Goal: Task Accomplishment & Management: Manage account settings

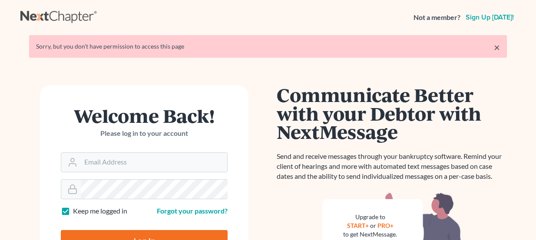
scroll to position [140, 0]
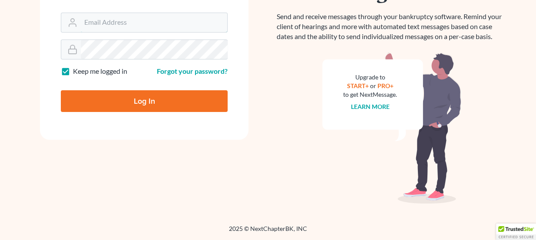
type input "[PERSON_NAME][EMAIL_ADDRESS][DOMAIN_NAME]"
click at [148, 101] on input "Log In" at bounding box center [144, 101] width 167 height 22
type input "Thinking..."
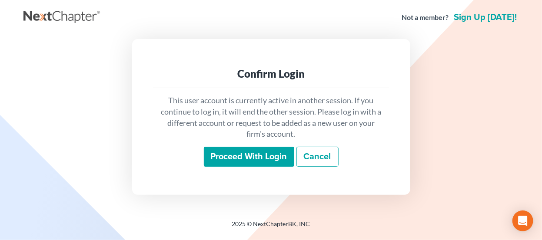
click at [241, 157] on input "Proceed with login" at bounding box center [249, 157] width 90 height 20
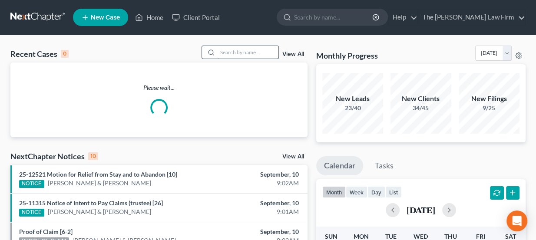
click at [237, 58] on input "search" at bounding box center [248, 52] width 61 height 13
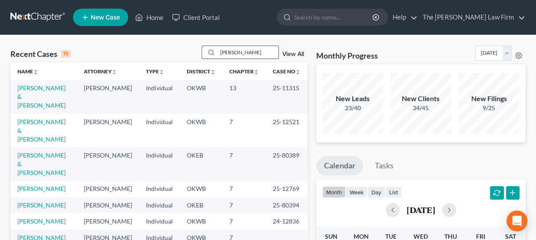
type input "hope armstrong"
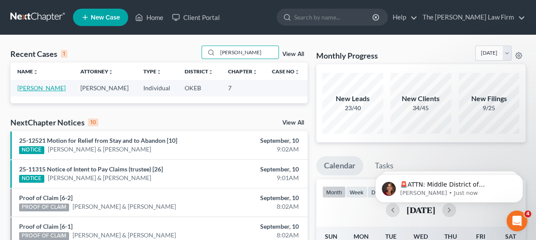
click at [57, 86] on link "[PERSON_NAME]" at bounding box center [41, 87] width 48 height 7
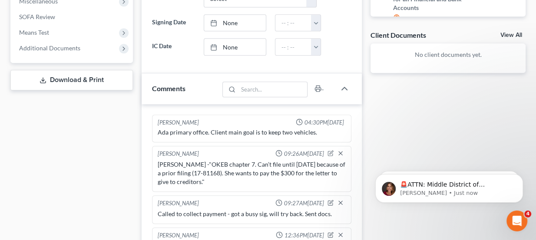
scroll to position [237, 0]
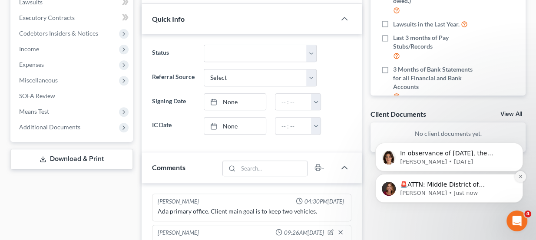
click at [519, 176] on icon "Dismiss notification" at bounding box center [521, 176] width 5 height 5
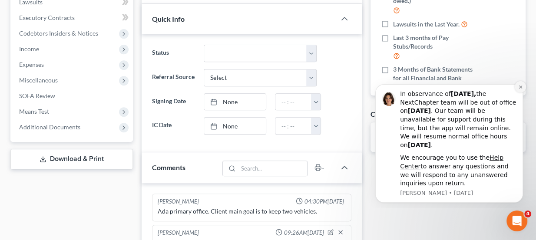
click at [521, 87] on icon "Dismiss notification" at bounding box center [520, 87] width 3 height 3
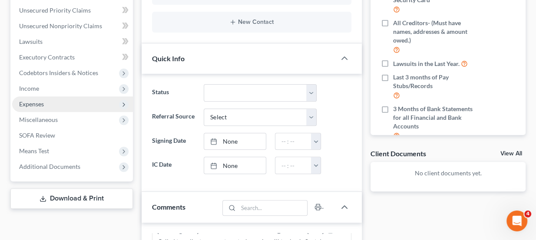
scroll to position [79, 0]
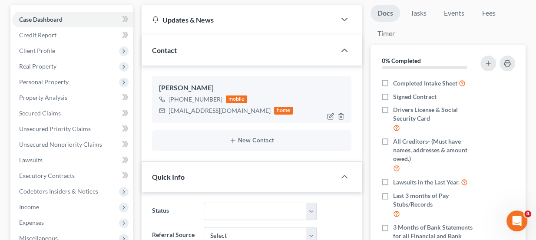
click at [209, 107] on div "hopearmstrong6056@gmail.com" at bounding box center [220, 111] width 102 height 9
copy div "hopearmstrong6056@gmail.com"
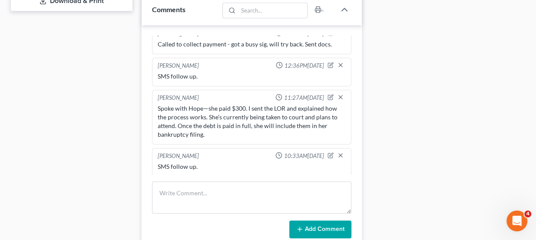
scroll to position [435, 0]
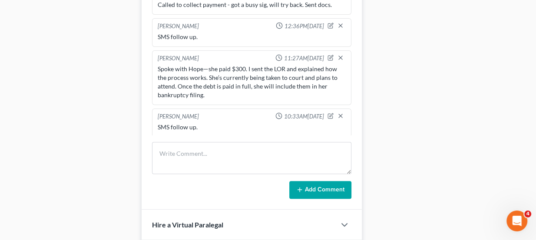
click at [220, 73] on div "Spoke with Hope—she paid $300. I sent the LOR and explained how the process wor…" at bounding box center [252, 82] width 189 height 35
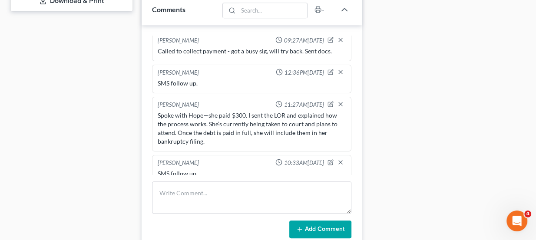
scroll to position [91, 0]
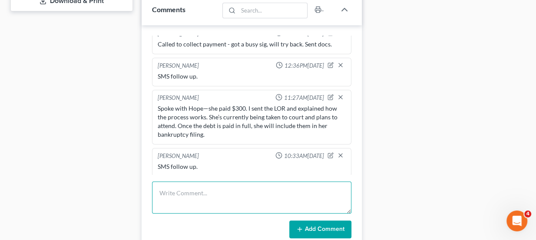
click at [212, 195] on textarea at bounding box center [252, 198] width 200 height 32
type textarea "Resent welcome docs + eSig"
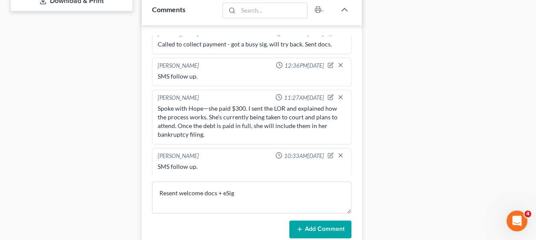
click at [320, 224] on button "Add Comment" at bounding box center [321, 230] width 62 height 18
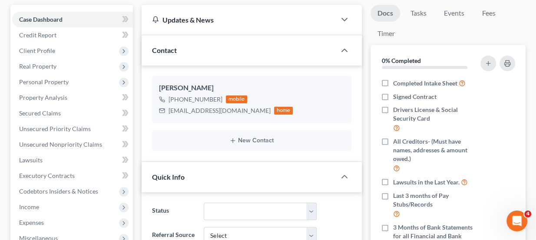
scroll to position [0, 0]
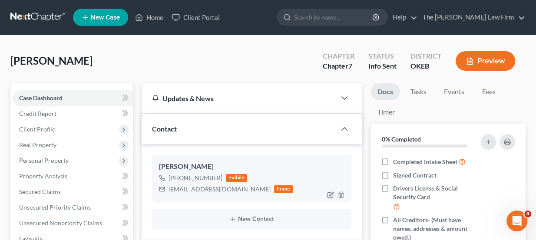
click at [198, 187] on div "hopearmstrong6056@gmail.com" at bounding box center [220, 189] width 102 height 9
copy div "hopearmstrong6056@gmail.com"
click at [411, 91] on link "Tasks" at bounding box center [419, 91] width 30 height 17
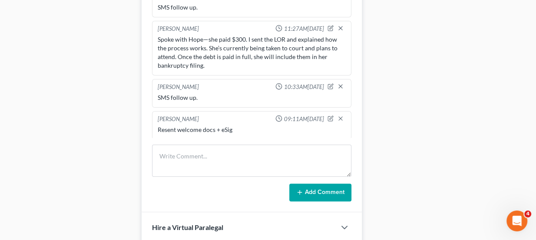
scroll to position [435, 0]
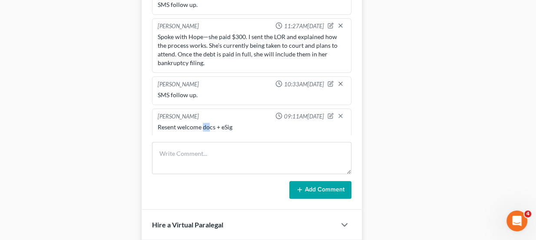
drag, startPoint x: 202, startPoint y: 126, endPoint x: 215, endPoint y: 127, distance: 13.1
click at [213, 127] on div "Resent welcome docs + eSig" at bounding box center [252, 127] width 189 height 9
click at [215, 127] on div "Resent welcome docs + eSig" at bounding box center [252, 127] width 189 height 9
drag, startPoint x: 323, startPoint y: 112, endPoint x: 278, endPoint y: 121, distance: 46.1
click at [328, 113] on icon "button" at bounding box center [331, 116] width 6 height 6
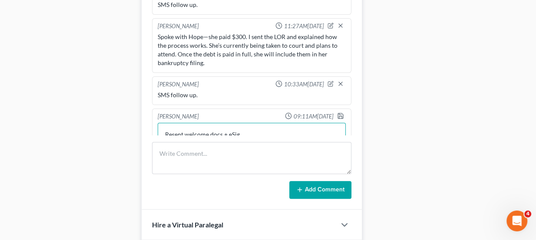
click at [253, 128] on textarea "Resent welcome docs + eSig" at bounding box center [252, 139] width 189 height 32
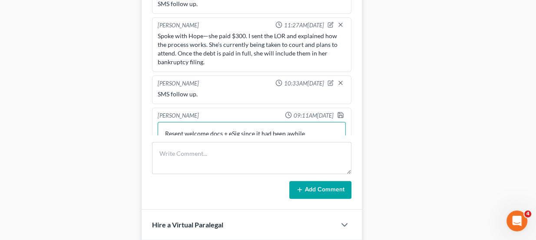
type textarea "Resent welcome docs + eSig since it had been awhile"
click at [339, 112] on div at bounding box center [342, 116] width 10 height 9
click at [340, 116] on polyline "button" at bounding box center [341, 117] width 3 height 2
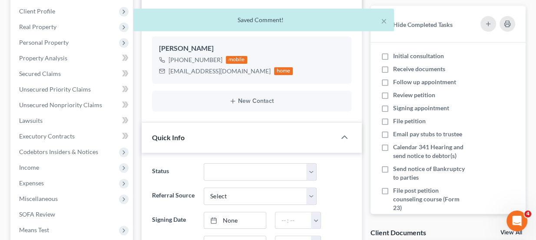
scroll to position [0, 0]
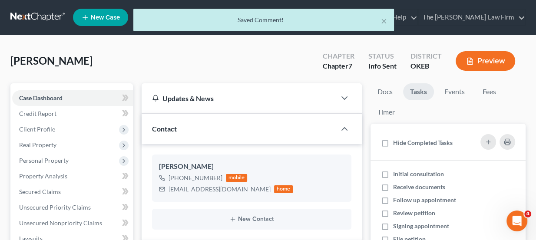
click at [30, 21] on div "× Saved Comment!" at bounding box center [264, 22] width 536 height 27
click at [30, 17] on div "× Saved Comment!" at bounding box center [264, 22] width 536 height 27
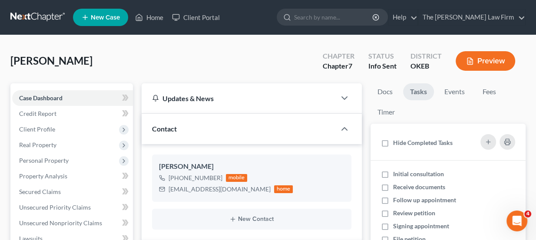
click at [34, 19] on link at bounding box center [38, 18] width 56 height 16
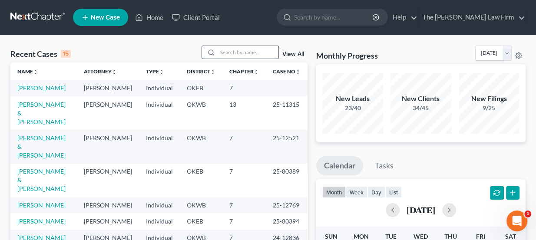
click at [231, 48] on input "search" at bounding box center [248, 52] width 61 height 13
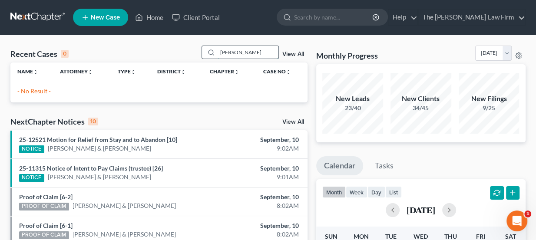
drag, startPoint x: 254, startPoint y: 52, endPoint x: 241, endPoint y: 52, distance: 13.0
click at [241, 52] on input "smith, britt" at bounding box center [248, 52] width 61 height 13
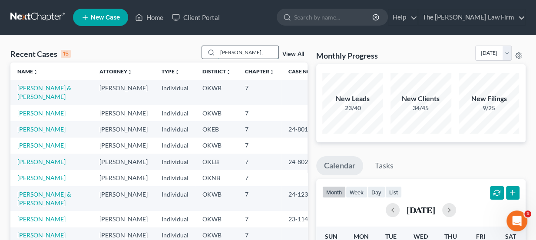
drag, startPoint x: 250, startPoint y: 57, endPoint x: 203, endPoint y: 46, distance: 47.9
click at [203, 46] on div "smith," at bounding box center [240, 52] width 77 height 13
type input "trent"
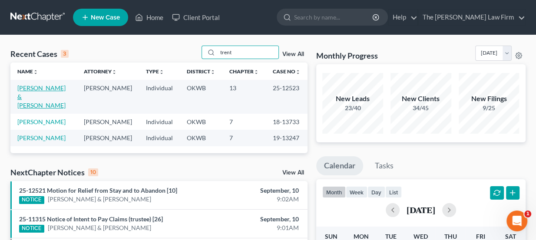
click at [61, 90] on link "Pickett-Trent, Brandon & Justin" at bounding box center [41, 96] width 48 height 25
select select "2"
select select "1"
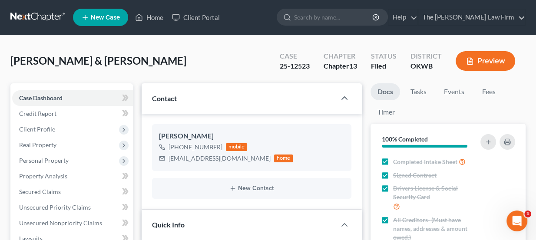
scroll to position [1710, 0]
drag, startPoint x: 156, startPoint y: 62, endPoint x: 125, endPoint y: 62, distance: 30.9
click at [125, 62] on div "Pickett-Trent, Brandon & Justin Upgraded Case 25-12523 Chapter Chapter 13 Statu…" at bounding box center [268, 65] width 516 height 38
click at [126, 62] on span "Pickett-Trent, Brandon & Justin" at bounding box center [98, 60] width 176 height 13
click at [132, 61] on span "[PERSON_NAME] & [PERSON_NAME]" at bounding box center [98, 60] width 176 height 13
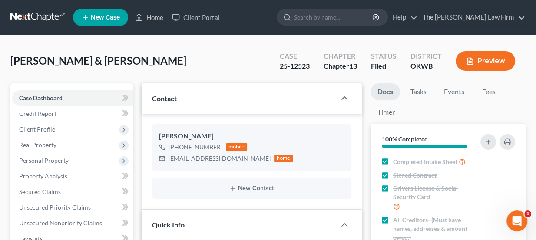
click at [131, 60] on span "[PERSON_NAME] & [PERSON_NAME]" at bounding box center [98, 60] width 176 height 13
click at [132, 61] on span "[PERSON_NAME] & [PERSON_NAME]" at bounding box center [98, 60] width 176 height 13
click at [142, 61] on span "[PERSON_NAME] & [PERSON_NAME]" at bounding box center [98, 60] width 176 height 13
click at [495, 83] on link "Fees" at bounding box center [489, 91] width 28 height 17
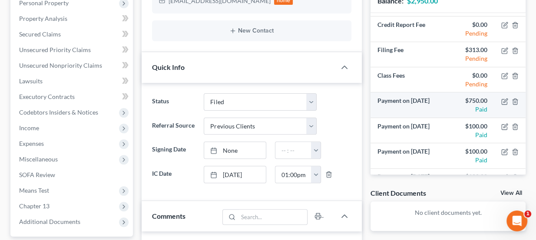
scroll to position [39, 0]
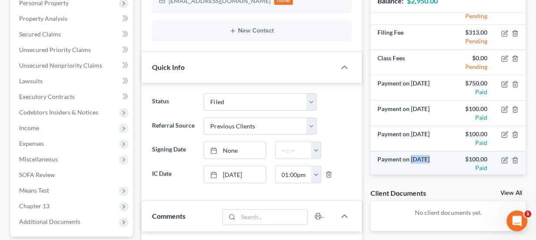
drag, startPoint x: 412, startPoint y: 156, endPoint x: 428, endPoint y: 156, distance: 16.1
click at [428, 156] on td "Payment on Jun 20, 2025" at bounding box center [409, 163] width 77 height 25
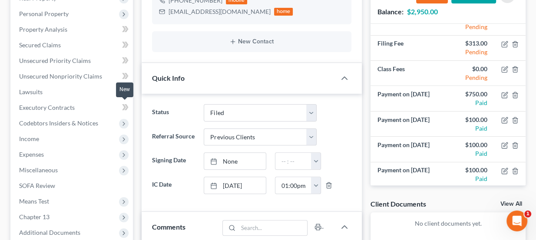
scroll to position [0, 0]
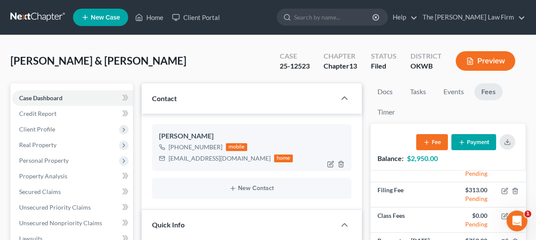
click at [191, 156] on div "7jtrent3@gmail.com" at bounding box center [220, 158] width 102 height 9
copy div "7jtrent3@gmail.com"
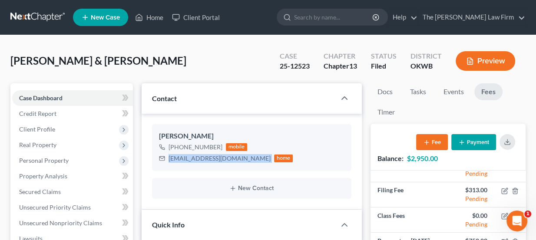
click at [20, 11] on link at bounding box center [38, 18] width 56 height 16
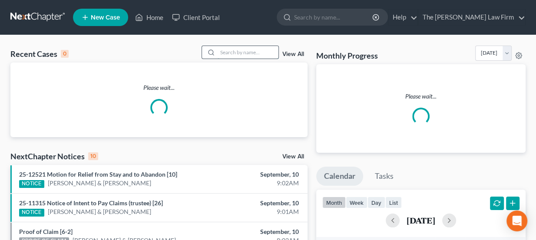
click at [242, 53] on input "search" at bounding box center [248, 52] width 61 height 13
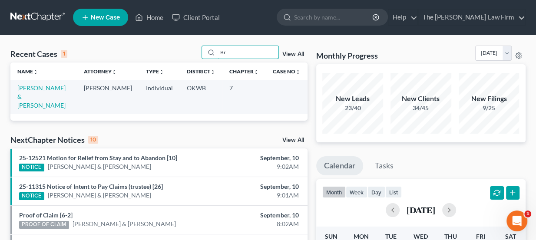
type input "B"
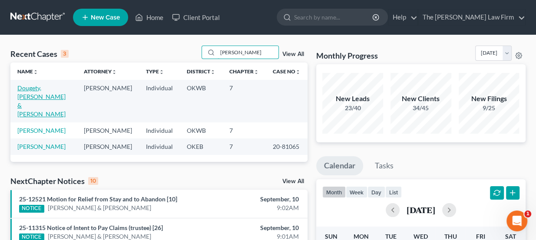
type input "doug"
click at [48, 89] on link "Dougety, Jody & Brittany" at bounding box center [41, 100] width 48 height 33
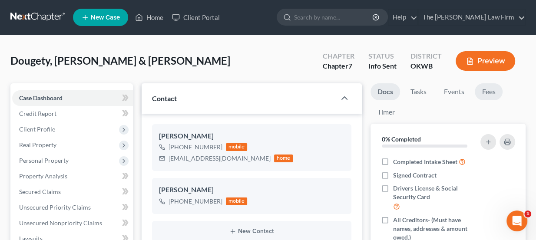
click at [476, 94] on link "Fees" at bounding box center [489, 91] width 28 height 17
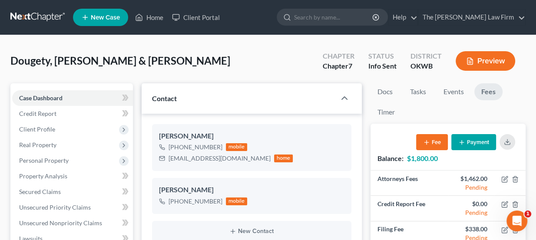
scroll to position [39, 0]
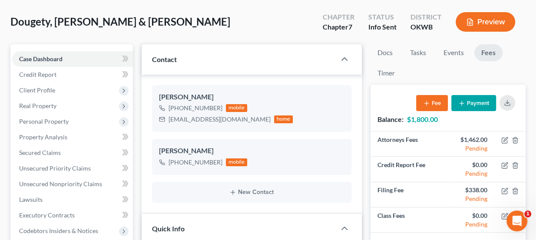
click at [476, 104] on button "Payment" at bounding box center [474, 103] width 45 height 16
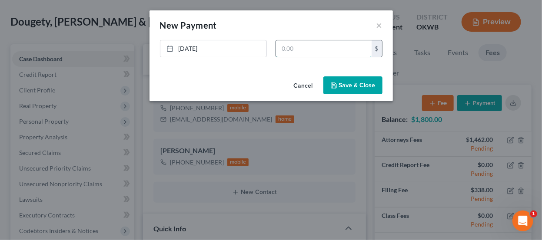
click at [313, 53] on input "text" at bounding box center [324, 48] width 96 height 17
type input "1,800"
click at [349, 84] on button "Save & Close" at bounding box center [352, 86] width 59 height 18
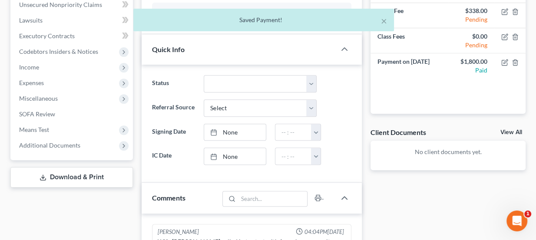
scroll to position [197, 0]
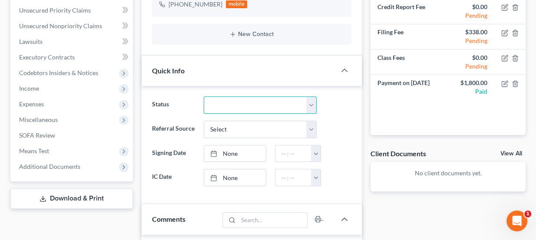
click at [252, 100] on select "Discharged Dismissed Filed Info Sent In Progress Lead Lost Lead Ready to File R…" at bounding box center [260, 105] width 113 height 17
click at [251, 105] on select "Discharged Dismissed Filed Info Sent In Progress Lead Lost Lead Ready to File R…" at bounding box center [260, 105] width 113 height 17
click at [249, 99] on select "Discharged Dismissed Filed Info Sent In Progress Lead Lost Lead Ready to File R…" at bounding box center [260, 105] width 113 height 17
click at [243, 103] on select "Discharged Dismissed Filed Info Sent In Progress Lead Lost Lead Ready to File R…" at bounding box center [260, 105] width 113 height 17
select select "4"
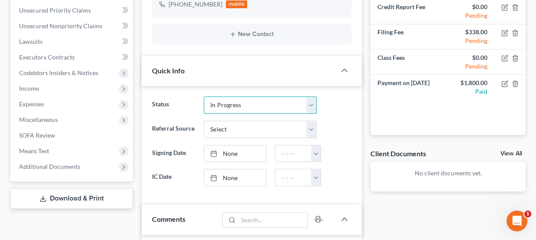
click at [204, 97] on select "Discharged Dismissed Filed Info Sent In Progress Lead Lost Lead Ready to File R…" at bounding box center [260, 105] width 113 height 17
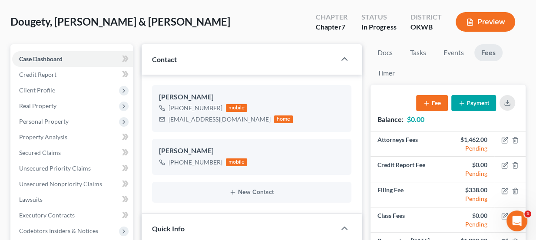
scroll to position [0, 0]
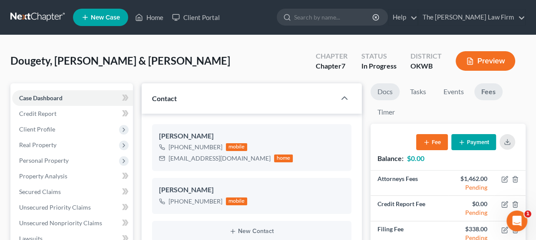
click at [388, 87] on link "Docs" at bounding box center [385, 91] width 29 height 17
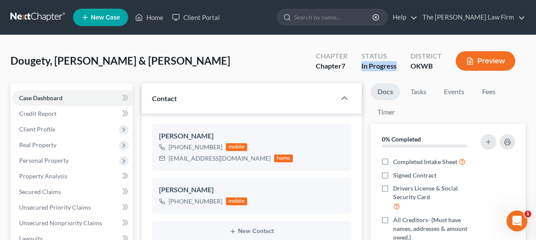
drag, startPoint x: 363, startPoint y: 65, endPoint x: 396, endPoint y: 69, distance: 34.1
click at [396, 69] on div "In Progress" at bounding box center [379, 66] width 35 height 10
drag, startPoint x: 432, startPoint y: 67, endPoint x: 412, endPoint y: 64, distance: 20.7
click at [412, 64] on div "OKWB" at bounding box center [426, 66] width 31 height 10
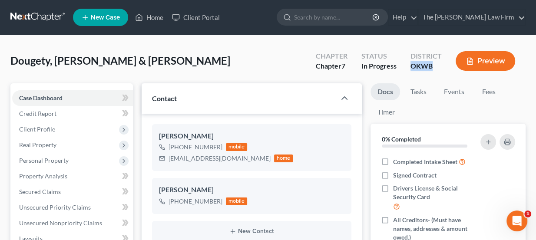
click at [412, 64] on div "OKWB" at bounding box center [426, 66] width 31 height 10
drag, startPoint x: 351, startPoint y: 63, endPoint x: 316, endPoint y: 54, distance: 36.4
click at [316, 54] on div "Chapter Chapter 7" at bounding box center [332, 62] width 46 height 26
click at [316, 54] on div "Chapter" at bounding box center [332, 56] width 32 height 10
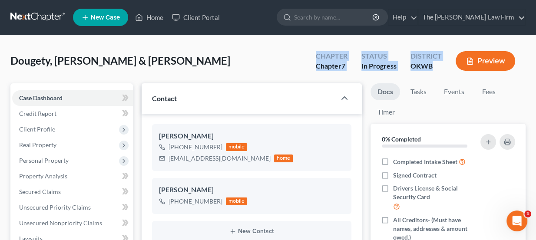
drag, startPoint x: 316, startPoint y: 54, endPoint x: 437, endPoint y: 73, distance: 121.9
click at [437, 73] on div "Chapter Chapter 7 Status In Progress District OKWB Preview" at bounding box center [417, 62] width 217 height 26
click at [437, 73] on div "District OKWB" at bounding box center [426, 62] width 45 height 26
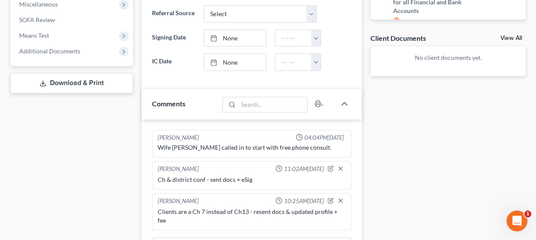
scroll to position [356, 0]
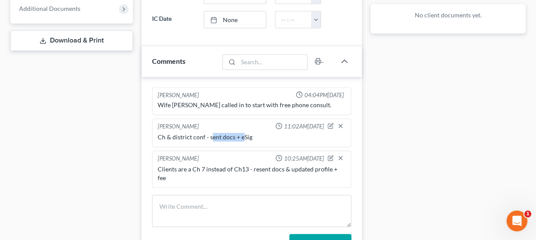
drag, startPoint x: 210, startPoint y: 137, endPoint x: 242, endPoint y: 134, distance: 32.3
click at [242, 134] on div "Ch & district conf - sent docs + eSig" at bounding box center [252, 137] width 189 height 9
drag, startPoint x: 215, startPoint y: 163, endPoint x: 258, endPoint y: 167, distance: 43.2
click at [258, 167] on div "Clients are a Ch 7 instead of Ch13 - resent docs & updated profile + fee" at bounding box center [252, 173] width 189 height 17
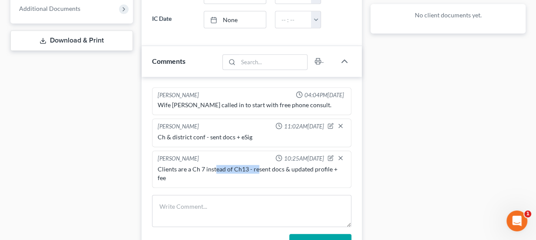
click at [258, 167] on div "Clients are a Ch 7 instead of Ch13 - resent docs & updated profile + fee" at bounding box center [252, 173] width 189 height 17
drag, startPoint x: 251, startPoint y: 164, endPoint x: 327, endPoint y: 163, distance: 76.1
click at [327, 165] on div "Clients are a Ch 7 instead of Ch13 - resent docs & updated profile + fee" at bounding box center [252, 173] width 189 height 17
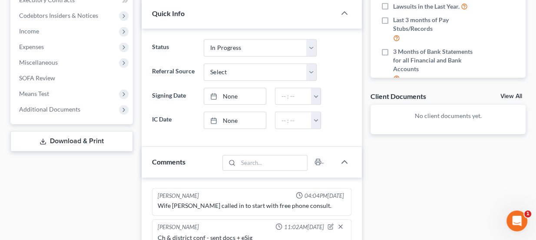
scroll to position [265, 0]
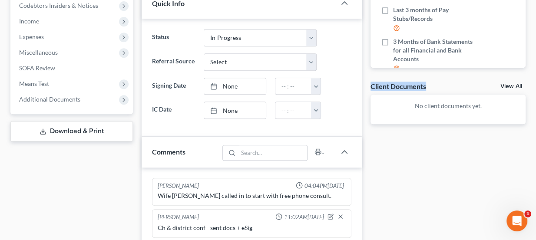
drag, startPoint x: 372, startPoint y: 86, endPoint x: 429, endPoint y: 91, distance: 58.1
click at [429, 91] on div "Client Documents View All" at bounding box center [448, 88] width 155 height 13
click at [429, 86] on div "Client Documents View All" at bounding box center [448, 88] width 155 height 13
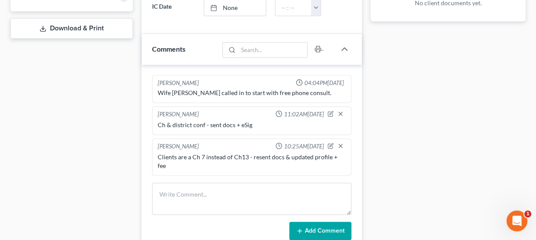
scroll to position [375, 0]
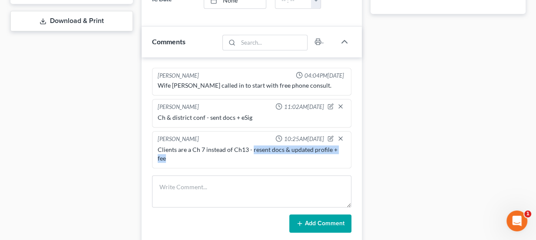
drag, startPoint x: 251, startPoint y: 145, endPoint x: 345, endPoint y: 154, distance: 94.3
click at [344, 155] on div "Lou Phillips 10:25AM, 09/04/2025 Clients are a Ch 7 instead of Ch13 - resent do…" at bounding box center [252, 149] width 200 height 37
click at [346, 153] on div "Lou Phillips 10:25AM, 09/04/2025 Clients are a Ch 7 instead of Ch13 - resent do…" at bounding box center [252, 149] width 200 height 37
drag, startPoint x: 210, startPoint y: 112, endPoint x: 225, endPoint y: 115, distance: 15.2
click at [225, 115] on div "Ch & district conf - sent docs + eSig" at bounding box center [252, 117] width 189 height 9
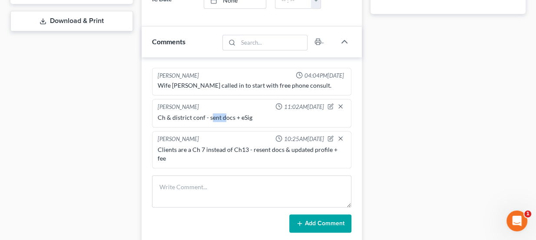
click at [225, 115] on div "Ch & district conf - sent docs + eSig" at bounding box center [252, 117] width 189 height 9
drag, startPoint x: 216, startPoint y: 115, endPoint x: 242, endPoint y: 110, distance: 26.1
click at [242, 113] on div "Ch & district conf - sent docs + eSig" at bounding box center [252, 117] width 189 height 9
drag, startPoint x: 203, startPoint y: 147, endPoint x: 209, endPoint y: 146, distance: 5.5
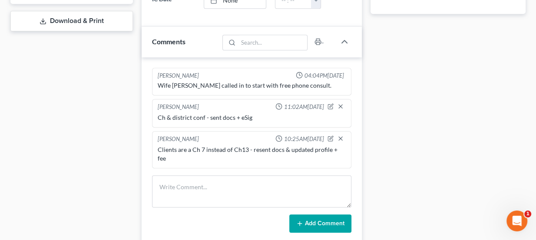
click at [206, 147] on div "Clients are a Ch 7 instead of Ch13 - resent docs & updated profile + fee" at bounding box center [252, 154] width 189 height 17
click at [210, 146] on div "Clients are a Ch 7 instead of Ch13 - resent docs & updated profile + fee" at bounding box center [252, 154] width 189 height 17
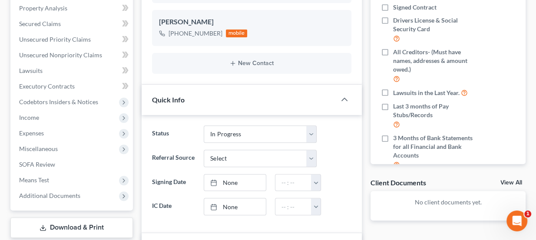
scroll to position [138, 0]
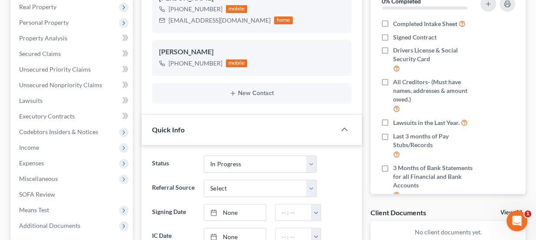
click at [203, 125] on div "Quick Info" at bounding box center [239, 130] width 195 height 30
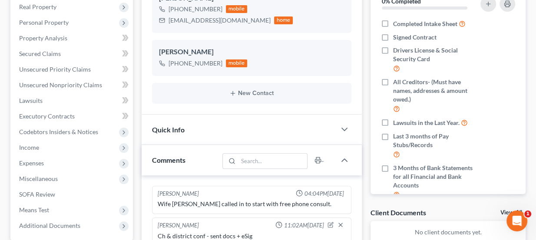
click at [203, 125] on div "Quick Info" at bounding box center [239, 130] width 195 height 30
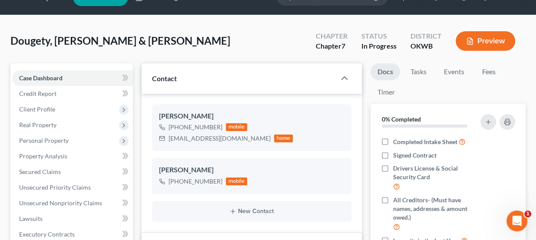
scroll to position [20, 0]
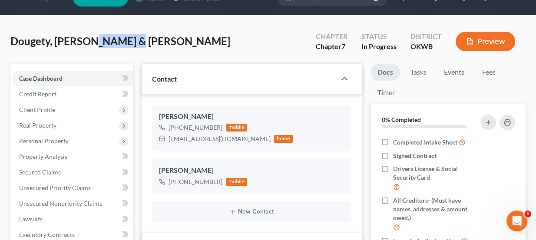
drag, startPoint x: 125, startPoint y: 40, endPoint x: 90, endPoint y: 40, distance: 35.2
click at [90, 40] on span "Dougety, [PERSON_NAME] & [PERSON_NAME]" at bounding box center [120, 41] width 220 height 13
drag, startPoint x: 130, startPoint y: 40, endPoint x: 12, endPoint y: 37, distance: 118.3
click at [12, 37] on div "Dougety, Jody & Brittany Upgraded Chapter Chapter 7 Status In Progress District…" at bounding box center [268, 45] width 516 height 38
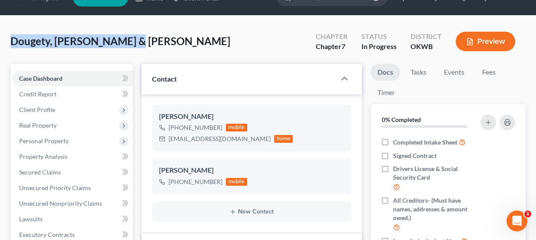
click at [12, 37] on span "Dougety, [PERSON_NAME] & [PERSON_NAME]" at bounding box center [120, 41] width 220 height 13
drag, startPoint x: 12, startPoint y: 37, endPoint x: 130, endPoint y: 42, distance: 118.4
click at [130, 42] on div "Dougety, Jody & Brittany Upgraded Chapter Chapter 7 Status In Progress District…" at bounding box center [268, 45] width 516 height 38
click at [129, 43] on div "Dougety, Jody & Brittany Upgraded Chapter Chapter 7 Status In Progress District…" at bounding box center [268, 45] width 516 height 38
click at [127, 41] on div "Dougety, Jody & Brittany Upgraded Chapter Chapter 7 Status In Progress District…" at bounding box center [268, 45] width 516 height 38
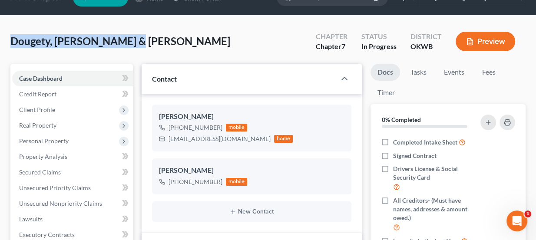
drag, startPoint x: 125, startPoint y: 41, endPoint x: 13, endPoint y: 39, distance: 112.2
click at [13, 39] on span "Dougety, [PERSON_NAME] & [PERSON_NAME]" at bounding box center [120, 41] width 220 height 13
drag, startPoint x: 16, startPoint y: 39, endPoint x: 87, endPoint y: 41, distance: 71.3
click at [87, 41] on span "Dougety, [PERSON_NAME] & [PERSON_NAME]" at bounding box center [120, 41] width 220 height 13
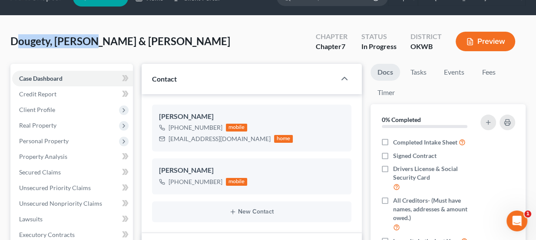
click at [87, 41] on span "Dougety, [PERSON_NAME] & [PERSON_NAME]" at bounding box center [120, 41] width 220 height 13
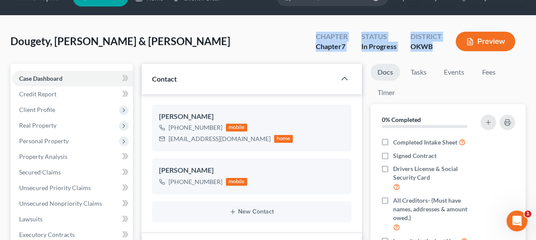
drag, startPoint x: 328, startPoint y: 38, endPoint x: 441, endPoint y: 50, distance: 113.2
click at [441, 50] on div "Chapter Chapter 7 Status In Progress District OKWB Preview" at bounding box center [417, 43] width 217 height 26
click at [441, 50] on div "OKWB" at bounding box center [426, 47] width 31 height 10
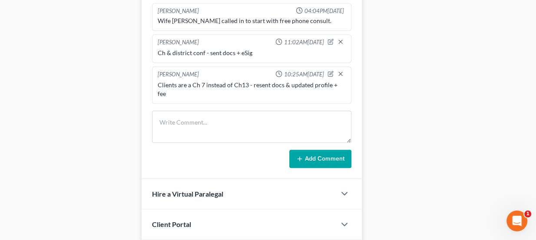
scroll to position [490, 0]
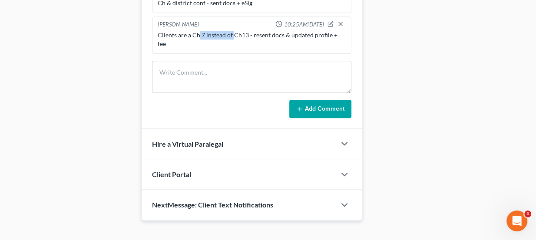
drag, startPoint x: 198, startPoint y: 32, endPoint x: 233, endPoint y: 35, distance: 35.8
click at [233, 35] on div "Clients are a Ch 7 instead of Ch13 - resent docs & updated profile + fee" at bounding box center [252, 39] width 189 height 17
drag, startPoint x: 247, startPoint y: 32, endPoint x: 153, endPoint y: 30, distance: 93.5
click at [153, 30] on div "Lou Phillips 10:25AM, 09/04/2025 Clients are a Ch 7 instead of Ch13 - resent do…" at bounding box center [252, 35] width 200 height 37
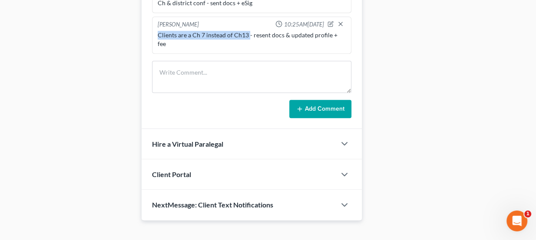
click at [153, 30] on div "Lou Phillips 10:25AM, 09/04/2025 Clients are a Ch 7 instead of Ch13 - resent do…" at bounding box center [252, 35] width 200 height 37
drag, startPoint x: 158, startPoint y: 30, endPoint x: 246, endPoint y: 33, distance: 88.3
click at [246, 33] on div "Clients are a Ch 7 instead of Ch13 - resent docs & updated profile + fee" at bounding box center [252, 39] width 189 height 17
drag, startPoint x: 204, startPoint y: 33, endPoint x: 245, endPoint y: 32, distance: 40.5
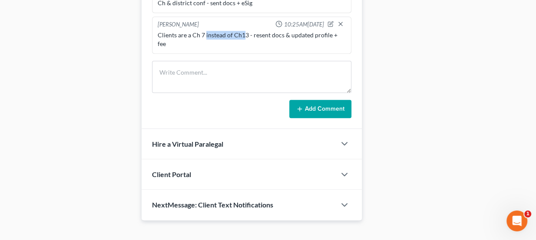
click at [245, 32] on div "Clients are a Ch 7 instead of Ch13 - resent docs & updated profile + fee" at bounding box center [252, 39] width 189 height 17
drag, startPoint x: 247, startPoint y: 32, endPoint x: 156, endPoint y: 33, distance: 90.9
click at [156, 33] on div "Clients are a Ch 7 instead of Ch13 - resent docs & updated profile + fee" at bounding box center [252, 39] width 192 height 21
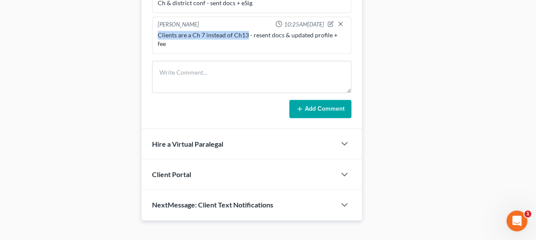
drag, startPoint x: 158, startPoint y: 33, endPoint x: 246, endPoint y: 30, distance: 87.8
click at [246, 31] on div "Clients are a Ch 7 instead of Ch13 - resent docs & updated profile + fee" at bounding box center [252, 39] width 189 height 17
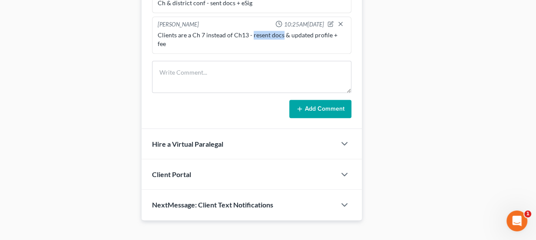
drag, startPoint x: 251, startPoint y: 31, endPoint x: 283, endPoint y: 28, distance: 32.3
click at [283, 31] on div "Clients are a Ch 7 instead of Ch13 - resent docs & updated profile + fee" at bounding box center [252, 39] width 189 height 17
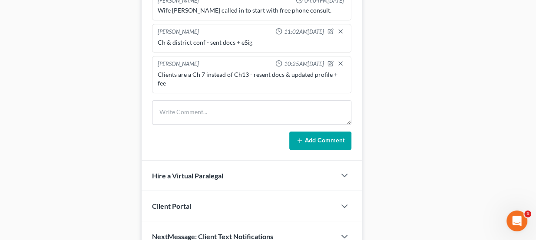
drag, startPoint x: 349, startPoint y: 119, endPoint x: 361, endPoint y: 93, distance: 28.0
click at [361, 93] on div "Kate Martin 04:04PM, 09/02/2025 Wife Brittany called in to start with free phon…" at bounding box center [252, 71] width 221 height 179
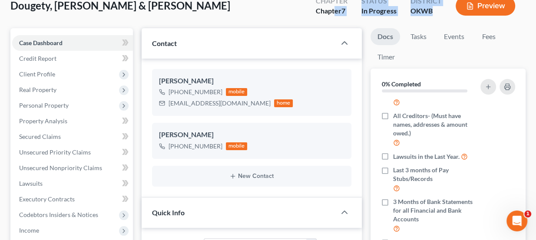
scroll to position [16, 0]
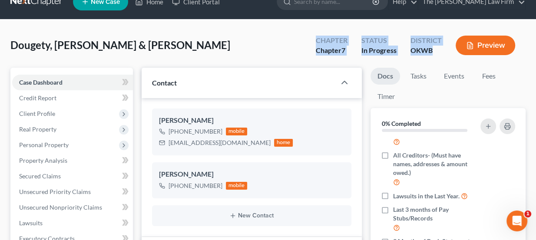
drag, startPoint x: 431, startPoint y: 12, endPoint x: 314, endPoint y: 42, distance: 120.7
click at [314, 42] on div "Chapter Chapter 7 Status In Progress District OKWB Preview" at bounding box center [417, 46] width 217 height 26
click at [314, 42] on div "Chapter Chapter 7" at bounding box center [332, 46] width 46 height 26
drag, startPoint x: 318, startPoint y: 40, endPoint x: 442, endPoint y: 54, distance: 124.7
click at [442, 54] on div "Chapter Chapter 7 Status In Progress District OKWB Preview" at bounding box center [417, 46] width 217 height 26
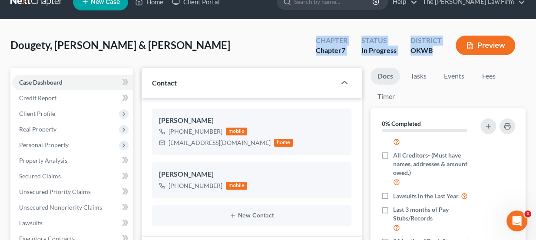
click at [442, 54] on div "OKWB" at bounding box center [426, 51] width 31 height 10
drag, startPoint x: 435, startPoint y: 50, endPoint x: 310, endPoint y: 43, distance: 125.9
click at [310, 43] on div "Chapter Chapter 7 Status In Progress District OKWB Preview" at bounding box center [417, 46] width 217 height 26
click at [310, 43] on div "Chapter Chapter 7" at bounding box center [332, 46] width 46 height 26
drag, startPoint x: 315, startPoint y: 40, endPoint x: 438, endPoint y: 52, distance: 124.0
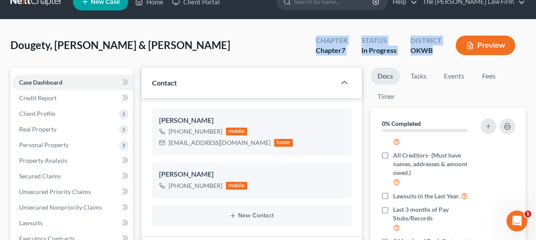
click at [438, 52] on div "Chapter Chapter 7 Status In Progress District OKWB Preview" at bounding box center [417, 46] width 217 height 26
click at [438, 52] on div "OKWB" at bounding box center [426, 51] width 31 height 10
drag, startPoint x: 436, startPoint y: 50, endPoint x: 318, endPoint y: 42, distance: 118.5
click at [318, 42] on div "Chapter Chapter 7 Status In Progress District OKWB Preview" at bounding box center [417, 46] width 217 height 26
click at [318, 42] on div "Chapter" at bounding box center [332, 41] width 32 height 10
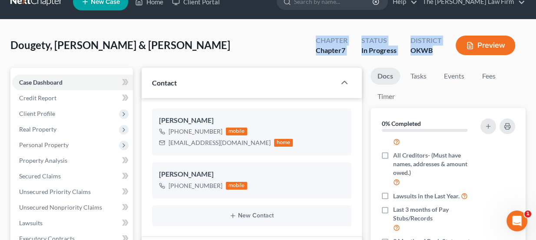
drag, startPoint x: 318, startPoint y: 39, endPoint x: 434, endPoint y: 53, distance: 116.9
click at [434, 53] on div "Chapter Chapter 7 Status In Progress District OKWB Preview" at bounding box center [417, 46] width 217 height 26
click at [434, 53] on div "OKWB" at bounding box center [426, 51] width 31 height 10
drag, startPoint x: 433, startPoint y: 51, endPoint x: 317, endPoint y: 40, distance: 116.1
click at [317, 40] on div "Chapter Chapter 7 Status In Progress District OKWB Preview" at bounding box center [417, 46] width 217 height 26
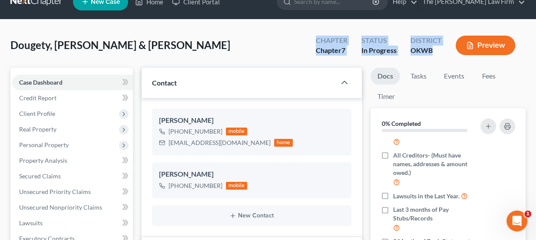
click at [317, 40] on div "Chapter" at bounding box center [332, 41] width 32 height 10
drag, startPoint x: 317, startPoint y: 40, endPoint x: 428, endPoint y: 49, distance: 110.8
click at [428, 49] on div "Chapter Chapter 7 Status In Progress District OKWB Preview" at bounding box center [417, 46] width 217 height 26
click at [428, 49] on div "OKWB" at bounding box center [426, 51] width 31 height 10
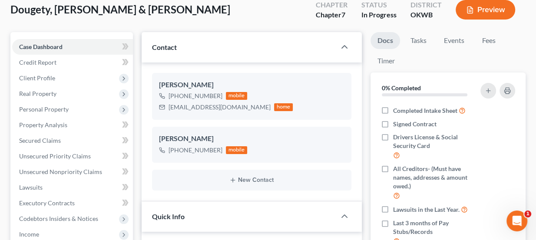
scroll to position [52, 0]
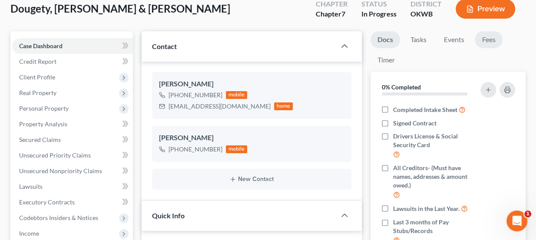
click at [491, 37] on link "Fees" at bounding box center [489, 39] width 28 height 17
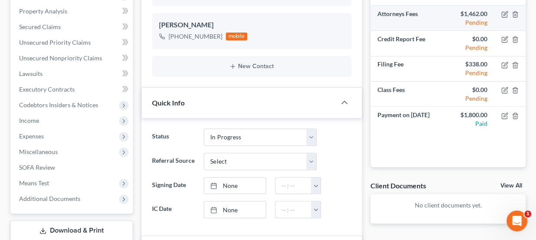
scroll to position [210, 0]
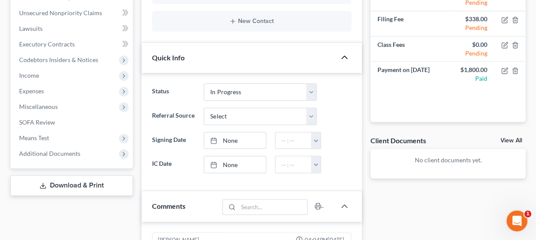
click at [346, 58] on icon "button" at bounding box center [345, 57] width 10 height 10
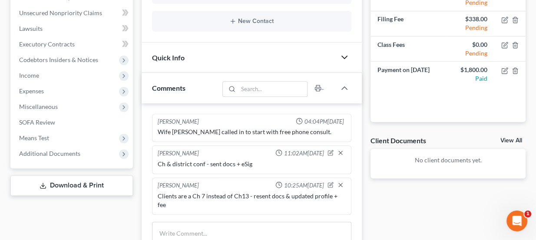
click at [346, 57] on icon "button" at bounding box center [345, 57] width 10 height 10
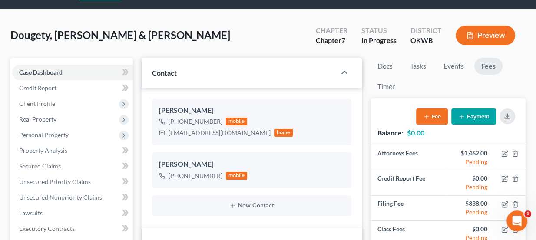
scroll to position [13, 0]
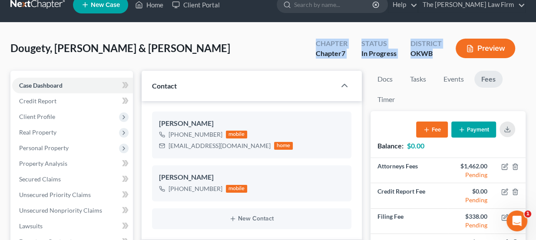
drag, startPoint x: 317, startPoint y: 43, endPoint x: 436, endPoint y: 54, distance: 119.2
click at [436, 54] on div "Chapter Chapter 7 Status In Progress District OKWB Preview" at bounding box center [417, 50] width 217 height 26
click at [436, 54] on div "OKWB" at bounding box center [426, 54] width 31 height 10
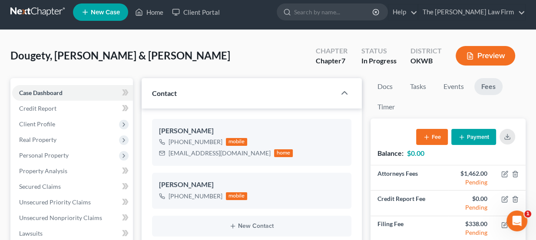
scroll to position [0, 0]
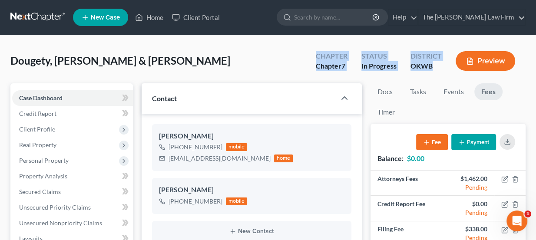
drag, startPoint x: 434, startPoint y: 65, endPoint x: 317, endPoint y: 56, distance: 117.7
click at [317, 56] on div "Chapter Chapter 7 Status In Progress District OKWB Preview" at bounding box center [417, 62] width 217 height 26
click at [317, 56] on div "Chapter" at bounding box center [332, 56] width 32 height 10
drag, startPoint x: 316, startPoint y: 58, endPoint x: 435, endPoint y: 67, distance: 119.4
click at [435, 67] on div "Chapter Chapter 7 Status In Progress District OKWB Preview" at bounding box center [417, 62] width 217 height 26
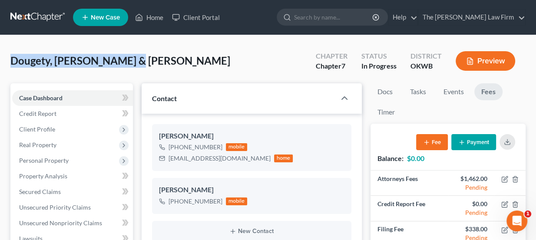
drag, startPoint x: 127, startPoint y: 60, endPoint x: 11, endPoint y: 59, distance: 115.6
click at [11, 59] on div "Dougety, Jody & Brittany Upgraded Chapter Chapter 7 Status In Progress District…" at bounding box center [268, 65] width 516 height 38
click at [11, 59] on span "Dougety, [PERSON_NAME] & [PERSON_NAME]" at bounding box center [120, 60] width 220 height 13
drag, startPoint x: 11, startPoint y: 59, endPoint x: 116, endPoint y: 59, distance: 104.3
click at [116, 59] on span "Dougety, [PERSON_NAME] & [PERSON_NAME]" at bounding box center [120, 60] width 220 height 13
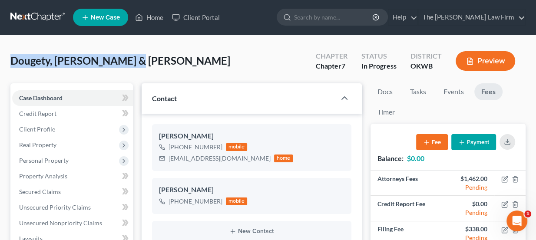
click at [116, 59] on span "Dougety, [PERSON_NAME] & [PERSON_NAME]" at bounding box center [120, 60] width 220 height 13
click at [131, 58] on div "Dougety, Jody & Brittany Upgraded Chapter Chapter 7 Status In Progress District…" at bounding box center [268, 65] width 516 height 38
drag, startPoint x: 123, startPoint y: 61, endPoint x: 11, endPoint y: 64, distance: 112.2
click at [11, 64] on span "Dougety, [PERSON_NAME] & [PERSON_NAME]" at bounding box center [120, 60] width 220 height 13
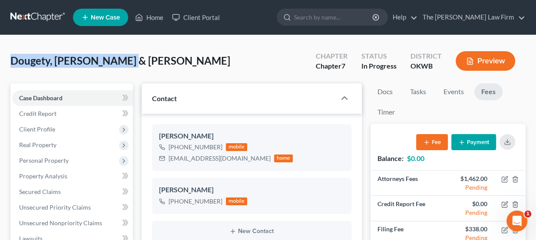
drag, startPoint x: 12, startPoint y: 64, endPoint x: 124, endPoint y: 69, distance: 112.3
click at [123, 69] on div "Dougety, Jody & Brittany Upgraded Chapter Chapter 7 Status In Progress District…" at bounding box center [268, 65] width 516 height 38
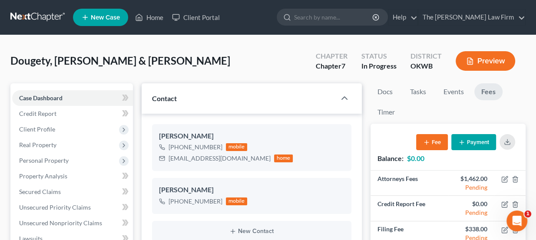
click at [124, 69] on div "Dougety, Jody & Brittany Upgraded Chapter Chapter 7 Status In Progress District…" at bounding box center [268, 65] width 516 height 38
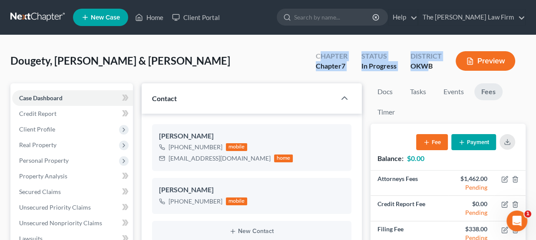
drag, startPoint x: 319, startPoint y: 55, endPoint x: 433, endPoint y: 66, distance: 114.0
click at [433, 66] on div "Chapter Chapter 7 Status In Progress District OKWB Preview" at bounding box center [417, 62] width 217 height 26
click at [433, 66] on div "OKWB" at bounding box center [426, 66] width 31 height 10
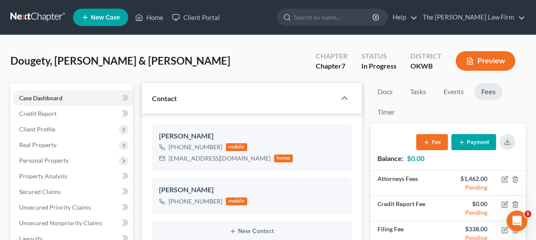
click at [317, 50] on div "Chapter Chapter 7" at bounding box center [332, 62] width 46 height 26
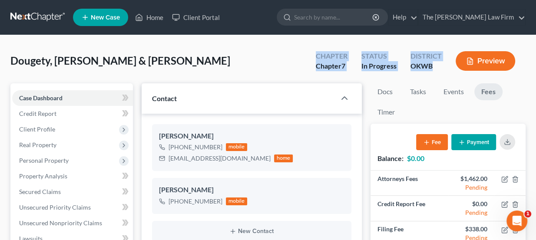
drag, startPoint x: 317, startPoint y: 54, endPoint x: 438, endPoint y: 74, distance: 122.5
click at [438, 74] on div "Chapter Chapter 7 Status In Progress District OKWB Preview" at bounding box center [416, 61] width 220 height 31
click at [437, 74] on div "Chapter Chapter 7 Status In Progress District OKWB Preview" at bounding box center [416, 61] width 220 height 31
click at [266, 69] on div "Dougety, Jody & Brittany Upgraded Chapter Chapter 7 Status In Progress District…" at bounding box center [268, 65] width 516 height 38
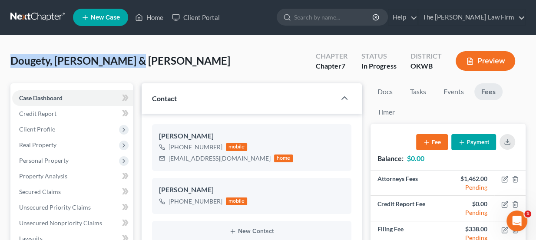
drag, startPoint x: 126, startPoint y: 65, endPoint x: 7, endPoint y: 61, distance: 119.2
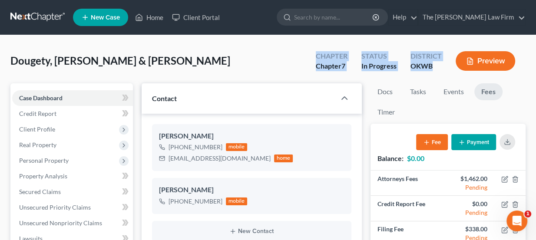
drag, startPoint x: 319, startPoint y: 56, endPoint x: 440, endPoint y: 72, distance: 122.3
click at [440, 73] on div "Chapter Chapter 7 Status In Progress District OKWB Preview" at bounding box center [417, 62] width 217 height 26
click at [440, 72] on div "District OKWB" at bounding box center [426, 62] width 45 height 26
drag, startPoint x: 434, startPoint y: 66, endPoint x: 313, endPoint y: 55, distance: 121.3
click at [313, 55] on div "Chapter Chapter 7 Status In Progress District OKWB Preview" at bounding box center [417, 62] width 217 height 26
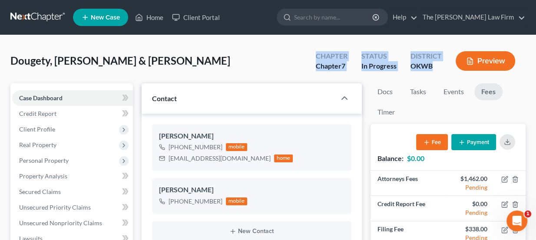
click at [313, 55] on div "Chapter Chapter 7" at bounding box center [332, 62] width 46 height 26
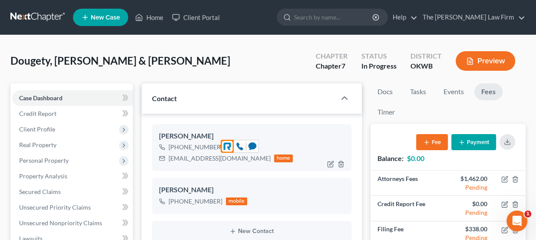
click at [213, 147] on div "+1 (405) 306-5456" at bounding box center [196, 147] width 54 height 9
click at [213, 160] on div "brittanyboatman@yahoo.com" at bounding box center [220, 158] width 102 height 9
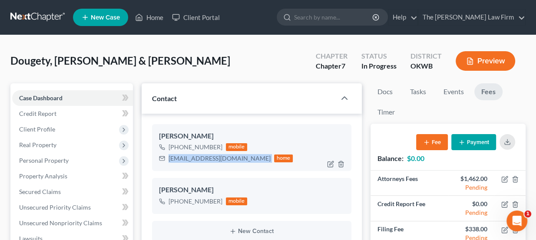
click at [213, 160] on div "brittanyboatman@yahoo.com" at bounding box center [220, 158] width 102 height 9
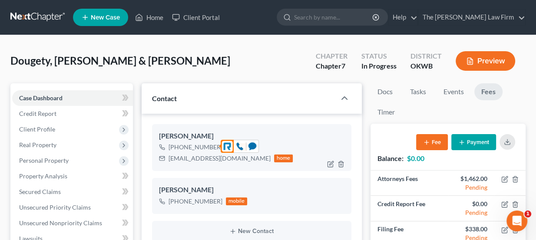
click at [208, 147] on div "+1 (405) 306-5456" at bounding box center [196, 147] width 54 height 9
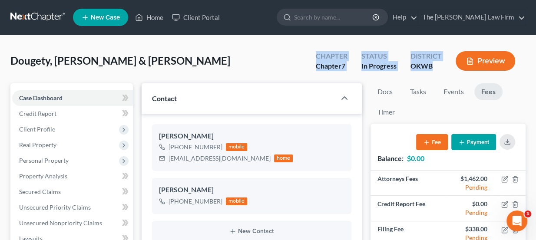
drag, startPoint x: 319, startPoint y: 53, endPoint x: 436, endPoint y: 72, distance: 118.4
click at [436, 72] on div "Chapter Chapter 7 Status In Progress District OKWB Preview" at bounding box center [417, 62] width 217 height 26
click at [436, 72] on div "District OKWB" at bounding box center [426, 62] width 45 height 26
drag, startPoint x: 432, startPoint y: 65, endPoint x: 318, endPoint y: 56, distance: 114.3
click at [318, 56] on div "Chapter Chapter 7 Status In Progress District OKWB Preview" at bounding box center [417, 62] width 217 height 26
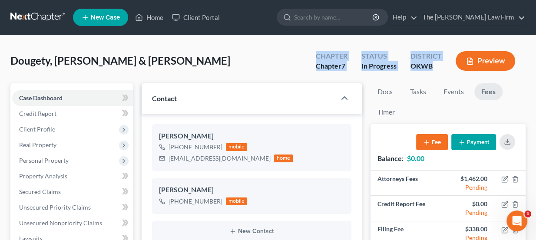
click at [318, 56] on div "Chapter" at bounding box center [332, 56] width 32 height 10
drag, startPoint x: 317, startPoint y: 58, endPoint x: 444, endPoint y: 73, distance: 127.5
click at [444, 73] on div "Chapter Chapter 7 Status In Progress District OKWB Preview" at bounding box center [417, 62] width 217 height 26
click at [444, 73] on div "District OKWB" at bounding box center [426, 62] width 45 height 26
drag, startPoint x: 436, startPoint y: 69, endPoint x: 310, endPoint y: 47, distance: 127.6
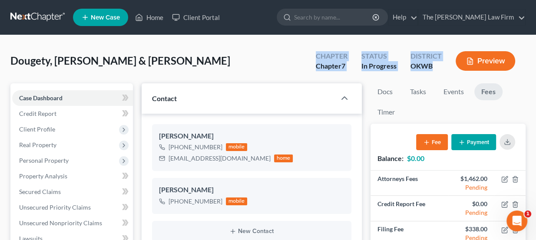
click at [310, 47] on div "Chapter Chapter 7 Status In Progress District OKWB Preview" at bounding box center [416, 61] width 220 height 31
drag, startPoint x: 318, startPoint y: 57, endPoint x: 434, endPoint y: 70, distance: 116.7
click at [434, 70] on div "Chapter Chapter 7 Status In Progress District OKWB Preview" at bounding box center [417, 62] width 217 height 26
click at [434, 70] on div "OKWB" at bounding box center [426, 66] width 31 height 10
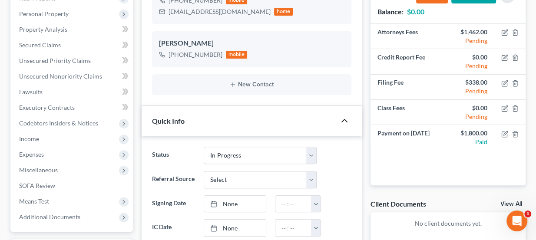
scroll to position [146, 0]
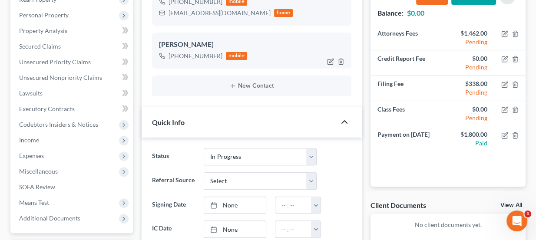
drag, startPoint x: 187, startPoint y: 42, endPoint x: 210, endPoint y: 45, distance: 22.8
click at [210, 45] on div "Brittany Dougety" at bounding box center [252, 45] width 186 height 10
click at [211, 45] on div "Brittany Dougety" at bounding box center [252, 45] width 186 height 10
drag, startPoint x: 212, startPoint y: 44, endPoint x: 144, endPoint y: 41, distance: 67.9
click at [144, 41] on div "Jody Dougety +1 (405) 306-5456 mobile brittanyboatman@yahoo.com home Brittany D…" at bounding box center [252, 37] width 221 height 139
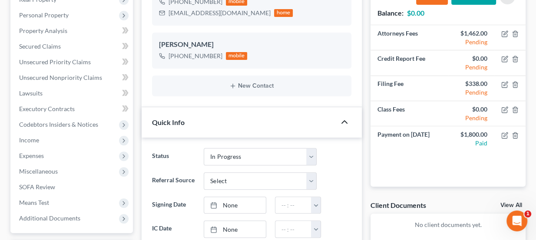
click at [144, 41] on div "Jody Dougety +1 (405) 306-5456 mobile brittanyboatman@yahoo.com home Brittany D…" at bounding box center [252, 37] width 221 height 139
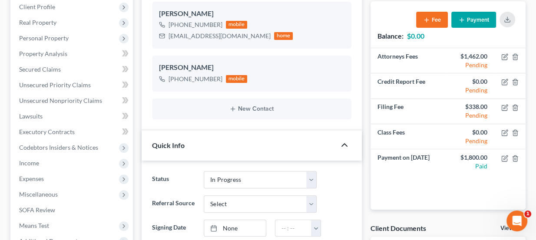
scroll to position [106, 0]
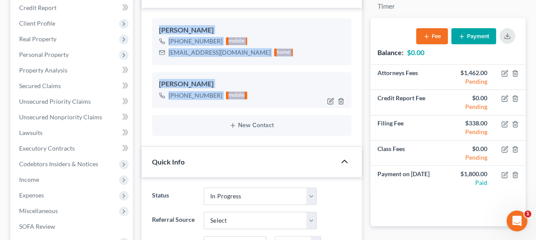
drag, startPoint x: 159, startPoint y: 30, endPoint x: 257, endPoint y: 97, distance: 119.1
click at [257, 97] on ng-include "Jody Dougety +1 (405) 306-5456 mobile brittanyboatman@yahoo.com home Brittany D…" at bounding box center [252, 77] width 200 height 118
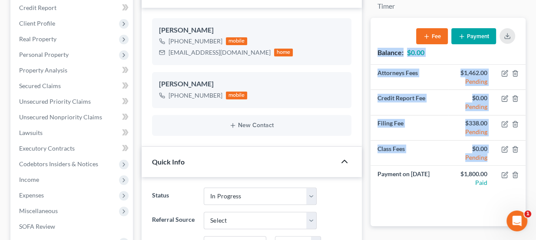
drag, startPoint x: 376, startPoint y: 54, endPoint x: 523, endPoint y: 192, distance: 202.1
click at [523, 192] on div "Balance: $0.00 Fee Payment Attorneys Fees $1,462.00 Pending Credit Report Fee $…" at bounding box center [448, 122] width 155 height 209
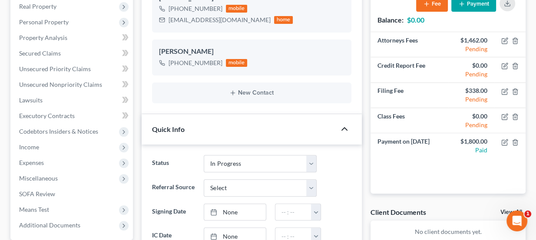
scroll to position [142, 0]
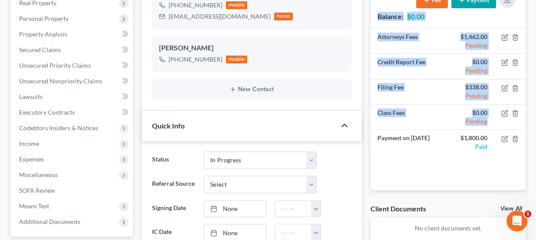
drag, startPoint x: 380, startPoint y: 16, endPoint x: 528, endPoint y: 164, distance: 209.3
click at [525, 164] on div "Balance: $0.00 Fee Payment Attorneys Fees $1,462.00 Pending Credit Report Fee $…" at bounding box center [448, 86] width 155 height 209
drag, startPoint x: 186, startPoint y: 45, endPoint x: 212, endPoint y: 44, distance: 26.1
click at [212, 44] on div "Brittany Dougety" at bounding box center [252, 48] width 186 height 10
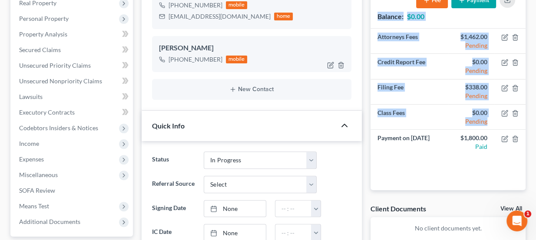
click at [212, 44] on div "Brittany Dougety" at bounding box center [252, 48] width 186 height 10
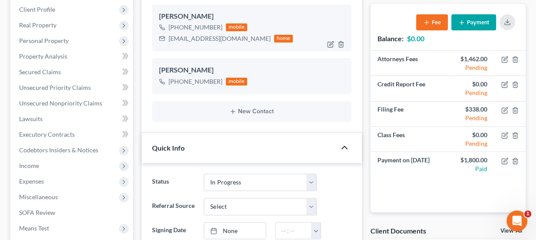
scroll to position [103, 0]
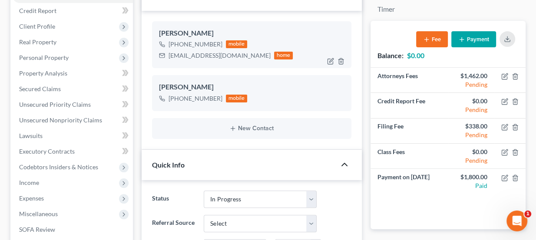
click at [192, 33] on div "Jody Dougety" at bounding box center [252, 33] width 186 height 10
click at [190, 83] on div "Brittany Dougety" at bounding box center [252, 87] width 186 height 10
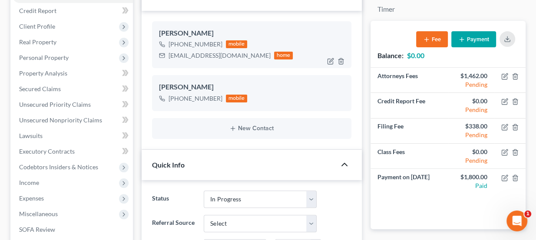
click at [183, 34] on div "Jody Dougety" at bounding box center [252, 33] width 186 height 10
click at [172, 90] on div "Brittany Dougety" at bounding box center [252, 87] width 186 height 10
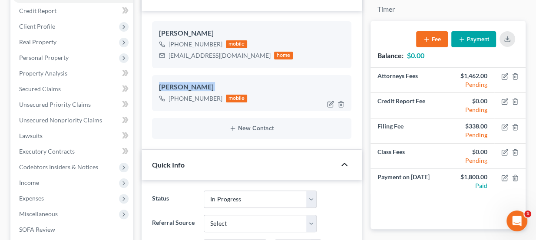
click at [172, 90] on div "Brittany Dougety" at bounding box center [252, 87] width 186 height 10
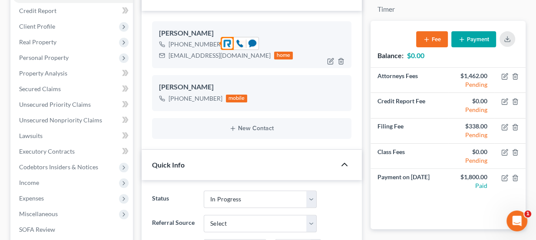
click at [177, 30] on div "Jody Dougety" at bounding box center [252, 33] width 186 height 10
click at [178, 87] on div "Brittany Dougety" at bounding box center [252, 87] width 186 height 10
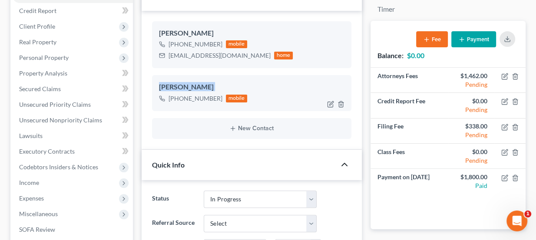
click at [178, 87] on div "Brittany Dougety" at bounding box center [252, 87] width 186 height 10
click at [174, 30] on div "Jody Dougety" at bounding box center [252, 33] width 186 height 10
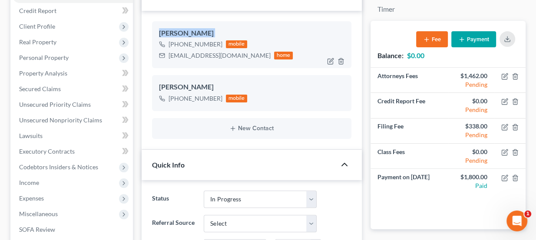
click at [174, 30] on div "Jody Dougety" at bounding box center [252, 33] width 186 height 10
click at [180, 85] on div "Brittany Dougety" at bounding box center [252, 87] width 186 height 10
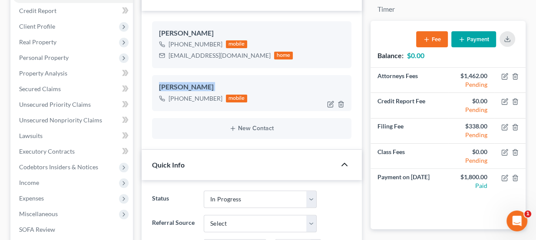
click at [180, 85] on div "Brittany Dougety" at bounding box center [252, 87] width 186 height 10
click at [180, 86] on div "Brittany Dougety" at bounding box center [252, 87] width 186 height 10
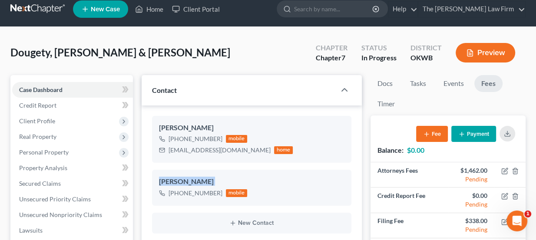
scroll to position [0, 0]
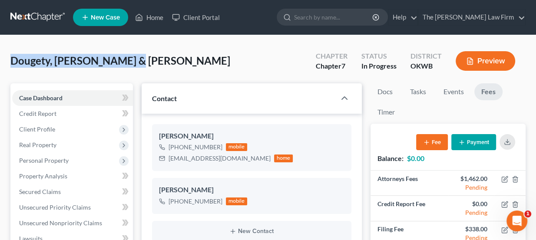
drag, startPoint x: 128, startPoint y: 39, endPoint x: 12, endPoint y: 61, distance: 118.2
click at [12, 61] on span "Dougety, [PERSON_NAME] & [PERSON_NAME]" at bounding box center [120, 60] width 220 height 13
drag, startPoint x: 80, startPoint y: 55, endPoint x: 108, endPoint y: 57, distance: 27.9
click at [108, 57] on span "Dougety, [PERSON_NAME] & [PERSON_NAME]" at bounding box center [120, 60] width 220 height 13
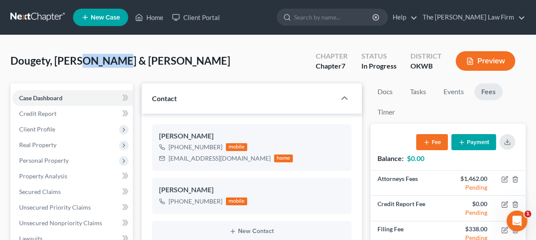
click at [108, 57] on span "Dougety, [PERSON_NAME] & [PERSON_NAME]" at bounding box center [120, 60] width 220 height 13
drag, startPoint x: 129, startPoint y: 59, endPoint x: 11, endPoint y: 64, distance: 117.5
click at [11, 64] on div "Dougety, Jody & Brittany Upgraded Chapter Chapter 7 Status In Progress District…" at bounding box center [268, 65] width 516 height 38
click at [11, 64] on span "Dougety, [PERSON_NAME] & [PERSON_NAME]" at bounding box center [120, 60] width 220 height 13
drag, startPoint x: 13, startPoint y: 64, endPoint x: 122, endPoint y: 60, distance: 109.2
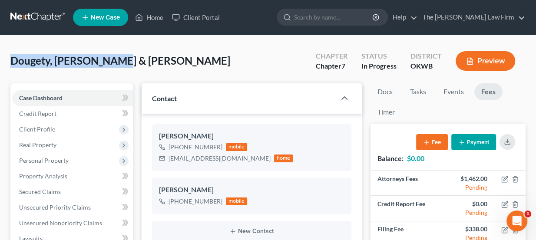
click at [114, 60] on span "Dougety, [PERSON_NAME] & [PERSON_NAME]" at bounding box center [120, 60] width 220 height 13
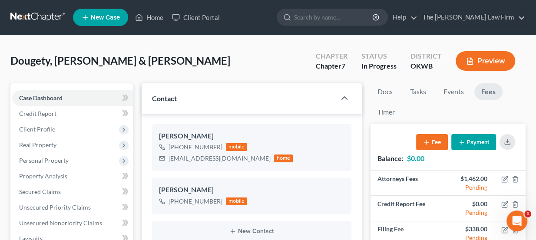
click at [129, 59] on div "Dougety, Jody & Brittany Upgraded Chapter Chapter 7 Status In Progress District…" at bounding box center [268, 65] width 516 height 38
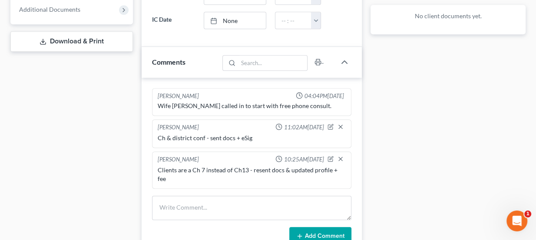
scroll to position [356, 0]
drag, startPoint x: 216, startPoint y: 138, endPoint x: 237, endPoint y: 137, distance: 21.3
click at [236, 137] on div "Ch & district conf - sent docs + eSig" at bounding box center [252, 137] width 189 height 9
click at [237, 136] on div "Ch & district conf - sent docs + eSig" at bounding box center [252, 137] width 189 height 9
drag, startPoint x: 248, startPoint y: 136, endPoint x: 236, endPoint y: 134, distance: 11.4
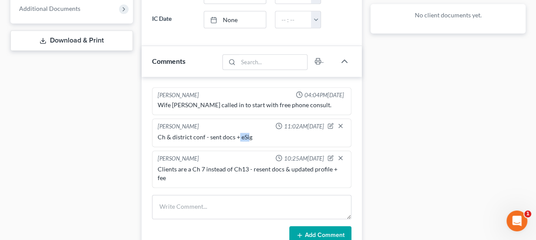
click at [236, 134] on div "Ch & district conf - sent docs + eSig" at bounding box center [252, 137] width 189 height 9
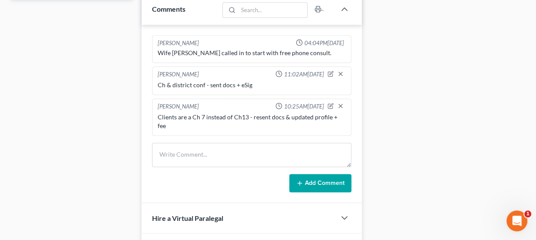
scroll to position [435, 0]
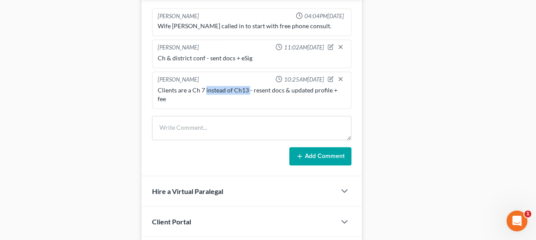
drag, startPoint x: 204, startPoint y: 88, endPoint x: 248, endPoint y: 88, distance: 43.5
click at [248, 88] on div "Clients are a Ch 7 instead of Ch13 - resent docs & updated profile + fee" at bounding box center [252, 94] width 189 height 17
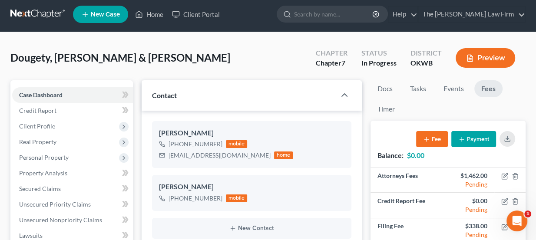
scroll to position [0, 0]
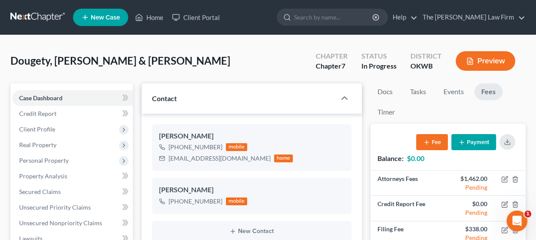
click at [90, 64] on span "Dougety, [PERSON_NAME] & [PERSON_NAME]" at bounding box center [120, 60] width 220 height 13
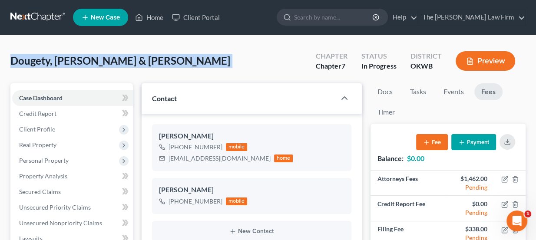
click at [90, 64] on span "Dougety, [PERSON_NAME] & [PERSON_NAME]" at bounding box center [120, 60] width 220 height 13
copy div "Dougety, Jody & Brittany Upgraded"
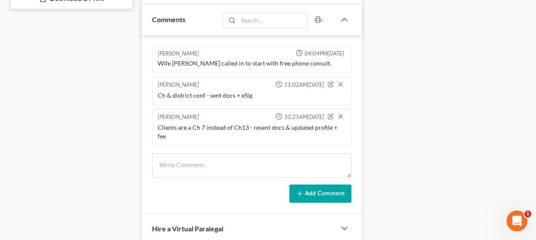
scroll to position [435, 0]
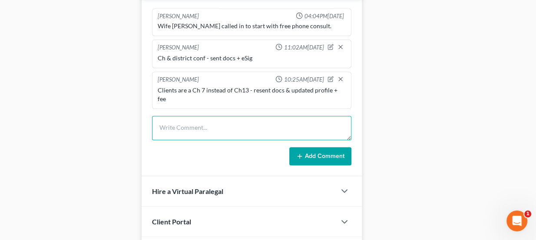
click at [216, 116] on textarea at bounding box center [252, 128] width 200 height 24
type textarea "Left a check at the Shawnee office yesterday. PIF"
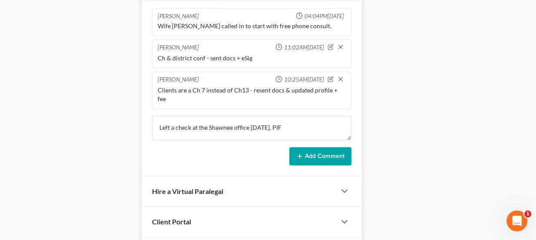
click at [317, 147] on button "Add Comment" at bounding box center [321, 156] width 62 height 18
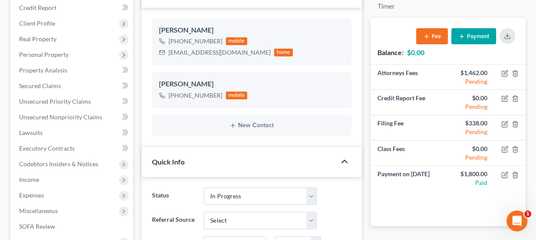
scroll to position [0, 0]
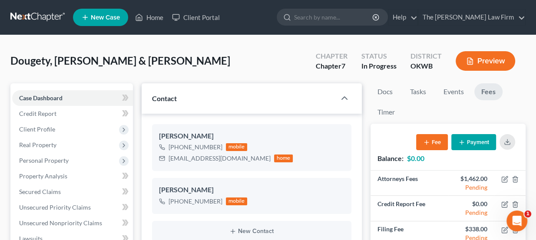
click at [35, 16] on link at bounding box center [38, 18] width 56 height 16
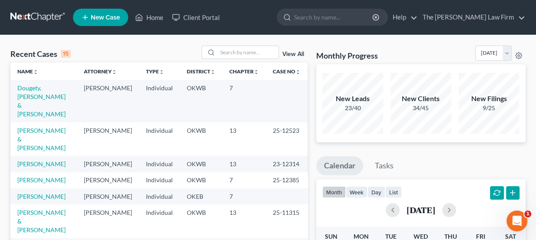
click at [38, 19] on link at bounding box center [38, 18] width 56 height 16
click at [48, 20] on link at bounding box center [38, 18] width 56 height 16
click at [287, 14] on ul "New Case Home Client Portal - No Result - See all results Or Press Enter... Hel…" at bounding box center [299, 17] width 453 height 23
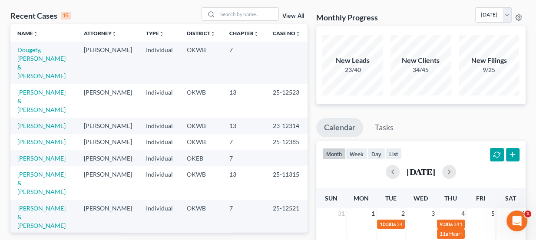
scroll to position [39, 0]
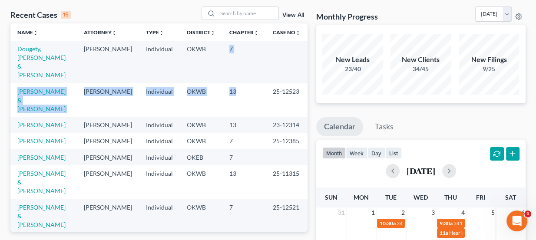
drag, startPoint x: 228, startPoint y: 48, endPoint x: 235, endPoint y: 81, distance: 33.3
click at [235, 81] on tbody "[PERSON_NAME], [PERSON_NAME] & [PERSON_NAME] [PERSON_NAME] Individual OKWB 7 [P…" at bounding box center [158, 219] width 297 height 357
click at [235, 83] on td "13" at bounding box center [244, 99] width 43 height 33
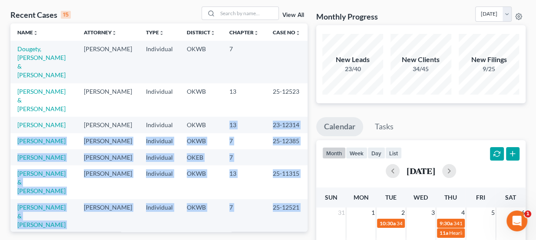
drag, startPoint x: 220, startPoint y: 96, endPoint x: 246, endPoint y: 183, distance: 91.1
click at [246, 183] on tbody "[PERSON_NAME], [PERSON_NAME] & [PERSON_NAME] [PERSON_NAME] Individual OKWB 7 [P…" at bounding box center [158, 219] width 297 height 357
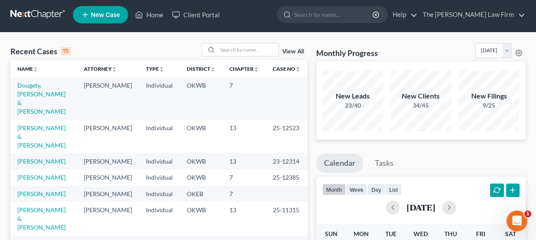
scroll to position [0, 0]
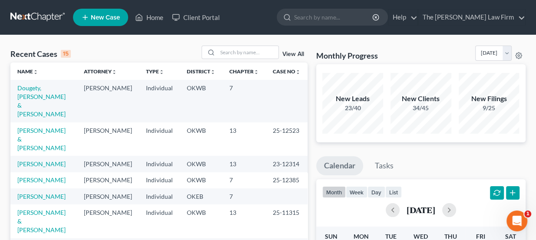
click at [39, 16] on link at bounding box center [38, 18] width 56 height 16
drag, startPoint x: 318, startPoint y: 53, endPoint x: 396, endPoint y: 52, distance: 78.3
click at [396, 52] on div "Monthly Progress Bankruptcy Bankruptcy [DATE] [DATE] [DATE] [DATE] [DATE] [DATE…" at bounding box center [421, 55] width 210 height 19
click at [87, 20] on icon at bounding box center [85, 17] width 8 height 10
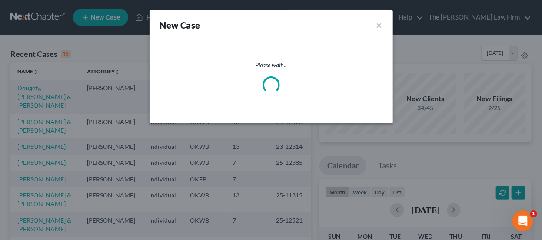
select select "65"
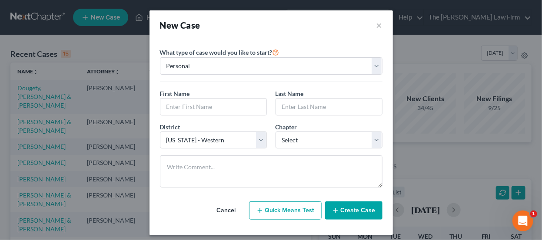
click at [188, 118] on div "First Name * Last Name *" at bounding box center [271, 105] width 231 height 33
click at [228, 108] on input "text" at bounding box center [213, 107] width 106 height 17
type input "[PERSON_NAME]"
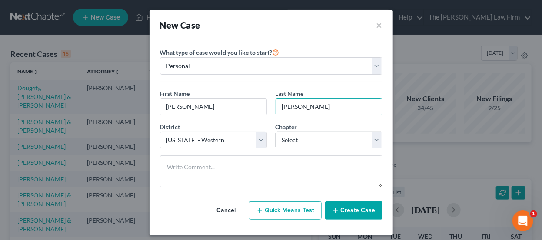
type input "[PERSON_NAME]"
click at [283, 135] on select "Select 7 11 12 13" at bounding box center [329, 140] width 107 height 17
select select "0"
click at [276, 132] on select "Select 7 11 12 13" at bounding box center [329, 140] width 107 height 17
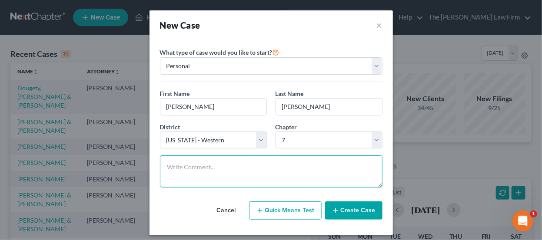
click at [273, 166] on textarea at bounding box center [271, 172] width 223 height 32
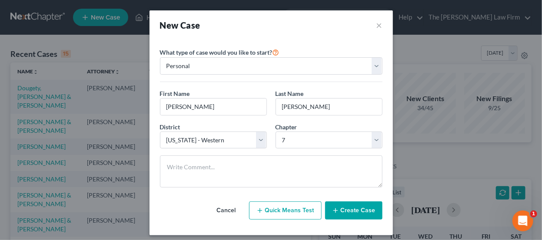
click at [212, 90] on div "First Name * [PERSON_NAME]" at bounding box center [214, 102] width 116 height 27
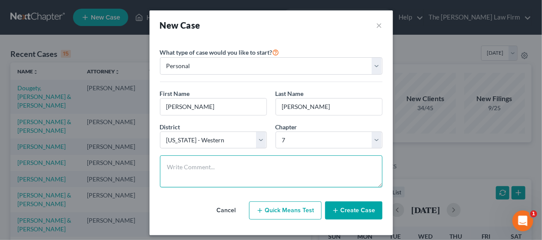
click at [199, 173] on textarea at bounding box center [271, 172] width 223 height 32
click at [236, 163] on textarea "Ch & district" at bounding box center [271, 172] width 223 height 32
type textarea "Ch & district not conf"
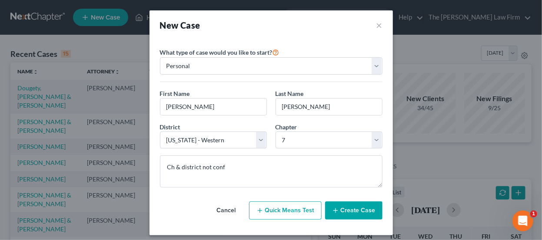
click at [370, 206] on button "Create Case" at bounding box center [353, 211] width 57 height 18
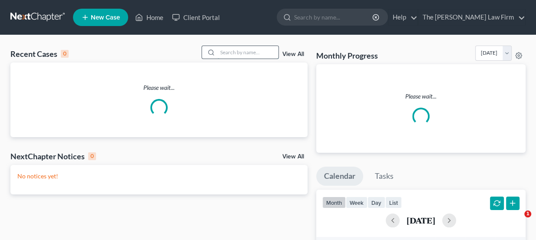
click at [240, 49] on input "search" at bounding box center [248, 52] width 61 height 13
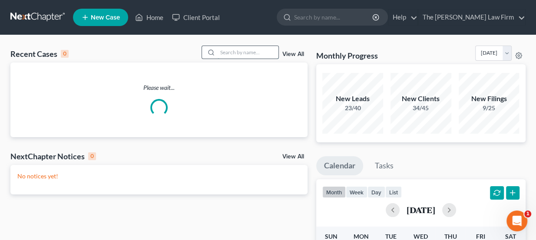
paste input "[PHONE_NUMBER] [PERSON_NAME][EMAIL_ADDRESS][DOMAIN_NAME]"
type input "[PHONE_NUMBER] [PERSON_NAME][EMAIL_ADDRESS][DOMAIN_NAME]"
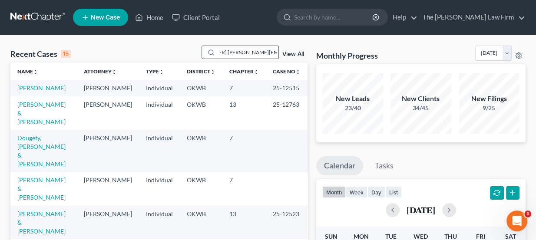
click at [246, 53] on input "[PHONE_NUMBER] [PERSON_NAME][EMAIL_ADDRESS][DOMAIN_NAME]" at bounding box center [248, 52] width 61 height 13
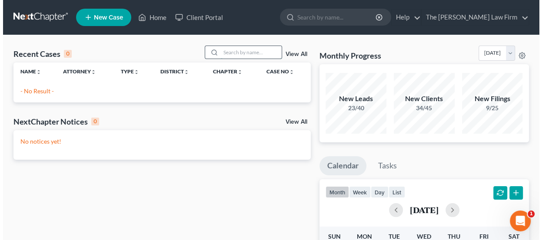
scroll to position [0, 0]
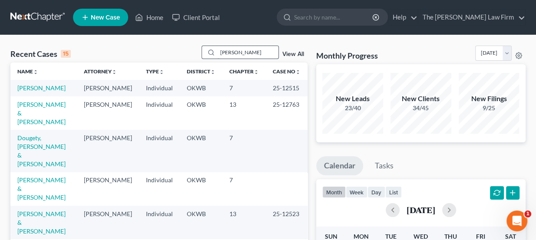
type input "erin"
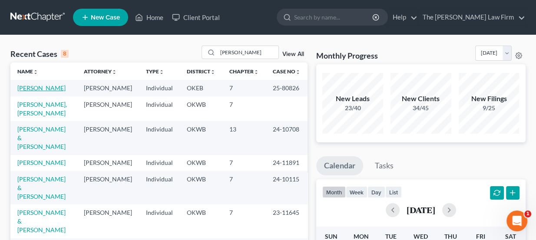
click at [42, 91] on link "[PERSON_NAME]" at bounding box center [41, 87] width 48 height 7
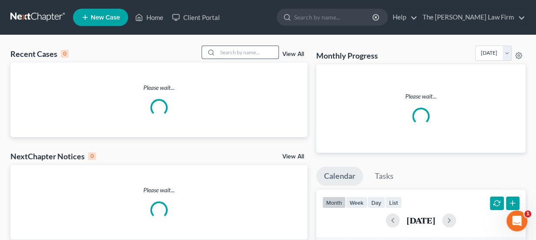
click at [239, 53] on input "search" at bounding box center [248, 52] width 61 height 13
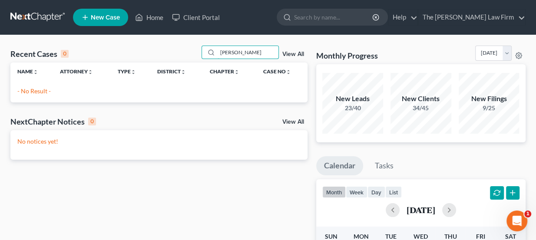
type input "Erin John"
click at [108, 14] on span "New Case" at bounding box center [105, 17] width 29 height 7
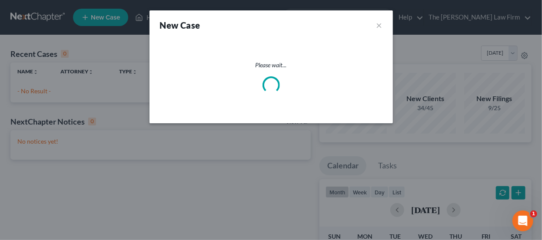
select select "65"
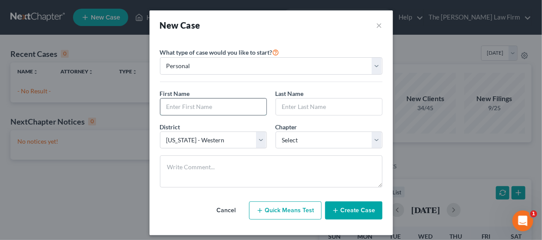
click at [200, 108] on input "text" at bounding box center [213, 107] width 106 height 17
type input "Erin"
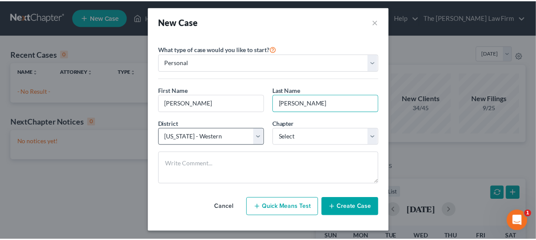
scroll to position [4, 0]
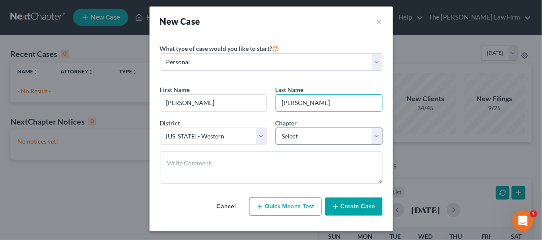
type input "John"
click at [294, 139] on select "Select 7 11 12 13" at bounding box center [329, 136] width 107 height 17
select select "0"
click at [276, 128] on select "Select 7 11 12 13" at bounding box center [329, 136] width 107 height 17
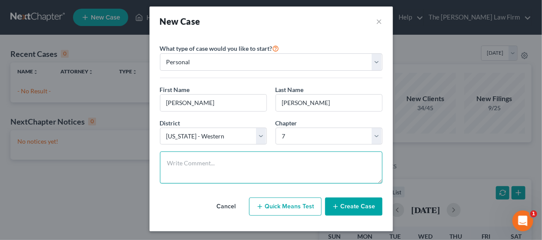
click at [252, 165] on textarea at bounding box center [271, 168] width 223 height 32
type textarea "Ch & district not conf"
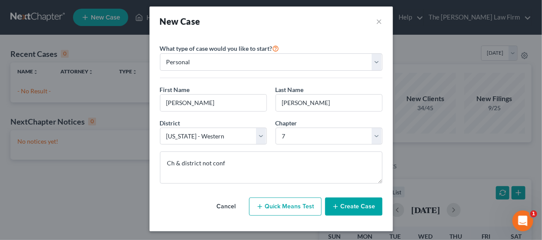
click at [358, 200] on button "Create Case" at bounding box center [353, 207] width 57 height 18
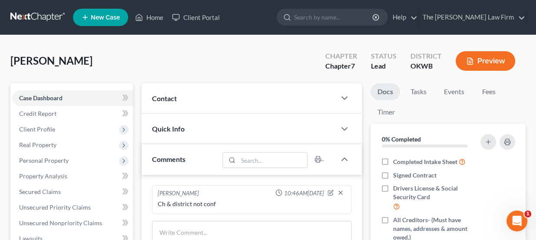
click at [215, 97] on div "Contact" at bounding box center [239, 98] width 195 height 30
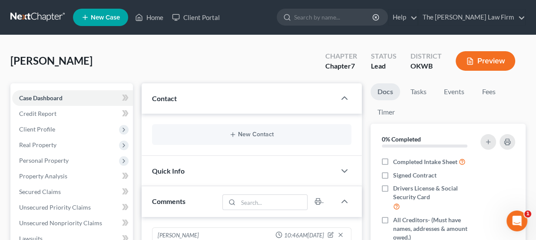
click at [231, 128] on div "New Contact" at bounding box center [252, 134] width 200 height 21
click at [233, 132] on icon "button" at bounding box center [233, 134] width 7 height 7
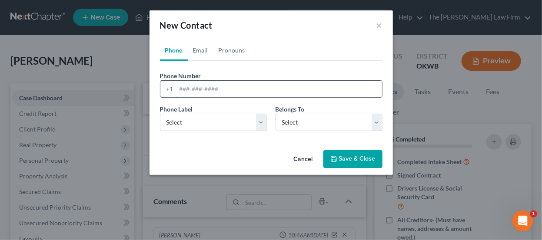
paste input "580-920-5347 erin.john0204@gmail.com"
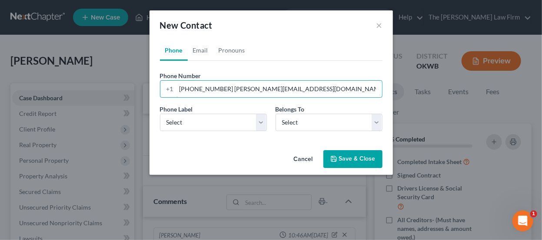
drag, startPoint x: 301, startPoint y: 87, endPoint x: 221, endPoint y: 97, distance: 80.2
click at [221, 97] on div "Phone Number * +1 580-920-5347 erin.john0204@gmail.com Ext." at bounding box center [271, 87] width 231 height 33
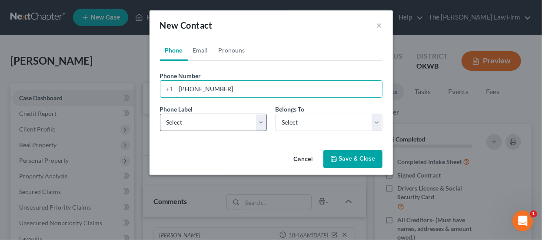
type input "580-920-5347"
drag, startPoint x: 235, startPoint y: 120, endPoint x: 233, endPoint y: 127, distance: 8.1
click at [235, 120] on select "Select Mobile Home Work Other" at bounding box center [213, 122] width 107 height 17
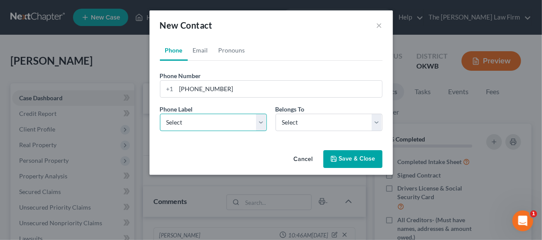
select select "0"
click at [160, 114] on select "Select Mobile Home Work Other" at bounding box center [213, 122] width 107 height 17
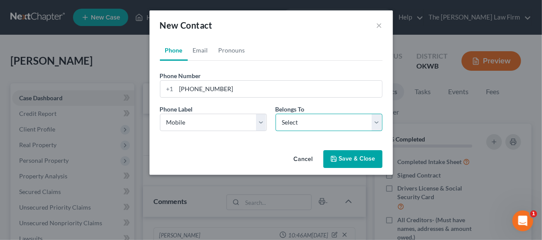
drag, startPoint x: 316, startPoint y: 117, endPoint x: 314, endPoint y: 129, distance: 12.3
click at [316, 117] on select "Select Client Other" at bounding box center [329, 122] width 107 height 17
select select "0"
click at [276, 114] on select "Select Client Other" at bounding box center [329, 122] width 107 height 17
select select "0"
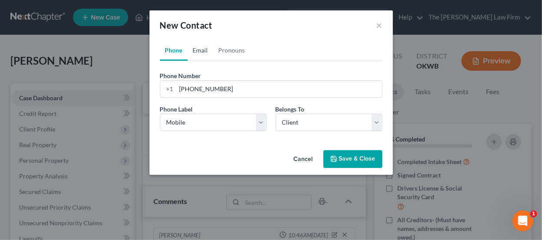
click at [204, 55] on link "Email" at bounding box center [201, 50] width 26 height 21
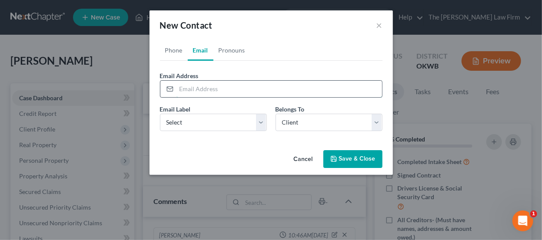
paste input "erin.john0204@gmail.com"
type input "erin.john0204@gmail.com"
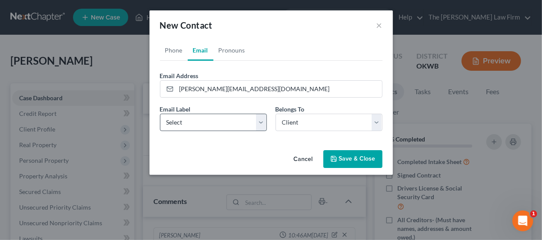
drag, startPoint x: 223, startPoint y: 110, endPoint x: 220, endPoint y: 128, distance: 17.7
click at [222, 120] on div "Email Label Select Home Work Other" at bounding box center [214, 118] width 116 height 27
click at [220, 128] on select "Select Home Work Other" at bounding box center [213, 122] width 107 height 17
select select "0"
click at [160, 114] on select "Select Home Work Other" at bounding box center [213, 122] width 107 height 17
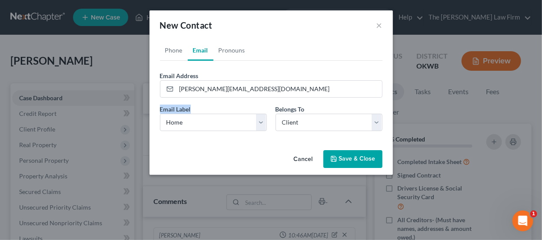
click at [345, 163] on button "Save & Close" at bounding box center [352, 159] width 59 height 18
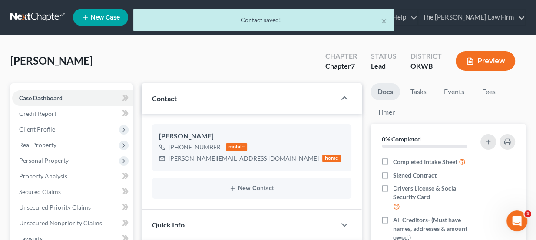
click at [43, 17] on div "× Contact saved!" at bounding box center [264, 22] width 536 height 27
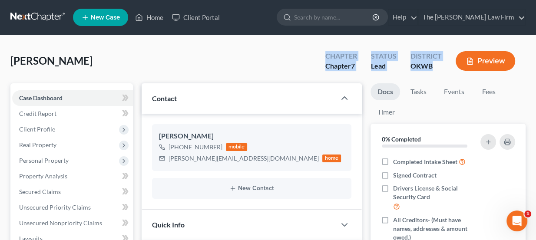
drag, startPoint x: 328, startPoint y: 56, endPoint x: 439, endPoint y: 67, distance: 112.3
click at [439, 67] on div "Chapter Chapter 7 Status Lead District OKWB Preview" at bounding box center [422, 62] width 207 height 26
click at [439, 67] on div "OKWB" at bounding box center [426, 66] width 31 height 10
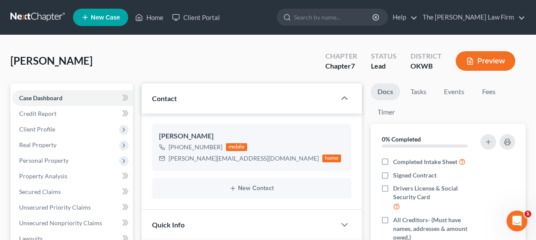
click at [506, 97] on ul "Docs Tasks Events Fees Timer" at bounding box center [448, 103] width 155 height 41
click at [494, 91] on link "Fees" at bounding box center [489, 91] width 28 height 17
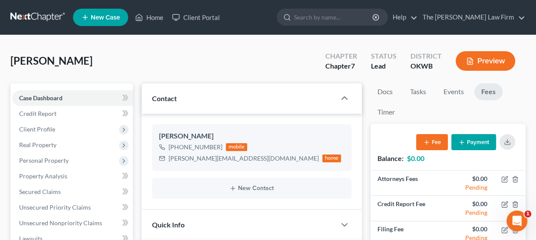
click at [47, 19] on link at bounding box center [38, 18] width 56 height 16
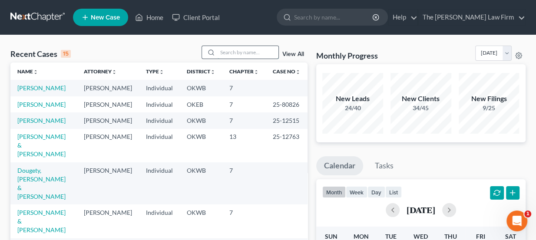
click at [248, 48] on input "search" at bounding box center [248, 52] width 61 height 13
click at [265, 53] on input "search" at bounding box center [248, 52] width 61 height 13
click at [232, 51] on input "search" at bounding box center [248, 52] width 61 height 13
type input "[PERSON_NAME]"
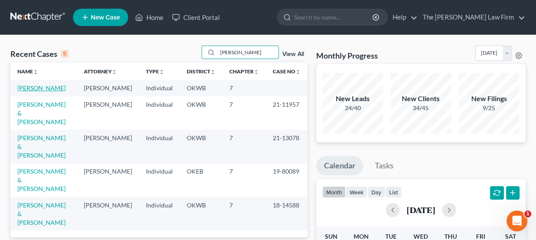
click at [52, 86] on link "[PERSON_NAME]" at bounding box center [41, 87] width 48 height 7
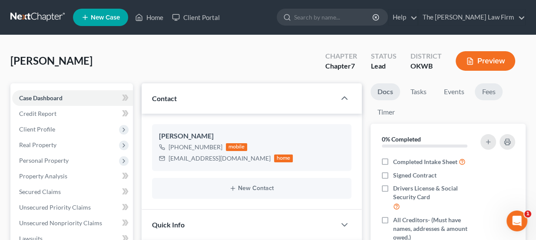
click at [492, 93] on link "Fees" at bounding box center [489, 91] width 28 height 17
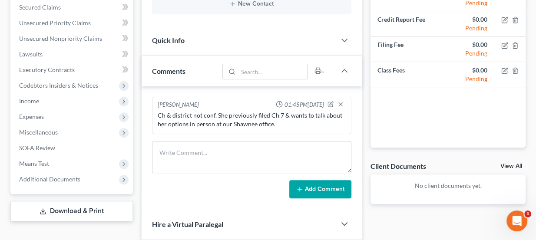
scroll to position [197, 0]
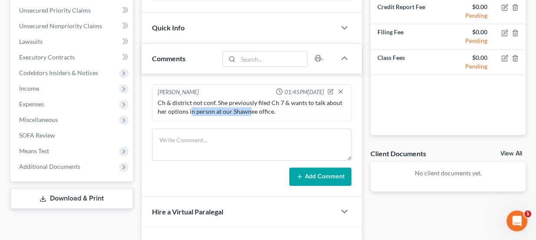
drag, startPoint x: 190, startPoint y: 109, endPoint x: 248, endPoint y: 107, distance: 57.8
click at [248, 107] on div "Ch & district not conf. She previously filed Ch 7 & wants to talk about her opt…" at bounding box center [252, 107] width 189 height 17
drag, startPoint x: 250, startPoint y: 110, endPoint x: 266, endPoint y: 111, distance: 16.2
click at [266, 111] on div "Ch & district not conf. She previously filed Ch 7 & wants to talk about her opt…" at bounding box center [252, 107] width 189 height 17
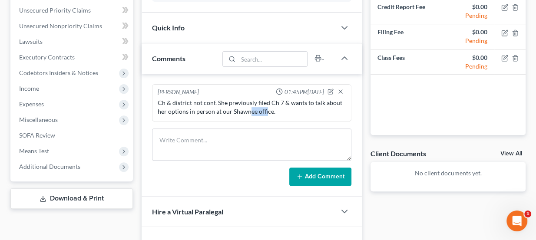
click at [266, 111] on div "Ch & district not conf. She previously filed Ch 7 & wants to talk about her opt…" at bounding box center [252, 107] width 189 height 17
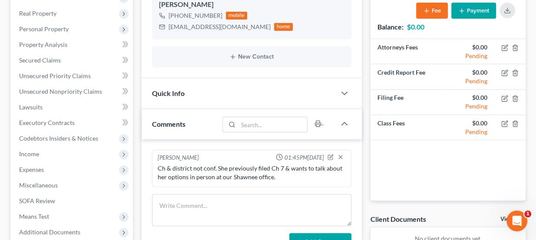
scroll to position [140, 0]
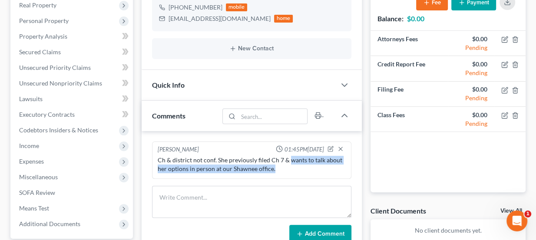
drag, startPoint x: 287, startPoint y: 159, endPoint x: 324, endPoint y: 167, distance: 37.4
click at [324, 167] on div "Ch & district not conf. She previously filed Ch 7 & wants to talk about her opt…" at bounding box center [252, 164] width 189 height 17
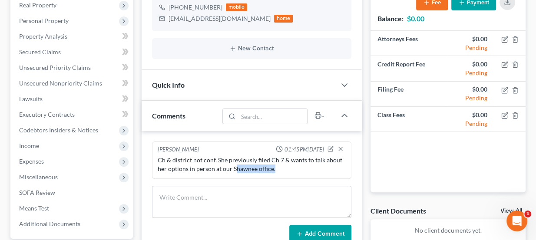
drag, startPoint x: 273, startPoint y: 165, endPoint x: 235, endPoint y: 168, distance: 38.8
click at [235, 168] on div "Ch & district not conf. She previously filed Ch 7 & wants to talk about her opt…" at bounding box center [252, 164] width 189 height 17
drag, startPoint x: 231, startPoint y: 167, endPoint x: 277, endPoint y: 166, distance: 45.7
click at [277, 166] on div "Ch & district not conf. She previously filed Ch 7 & wants to talk about her opt…" at bounding box center [252, 164] width 189 height 17
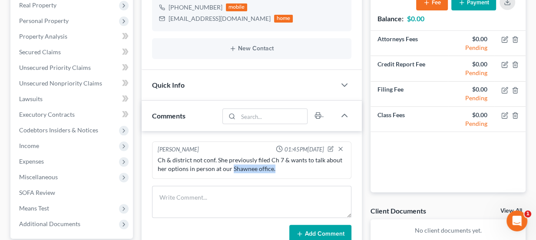
click at [277, 166] on div "Ch & district not conf. She previously filed Ch 7 & wants to talk about her opt…" at bounding box center [252, 164] width 189 height 17
drag, startPoint x: 270, startPoint y: 166, endPoint x: 232, endPoint y: 171, distance: 38.6
click at [232, 171] on div "Ch & district not conf. She previously filed Ch 7 & wants to talk about her opt…" at bounding box center [252, 164] width 189 height 17
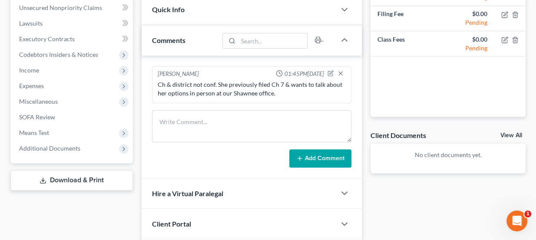
scroll to position [216, 0]
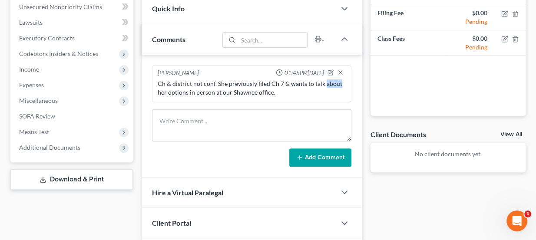
drag, startPoint x: 323, startPoint y: 83, endPoint x: 340, endPoint y: 83, distance: 17.8
click at [340, 83] on div "Ch & district not conf. She previously filed Ch 7 & wants to talk about her opt…" at bounding box center [252, 88] width 189 height 17
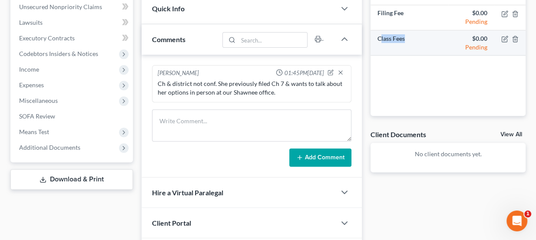
drag, startPoint x: 380, startPoint y: 36, endPoint x: 417, endPoint y: 40, distance: 37.2
click at [417, 40] on td "Class Fees" at bounding box center [409, 42] width 77 height 25
drag, startPoint x: 406, startPoint y: 37, endPoint x: 376, endPoint y: 39, distance: 30.1
click at [376, 39] on td "Class Fees" at bounding box center [409, 42] width 77 height 25
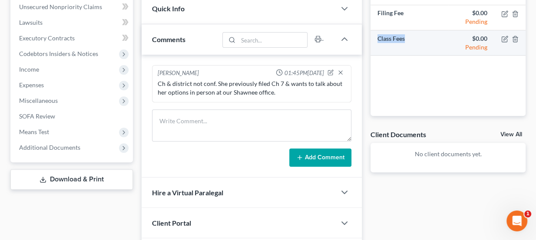
click at [376, 39] on td "Class Fees" at bounding box center [409, 42] width 77 height 25
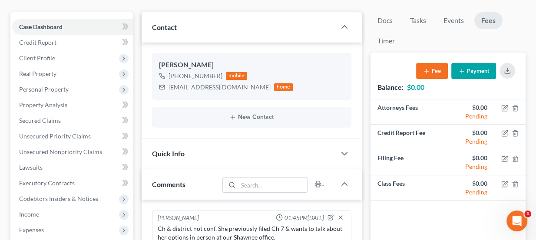
scroll to position [58, 0]
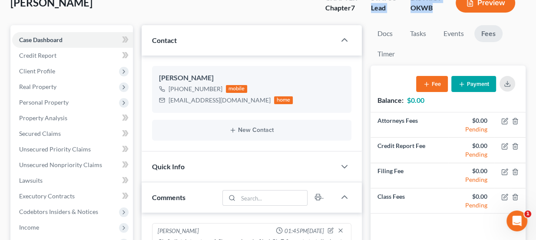
drag, startPoint x: 373, startPoint y: 10, endPoint x: 438, endPoint y: 12, distance: 65.2
click at [438, 12] on div "Chapter Chapter 7 Status Lead District OKWB Preview" at bounding box center [422, 4] width 207 height 26
click at [438, 12] on div "OKWB" at bounding box center [426, 8] width 31 height 10
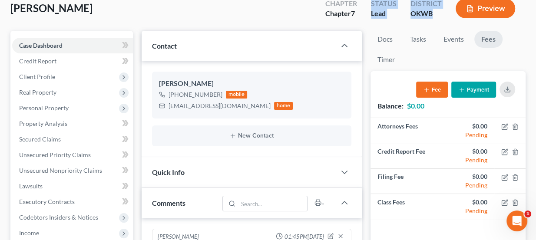
scroll to position [19, 0]
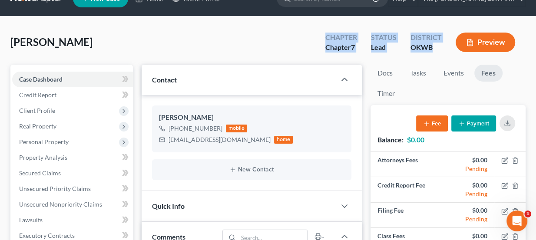
drag, startPoint x: 435, startPoint y: 9, endPoint x: 324, endPoint y: 38, distance: 114.7
click at [324, 38] on div "Chapter Chapter 7 Status Lead District OKWB Preview" at bounding box center [422, 43] width 207 height 26
click at [324, 38] on div "Chapter Chapter 7" at bounding box center [342, 43] width 46 height 26
drag, startPoint x: 326, startPoint y: 37, endPoint x: 432, endPoint y: 50, distance: 106.4
click at [432, 50] on div "Chapter Chapter 7 Status Lead District OKWB Preview" at bounding box center [422, 43] width 207 height 26
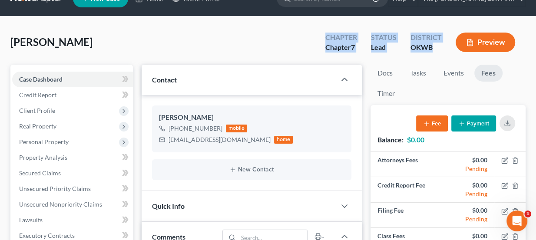
click at [432, 50] on div "OKWB" at bounding box center [426, 48] width 31 height 10
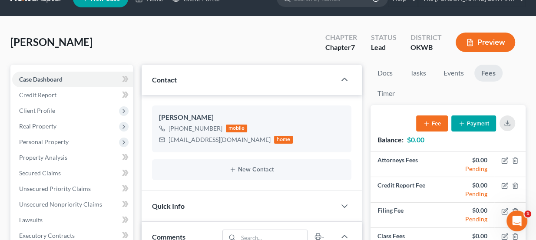
scroll to position [0, 0]
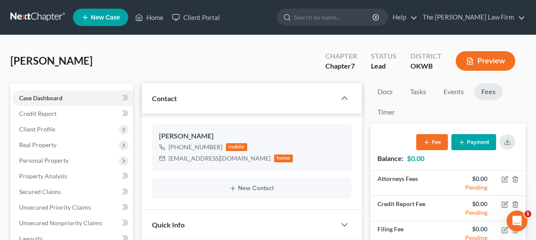
click at [285, 16] on ul "New Case Home Client Portal - No Result - See all results Or Press Enter... Hel…" at bounding box center [299, 17] width 453 height 23
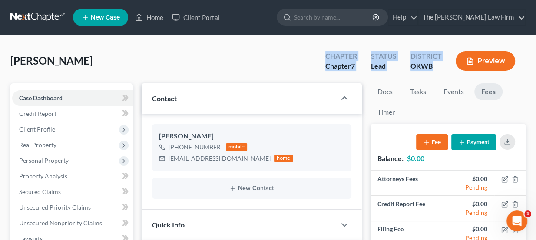
drag, startPoint x: 324, startPoint y: 53, endPoint x: 439, endPoint y: 76, distance: 117.4
click at [439, 76] on div "[PERSON_NAME] Upgraded Chapter Chapter 7 Status Lead District OKWB Preview" at bounding box center [268, 65] width 516 height 38
click at [439, 76] on div "Chapter Chapter 7 Status Lead District OKWB Preview" at bounding box center [420, 61] width 211 height 31
drag, startPoint x: 435, startPoint y: 67, endPoint x: 326, endPoint y: 55, distance: 108.9
click at [326, 55] on div "Chapter Chapter 7 Status Lead District OKWB Preview" at bounding box center [422, 62] width 207 height 26
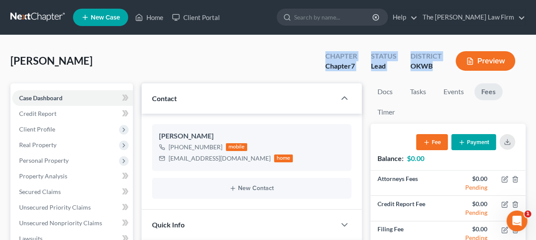
click at [326, 55] on div "Chapter" at bounding box center [342, 56] width 32 height 10
drag, startPoint x: 326, startPoint y: 53, endPoint x: 437, endPoint y: 68, distance: 111.4
click at [437, 68] on div "Chapter Chapter 7 Status Lead District OKWB Preview" at bounding box center [422, 62] width 207 height 26
click at [437, 68] on div "OKWB" at bounding box center [426, 66] width 31 height 10
drag, startPoint x: 434, startPoint y: 66, endPoint x: 328, endPoint y: 54, distance: 106.2
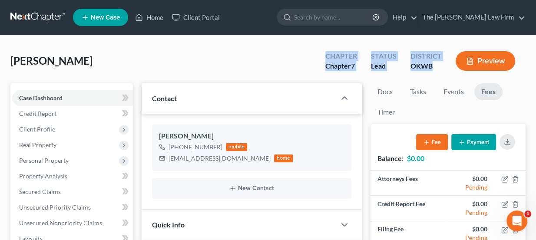
click at [329, 54] on div "Chapter Chapter 7 Status Lead District OKWB Preview" at bounding box center [422, 62] width 207 height 26
click at [328, 54] on div "Chapter" at bounding box center [342, 56] width 32 height 10
drag, startPoint x: 328, startPoint y: 54, endPoint x: 442, endPoint y: 63, distance: 113.8
click at [442, 63] on div "Chapter Chapter 7 Status Lead District OKWB Preview" at bounding box center [422, 62] width 207 height 26
click at [441, 63] on div "OKWB" at bounding box center [426, 66] width 31 height 10
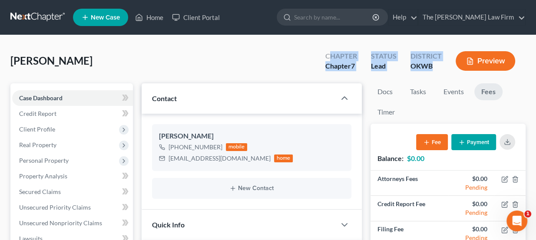
drag, startPoint x: 433, startPoint y: 66, endPoint x: 329, endPoint y: 56, distance: 104.4
click at [329, 56] on div "Chapter Chapter 7 Status Lead District OKWB Preview" at bounding box center [422, 62] width 207 height 26
click at [329, 56] on div "Chapter" at bounding box center [342, 56] width 32 height 10
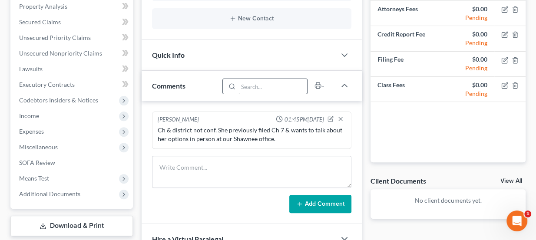
scroll to position [237, 0]
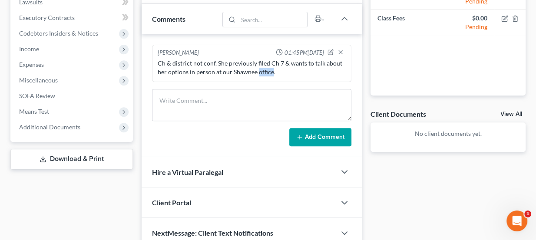
drag, startPoint x: 258, startPoint y: 71, endPoint x: 270, endPoint y: 71, distance: 12.2
click at [270, 71] on div "Ch & district not conf. She previously filed Ch 7 & wants to talk about her opt…" at bounding box center [252, 67] width 189 height 17
drag, startPoint x: 214, startPoint y: 70, endPoint x: 260, endPoint y: 72, distance: 45.7
click at [260, 72] on div "Ch & district not conf. She previously filed Ch 7 & wants to talk about her opt…" at bounding box center [252, 67] width 189 height 17
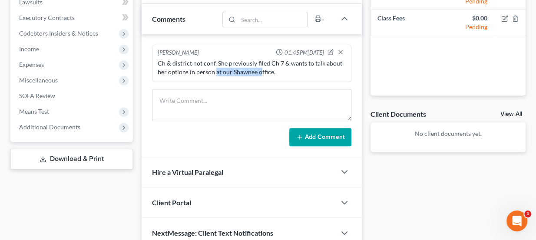
click at [260, 72] on div "Ch & district not conf. She previously filed Ch 7 & wants to talk about her opt…" at bounding box center [252, 67] width 189 height 17
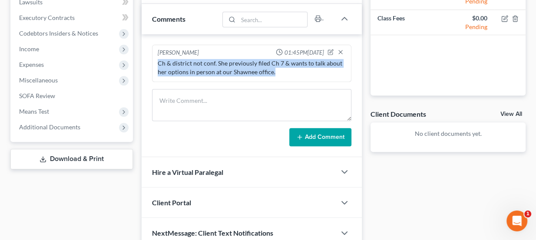
drag, startPoint x: 275, startPoint y: 69, endPoint x: 151, endPoint y: 57, distance: 124.9
click at [151, 57] on div "[PERSON_NAME] 01:45PM[DATE] Ch & district not conf. She previously filed Ch 7 &…" at bounding box center [252, 95] width 221 height 123
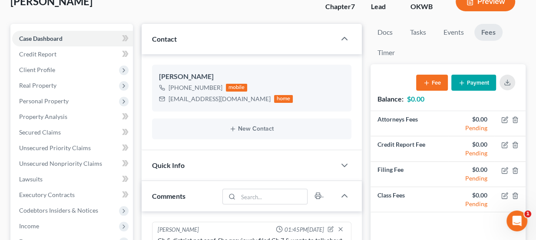
scroll to position [0, 0]
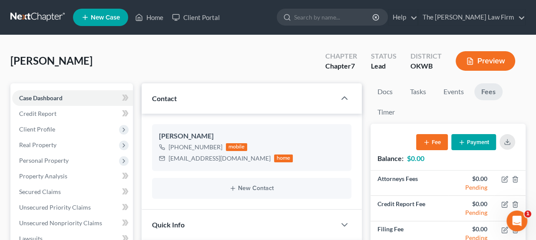
drag, startPoint x: 76, startPoint y: 62, endPoint x: 9, endPoint y: 65, distance: 67.0
drag, startPoint x: 91, startPoint y: 66, endPoint x: 48, endPoint y: 64, distance: 43.1
click at [48, 64] on div "[PERSON_NAME] Upgraded Chapter Chapter 7 Status Lead District OKWB Preview" at bounding box center [268, 65] width 516 height 38
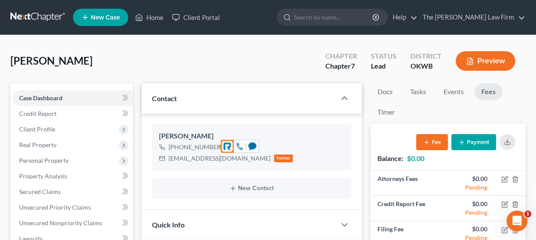
click at [240, 144] on icon at bounding box center [240, 147] width 8 height 8
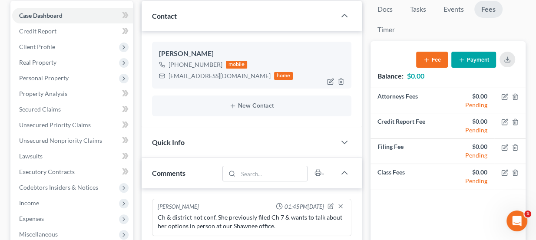
scroll to position [237, 0]
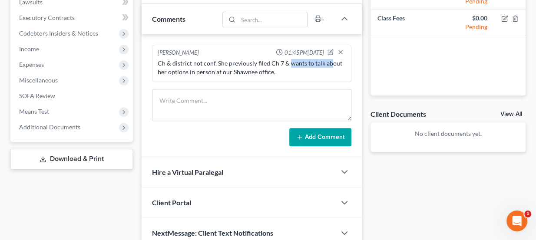
drag, startPoint x: 288, startPoint y: 62, endPoint x: 330, endPoint y: 60, distance: 42.7
click at [330, 60] on div "Ch & district not conf. She previously filed Ch 7 & wants to talk about her opt…" at bounding box center [252, 67] width 189 height 17
drag, startPoint x: 272, startPoint y: 72, endPoint x: 187, endPoint y: 69, distance: 84.4
click at [187, 69] on div "Ch & district not conf. She previously filed Ch 7 & wants to talk about her opt…" at bounding box center [252, 67] width 189 height 17
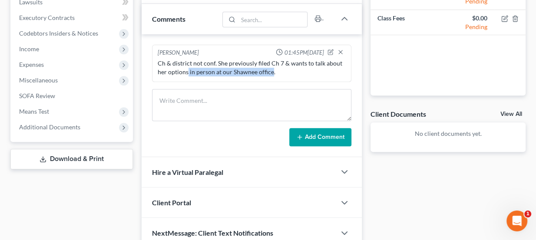
click at [187, 69] on div "Ch & district not conf. She previously filed Ch 7 & wants to talk about her opt…" at bounding box center [252, 67] width 189 height 17
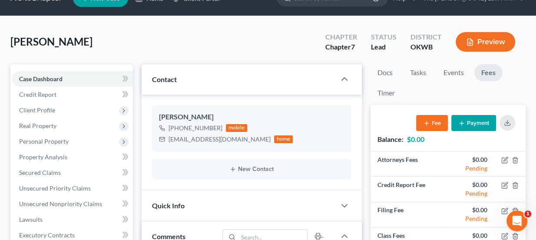
scroll to position [0, 0]
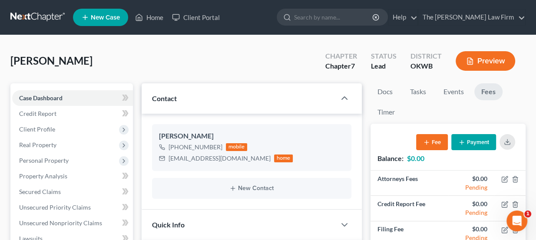
drag, startPoint x: 84, startPoint y: 63, endPoint x: 14, endPoint y: 62, distance: 70.0
click at [14, 62] on span "[PERSON_NAME]" at bounding box center [51, 60] width 82 height 13
drag, startPoint x: 15, startPoint y: 61, endPoint x: 76, endPoint y: 63, distance: 61.3
click at [74, 64] on span "[PERSON_NAME]" at bounding box center [51, 60] width 82 height 13
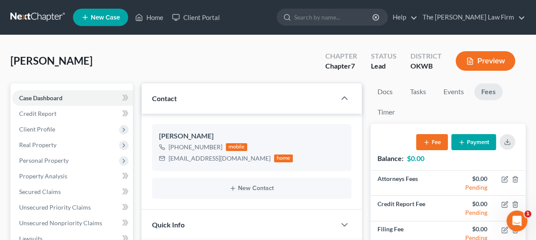
click at [76, 63] on span "[PERSON_NAME]" at bounding box center [51, 60] width 82 height 13
drag, startPoint x: 86, startPoint y: 60, endPoint x: 13, endPoint y: 65, distance: 72.8
click at [13, 65] on div "[PERSON_NAME] Upgraded Chapter Chapter 7 Status Lead District OKWB Preview" at bounding box center [268, 65] width 516 height 38
click at [13, 65] on span "[PERSON_NAME]" at bounding box center [51, 60] width 82 height 13
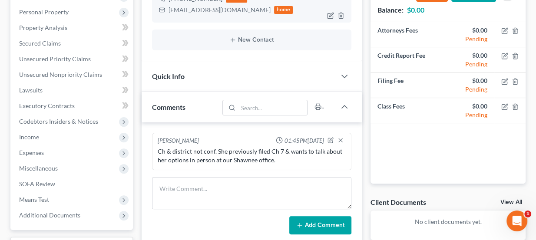
scroll to position [78, 0]
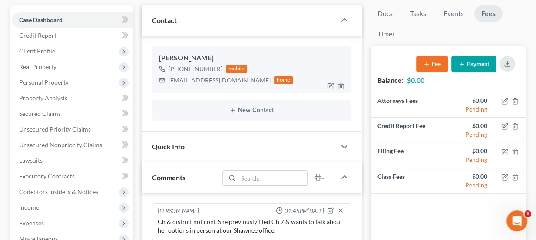
click at [192, 79] on div "darleneorman@yahoo.com" at bounding box center [220, 80] width 102 height 9
click at [193, 69] on div "+1 (405) 615-7156" at bounding box center [196, 69] width 54 height 9
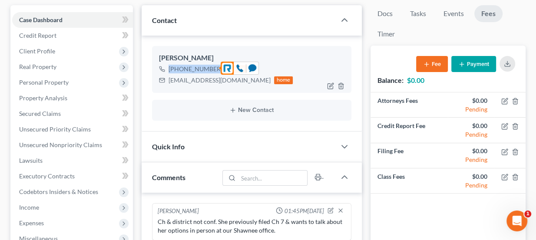
click at [193, 69] on div "+1 (405) 615-7156" at bounding box center [196, 69] width 54 height 9
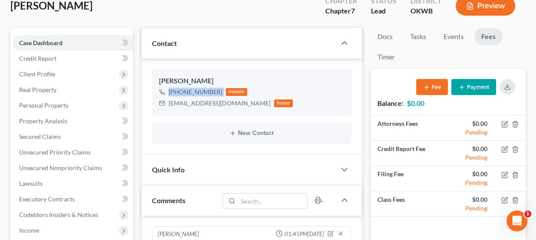
scroll to position [39, 0]
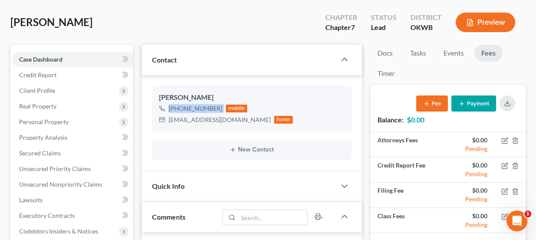
drag, startPoint x: 83, startPoint y: 23, endPoint x: 46, endPoint y: 27, distance: 37.1
click at [46, 27] on span "[PERSON_NAME]" at bounding box center [51, 22] width 82 height 13
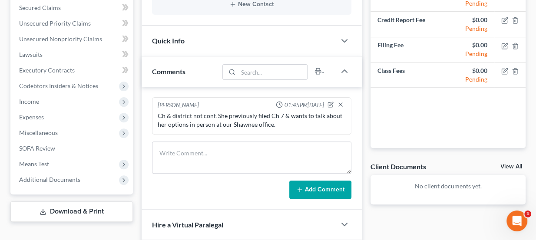
scroll to position [197, 0]
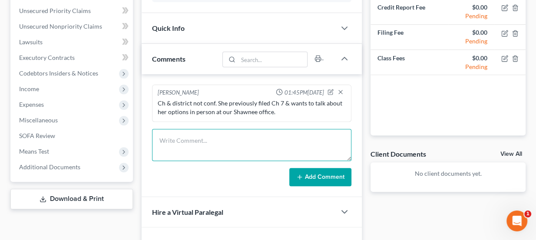
click at [188, 133] on textarea at bounding box center [252, 145] width 200 height 32
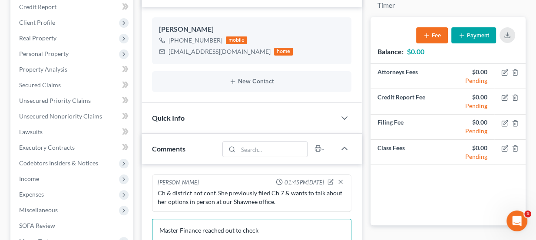
scroll to position [112, 0]
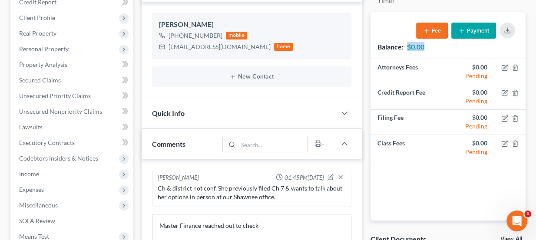
drag, startPoint x: 408, startPoint y: 46, endPoint x: 427, endPoint y: 47, distance: 19.2
click at [427, 47] on div "Balance: $0.00 Fee Payment" at bounding box center [448, 35] width 155 height 47
drag, startPoint x: 238, startPoint y: 46, endPoint x: 192, endPoint y: 42, distance: 45.8
click at [193, 43] on div "darleneorman@yahoo.com" at bounding box center [220, 47] width 102 height 9
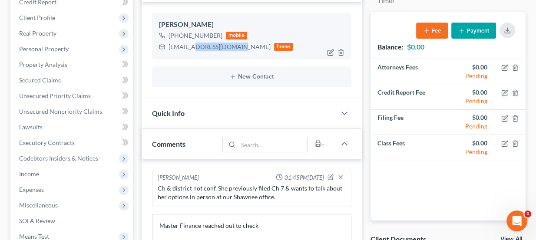
click at [192, 43] on div "darleneorman@yahoo.com" at bounding box center [220, 47] width 102 height 9
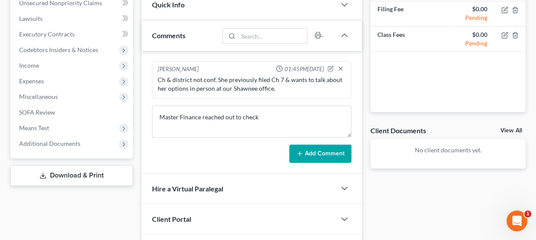
scroll to position [276, 0]
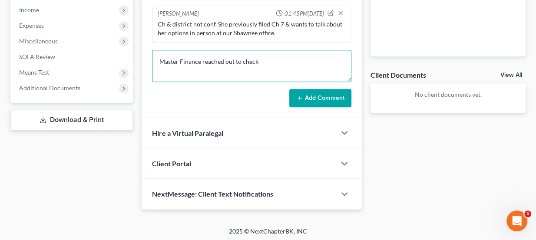
click at [286, 58] on textarea "Master Finance reached out to check" at bounding box center [252, 66] width 200 height 32
type textarea "Master Finance reached out to check client status. Called client to follow up -…"
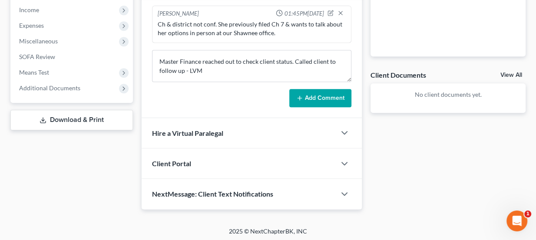
click at [315, 103] on button "Add Comment" at bounding box center [321, 98] width 62 height 18
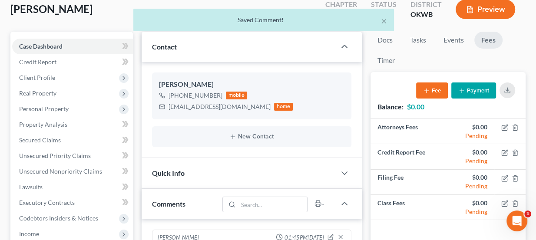
scroll to position [0, 0]
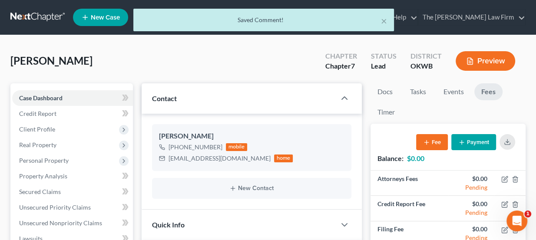
click at [57, 17] on div "× Saved Comment!" at bounding box center [264, 22] width 536 height 27
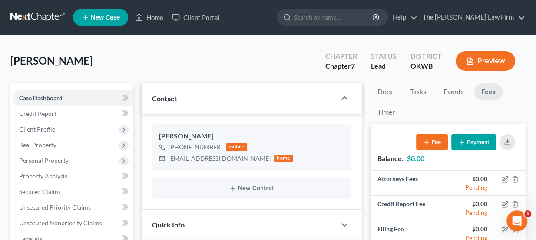
click at [49, 14] on link at bounding box center [38, 18] width 56 height 16
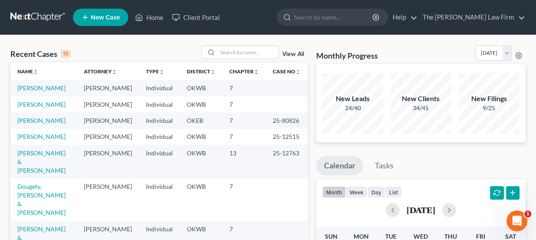
click at [295, 19] on ul "New Case Home Client Portal - No Result - See all results Or Press Enter... Hel…" at bounding box center [299, 17] width 453 height 23
click at [329, 16] on input "search" at bounding box center [334, 17] width 80 height 16
click at [236, 54] on input "search" at bounding box center [248, 52] width 61 height 13
click at [229, 53] on input "search" at bounding box center [248, 52] width 61 height 13
click at [230, 53] on input "search" at bounding box center [248, 52] width 61 height 13
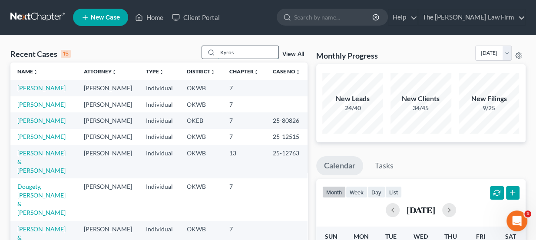
type input "Kyros"
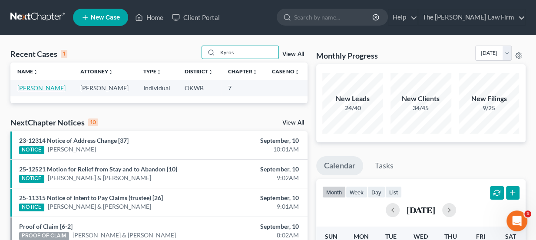
click at [36, 89] on link "[PERSON_NAME]" at bounding box center [41, 87] width 48 height 7
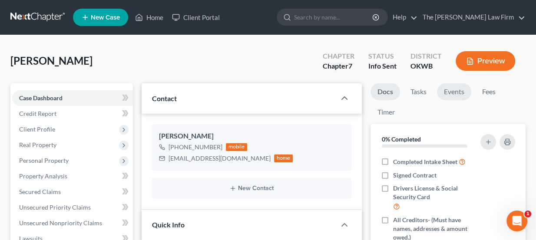
scroll to position [25, 0]
click at [482, 92] on link "Fees" at bounding box center [489, 91] width 28 height 17
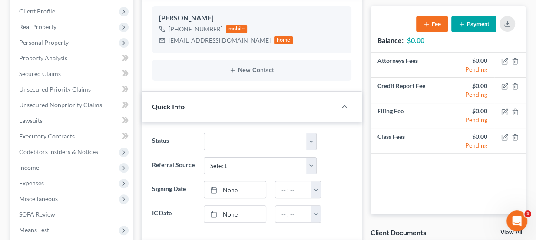
scroll to position [39, 0]
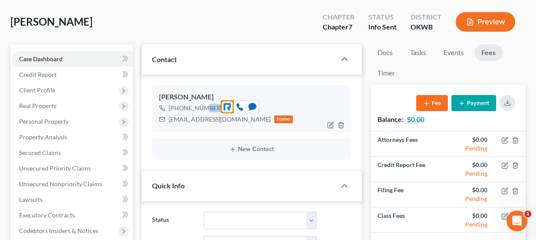
drag, startPoint x: 196, startPoint y: 106, endPoint x: 206, endPoint y: 109, distance: 10.9
click at [206, 109] on div "+1 (562) 588-1643" at bounding box center [196, 108] width 54 height 9
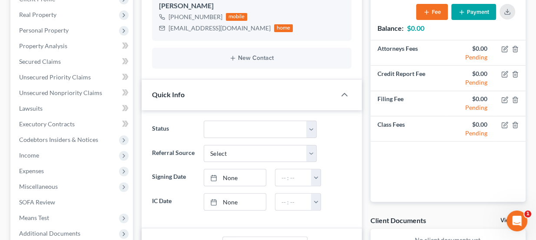
scroll to position [131, 0]
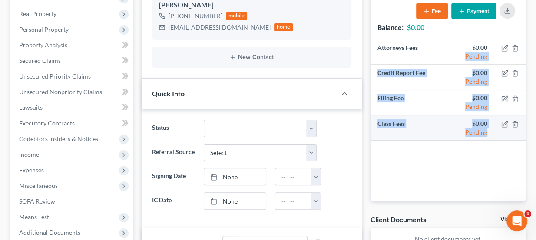
drag, startPoint x: 467, startPoint y: 57, endPoint x: 490, endPoint y: 132, distance: 78.7
click at [490, 132] on tbody "Attorneys Fees $0.00 Pending Credit Report Fee $0.00 Pending Filing Fee $0.00 P…" at bounding box center [448, 90] width 155 height 101
click at [490, 132] on td "$0.00 Pending" at bounding box center [471, 128] width 47 height 25
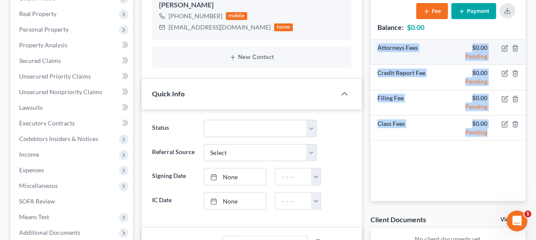
drag, startPoint x: 486, startPoint y: 131, endPoint x: 375, endPoint y: 51, distance: 137.3
click at [375, 51] on tbody "Attorneys Fees $0.00 Pending Credit Report Fee $0.00 Pending Filing Fee $0.00 P…" at bounding box center [448, 90] width 155 height 101
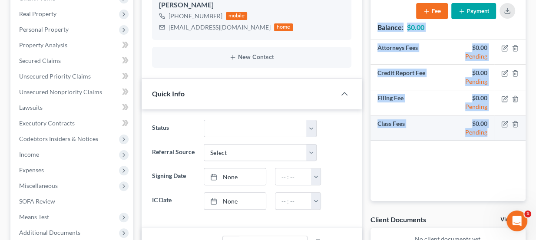
drag, startPoint x: 378, startPoint y: 26, endPoint x: 489, endPoint y: 135, distance: 155.5
click at [489, 135] on div "Balance: $0.00 Fee Payment Attorneys Fees $0.00 Pending Credit Report Fee $0.00…" at bounding box center [448, 97] width 155 height 209
click at [489, 135] on td "$0.00 Pending" at bounding box center [471, 128] width 47 height 25
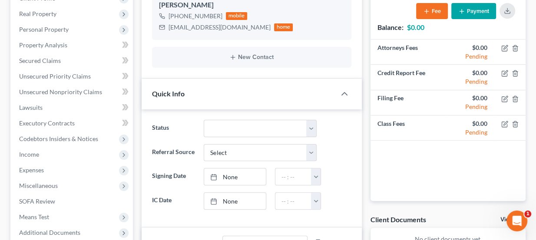
click at [476, 153] on div "Attorneys Fees $0.00 Pending Credit Report Fee $0.00 Pending Filing Fee $0.00 P…" at bounding box center [448, 121] width 155 height 162
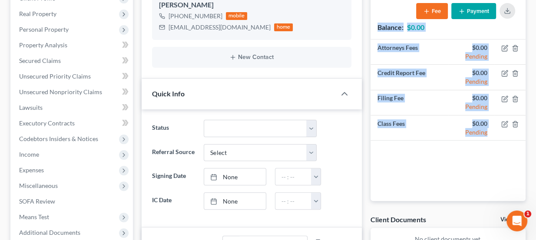
drag, startPoint x: 490, startPoint y: 131, endPoint x: 377, endPoint y: 28, distance: 152.9
click at [377, 28] on div "Balance: $0.00 Fee Payment Attorneys Fees $0.00 Pending Credit Report Fee $0.00…" at bounding box center [448, 97] width 155 height 209
click at [378, 28] on strong "Balance:" at bounding box center [391, 27] width 26 height 8
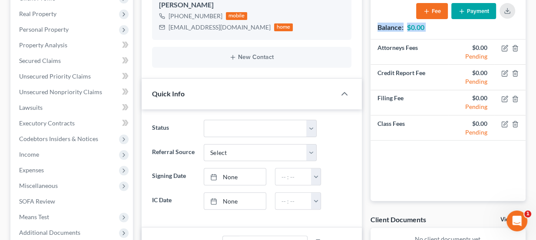
drag, startPoint x: 378, startPoint y: 25, endPoint x: 485, endPoint y: 140, distance: 156.5
click at [485, 140] on div "Balance: $0.00 Fee Payment Attorneys Fees $0.00 Pending Credit Report Fee $0.00…" at bounding box center [448, 97] width 155 height 209
click at [485, 140] on div "Attorneys Fees $0.00 Pending Credit Report Fee $0.00 Pending Filing Fee $0.00 P…" at bounding box center [448, 121] width 155 height 162
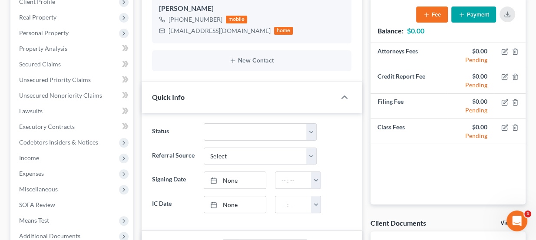
scroll to position [0, 0]
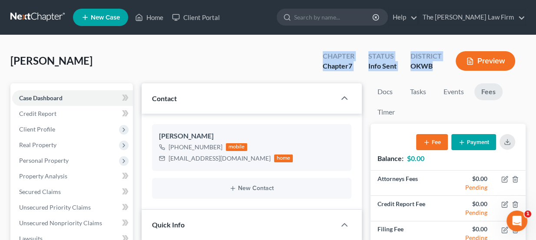
drag, startPoint x: 434, startPoint y: 67, endPoint x: 323, endPoint y: 56, distance: 112.2
click at [323, 56] on div "Chapter Chapter 7 Status Info Sent District OKWB Preview" at bounding box center [421, 62] width 210 height 26
click at [323, 56] on div "Chapter Chapter 7" at bounding box center [339, 62] width 46 height 26
drag, startPoint x: 326, startPoint y: 56, endPoint x: 431, endPoint y: 69, distance: 106.1
click at [431, 69] on div "Chapter Chapter 7 Status Info Sent District OKWB Preview" at bounding box center [421, 62] width 210 height 26
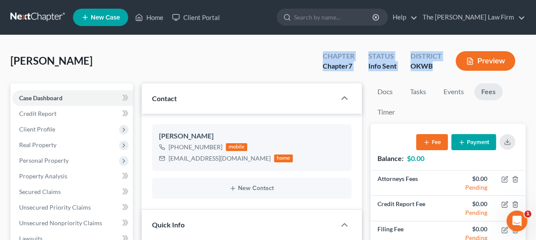
click at [431, 69] on div "OKWB" at bounding box center [426, 66] width 31 height 10
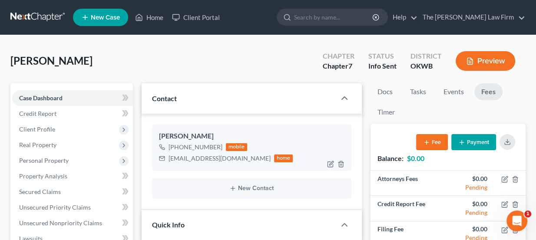
click at [197, 160] on div "kdarryl321@gmail.com" at bounding box center [220, 158] width 102 height 9
copy div "kdarryl321@gmail.com"
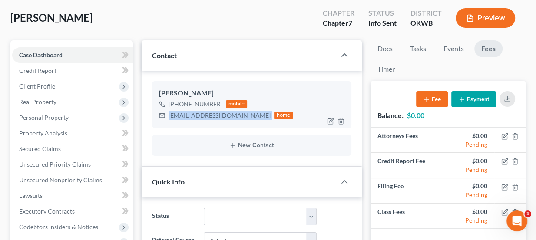
scroll to position [79, 0]
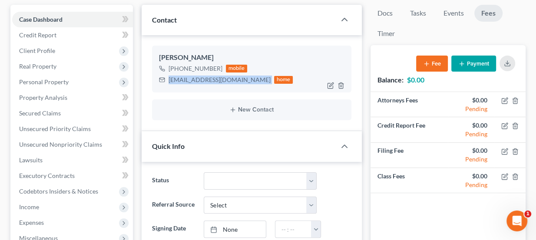
drag, startPoint x: 186, startPoint y: 80, endPoint x: 194, endPoint y: 85, distance: 8.8
click at [194, 85] on div "Kyros Darryl +1 (562) 588-1643 mobile kdarryl321@gmail.com home" at bounding box center [252, 69] width 200 height 47
copy div "kdarryl321@gmail.com"
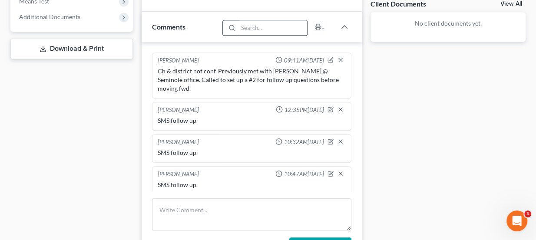
scroll to position [395, 0]
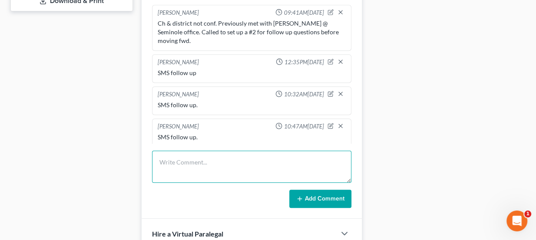
click at [195, 171] on textarea at bounding box center [252, 167] width 200 height 32
type textarea "Resent answer to c"
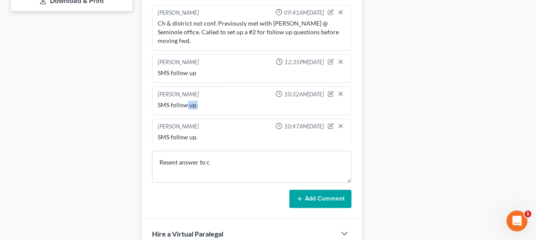
drag, startPoint x: 187, startPoint y: 93, endPoint x: 203, endPoint y: 93, distance: 16.5
click at [203, 101] on div "SMS follow up." at bounding box center [252, 105] width 189 height 9
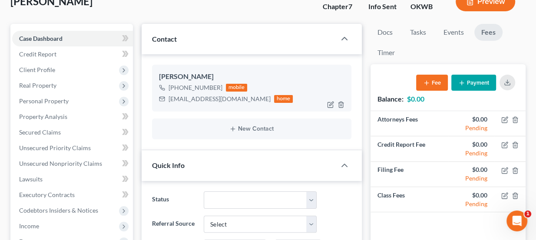
scroll to position [79, 0]
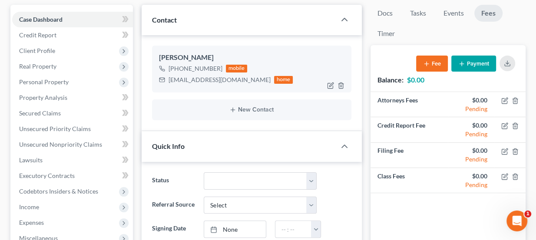
click at [207, 79] on div "kdarryl321@gmail.com" at bounding box center [220, 80] width 102 height 9
drag, startPoint x: 182, startPoint y: 55, endPoint x: 199, endPoint y: 58, distance: 17.2
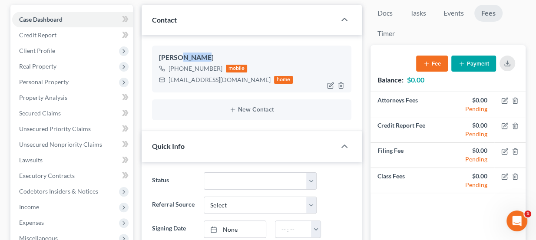
click at [199, 58] on div "Kyros Darryl" at bounding box center [252, 58] width 186 height 10
drag, startPoint x: 200, startPoint y: 56, endPoint x: 159, endPoint y: 59, distance: 40.5
click at [159, 59] on div "Kyros Darryl" at bounding box center [252, 58] width 186 height 10
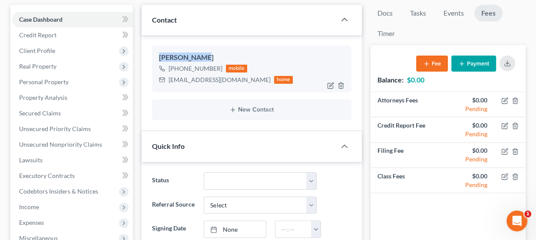
drag, startPoint x: 160, startPoint y: 55, endPoint x: 200, endPoint y: 58, distance: 39.6
click at [200, 58] on div "Kyros Darryl" at bounding box center [252, 58] width 186 height 10
drag, startPoint x: 199, startPoint y: 55, endPoint x: 160, endPoint y: 58, distance: 38.8
click at [160, 58] on div "Kyros Darryl" at bounding box center [252, 58] width 186 height 10
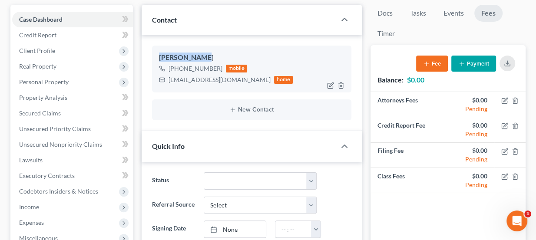
click at [160, 58] on div "Kyros Darryl" at bounding box center [252, 58] width 186 height 10
drag, startPoint x: 160, startPoint y: 57, endPoint x: 208, endPoint y: 56, distance: 47.8
click at [208, 56] on div "Kyros Darryl" at bounding box center [252, 58] width 186 height 10
drag, startPoint x: 186, startPoint y: 56, endPoint x: 153, endPoint y: 55, distance: 32.2
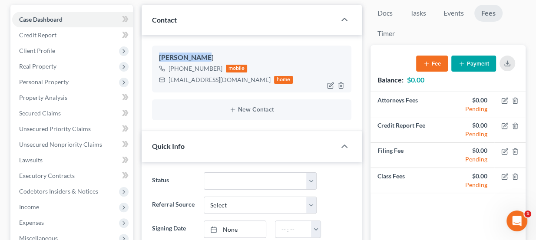
click at [153, 55] on div "Kyros Darryl +1 (562) 588-1643 mobile kdarryl321@gmail.com home" at bounding box center [252, 69] width 200 height 47
drag, startPoint x: 156, startPoint y: 55, endPoint x: 203, endPoint y: 53, distance: 47.0
click at [203, 53] on div "Kyros Darryl +1 (562) 588-1643 mobile kdarryl321@gmail.com home" at bounding box center [252, 69] width 200 height 47
click at [203, 53] on div "Kyros Darryl" at bounding box center [252, 58] width 186 height 10
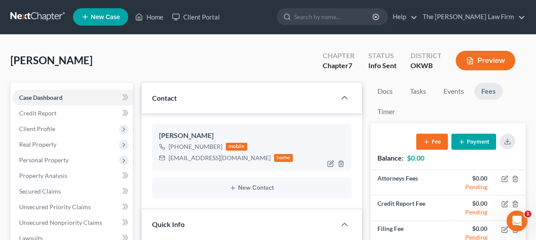
scroll to position [0, 0]
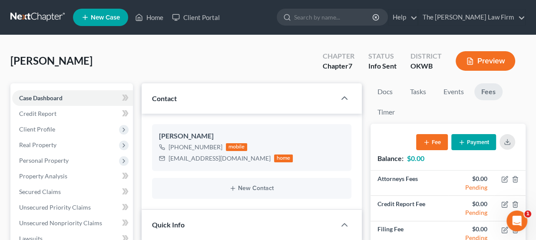
click at [23, 13] on link at bounding box center [38, 18] width 56 height 16
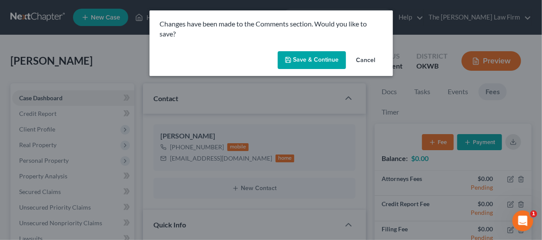
click at [324, 56] on button "Save & Continue" at bounding box center [312, 60] width 68 height 18
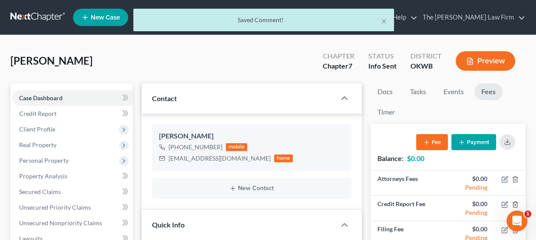
scroll to position [57, 0]
click at [39, 17] on div "× Saved Comment!" at bounding box center [264, 22] width 536 height 27
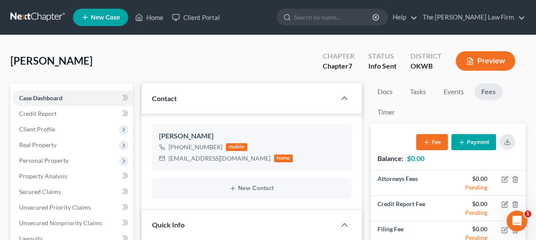
click at [45, 16] on link at bounding box center [38, 18] width 56 height 16
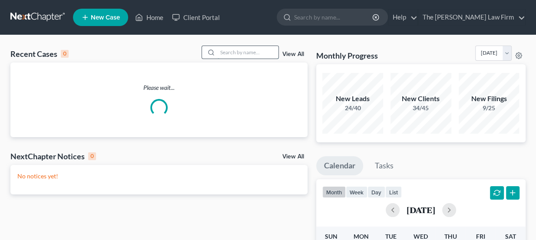
click at [258, 53] on input "search" at bounding box center [248, 52] width 61 height 13
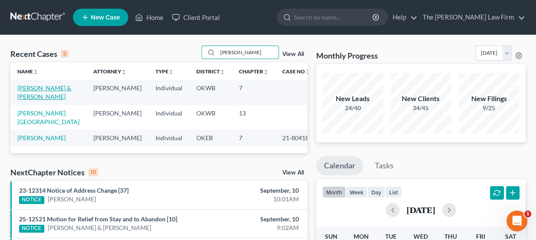
type input "[PERSON_NAME]"
click at [57, 87] on link "[PERSON_NAME] & [PERSON_NAME]" at bounding box center [44, 92] width 54 height 16
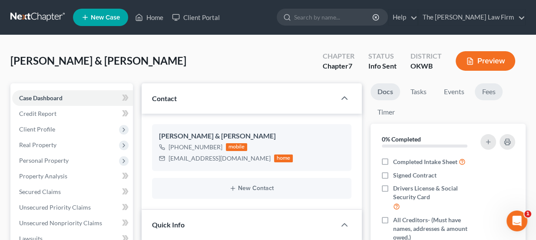
click at [500, 90] on link "Fees" at bounding box center [489, 91] width 28 height 17
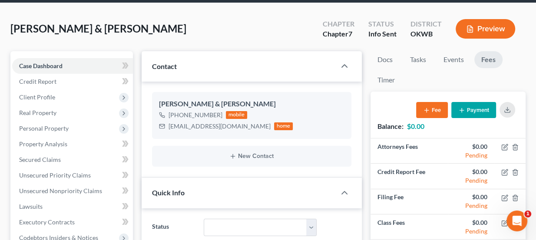
scroll to position [118, 0]
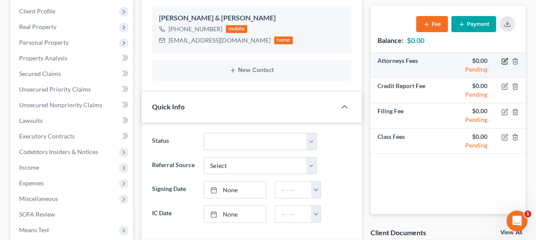
click at [504, 60] on icon "button" at bounding box center [505, 61] width 7 height 7
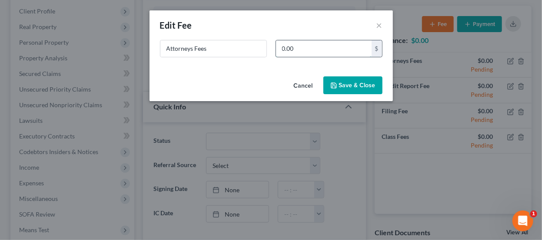
click at [346, 46] on input "0.00" at bounding box center [324, 48] width 96 height 17
type input "1"
type input "1,462"
click at [342, 90] on button "Save & Close" at bounding box center [352, 86] width 59 height 18
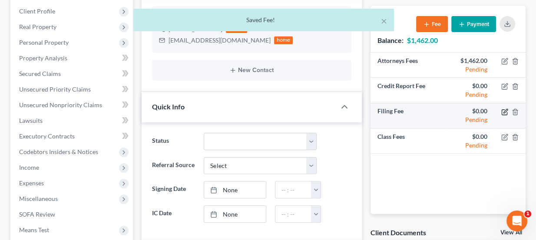
click at [505, 110] on icon "button" at bounding box center [506, 111] width 4 height 4
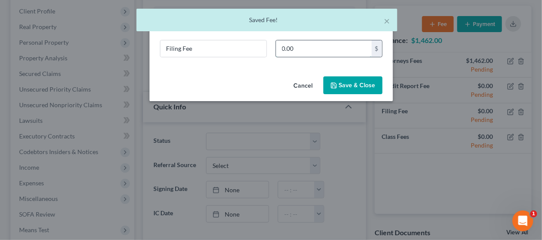
click at [300, 47] on input "0.00" at bounding box center [324, 48] width 96 height 17
type input "338"
click at [339, 81] on button "Save & Close" at bounding box center [352, 86] width 59 height 18
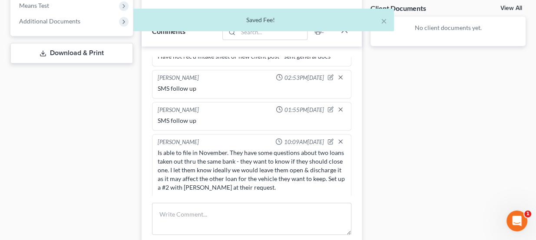
scroll to position [356, 0]
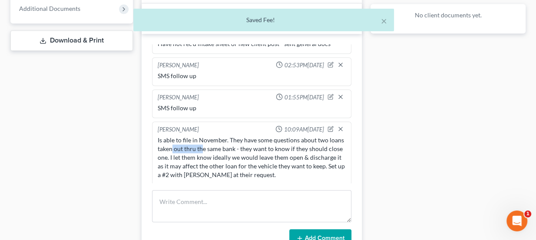
click at [217, 147] on div "Is able to file in November. They have some questions about two loans taken out…" at bounding box center [252, 157] width 189 height 43
click at [218, 147] on div "Is able to file in November. They have some questions about two loans taken out…" at bounding box center [252, 157] width 189 height 43
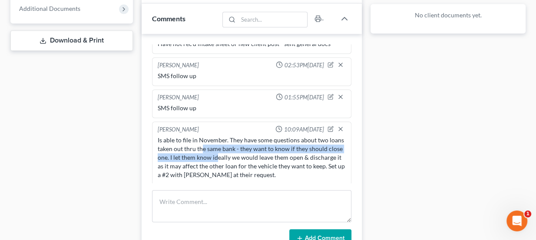
drag, startPoint x: 218, startPoint y: 147, endPoint x: 231, endPoint y: 151, distance: 13.9
click at [231, 151] on div "Is able to file in November. They have some questions about two loans taken out…" at bounding box center [252, 157] width 189 height 43
drag, startPoint x: 188, startPoint y: 146, endPoint x: 230, endPoint y: 150, distance: 42.3
click at [229, 150] on div "Is able to file in November. They have some questions about two loans taken out…" at bounding box center [252, 157] width 189 height 43
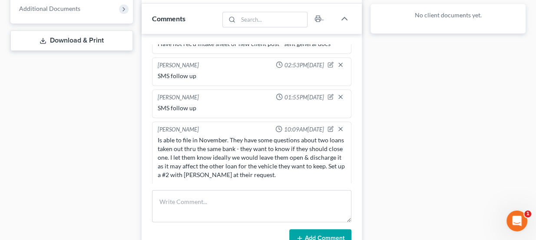
click at [230, 150] on div "Is able to file in November. They have some questions about two loans taken out…" at bounding box center [252, 157] width 189 height 43
drag, startPoint x: 224, startPoint y: 170, endPoint x: 267, endPoint y: 173, distance: 42.7
click at [267, 173] on div "Is able to file in November. They have some questions about two loans taken out…" at bounding box center [252, 157] width 189 height 43
drag, startPoint x: 277, startPoint y: 172, endPoint x: 182, endPoint y: 170, distance: 95.7
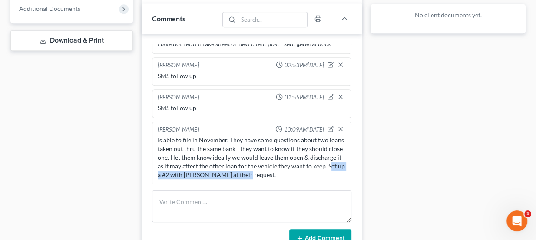
click at [182, 170] on div "Is able to file in November. They have some questions about two loans taken out…" at bounding box center [252, 157] width 189 height 43
drag, startPoint x: 181, startPoint y: 170, endPoint x: 277, endPoint y: 174, distance: 96.6
click at [277, 174] on div "Is able to file in November. They have some questions about two loans taken out…" at bounding box center [252, 157] width 189 height 43
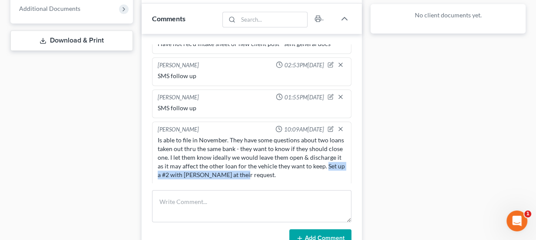
drag, startPoint x: 277, startPoint y: 173, endPoint x: 180, endPoint y: 175, distance: 97.4
click at [180, 175] on div "Is able to file in November. They have some questions about two loans taken out…" at bounding box center [252, 157] width 189 height 43
drag, startPoint x: 180, startPoint y: 172, endPoint x: 279, endPoint y: 174, distance: 99.1
click at [279, 174] on div "Is able to file in November. They have some questions about two loans taken out…" at bounding box center [252, 157] width 189 height 43
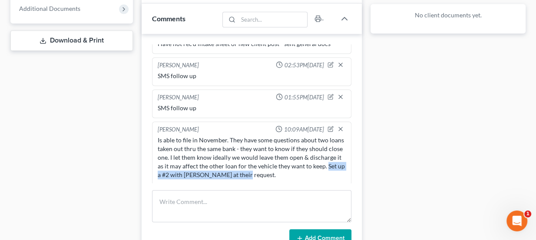
click at [279, 174] on div "Is able to file in November. They have some questions about two loans taken out…" at bounding box center [252, 157] width 189 height 43
drag, startPoint x: 276, startPoint y: 172, endPoint x: 179, endPoint y: 173, distance: 97.4
click at [179, 173] on div "Is able to file in November. They have some questions about two loans taken out…" at bounding box center [252, 157] width 189 height 43
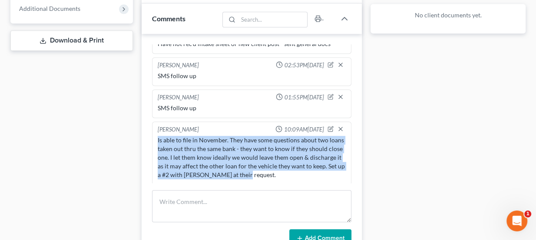
drag, startPoint x: 156, startPoint y: 133, endPoint x: 286, endPoint y: 173, distance: 136.2
click at [286, 173] on div "Is able to file in November. They have some questions about two loans taken out…" at bounding box center [252, 157] width 192 height 47
click at [286, 173] on div "Is able to file in November. They have some questions about two loans taken out…" at bounding box center [252, 157] width 189 height 43
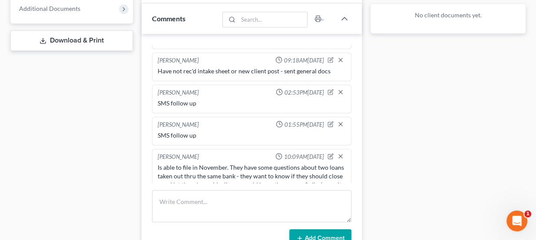
scroll to position [51, 0]
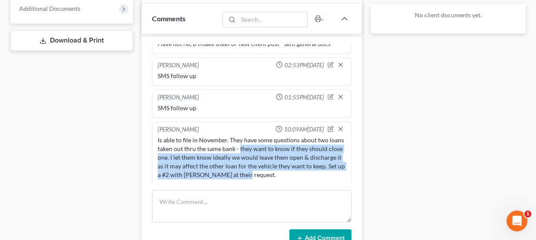
drag, startPoint x: 254, startPoint y: 143, endPoint x: 279, endPoint y: 172, distance: 37.9
click at [279, 172] on div "Is able to file in November. They have some questions about two loans taken out…" at bounding box center [252, 157] width 189 height 43
click at [283, 172] on div "Is able to file in November. They have some questions about two loans taken out…" at bounding box center [252, 157] width 189 height 43
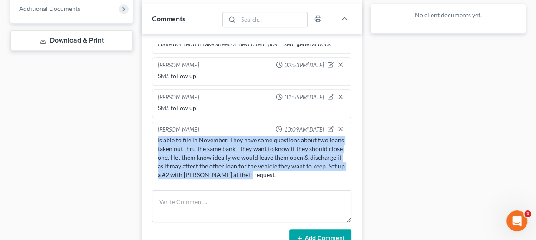
drag, startPoint x: 285, startPoint y: 171, endPoint x: 157, endPoint y: 138, distance: 132.0
click at [158, 138] on div "Is able to file in November. They have some questions about two loans taken out…" at bounding box center [252, 157] width 189 height 43
drag, startPoint x: 156, startPoint y: 135, endPoint x: 283, endPoint y: 177, distance: 133.6
click at [282, 178] on div "Lou Phillips 10:09AM, 08/22/2025 Is able to file in November. They have some qu…" at bounding box center [252, 153] width 200 height 63
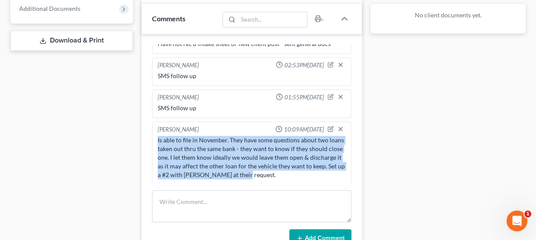
click at [283, 177] on div "Is able to file in November. They have some questions about two loans taken out…" at bounding box center [252, 157] width 192 height 47
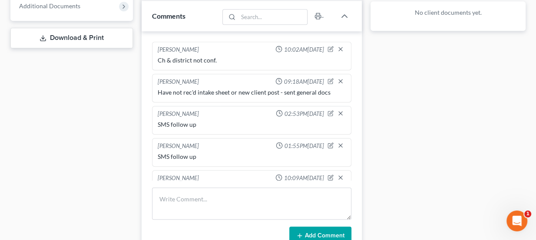
scroll to position [395, 0]
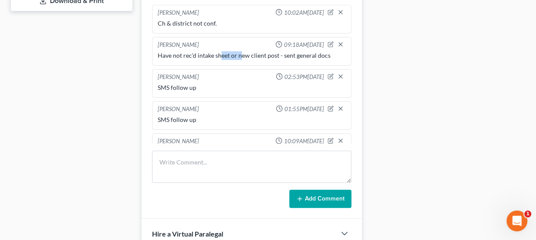
drag, startPoint x: 221, startPoint y: 49, endPoint x: 252, endPoint y: 52, distance: 31.0
click at [250, 52] on div "Have not rec'd intake sheet or new client post - sent general docs" at bounding box center [252, 55] width 189 height 9
click at [252, 52] on div "Have not rec'd intake sheet or new client post - sent general docs" at bounding box center [252, 55] width 189 height 9
drag, startPoint x: 247, startPoint y: 53, endPoint x: 312, endPoint y: 57, distance: 64.5
click at [311, 57] on div "Have not rec'd intake sheet or new client post - sent general docs" at bounding box center [252, 56] width 192 height 12
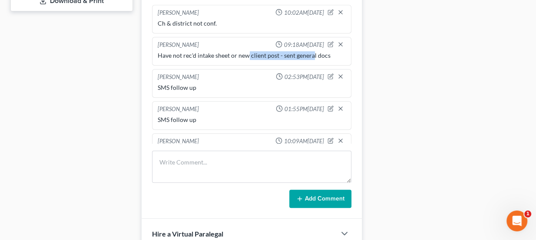
click at [312, 57] on div "Have not rec'd intake sheet or new client post - sent general docs" at bounding box center [252, 56] width 192 height 12
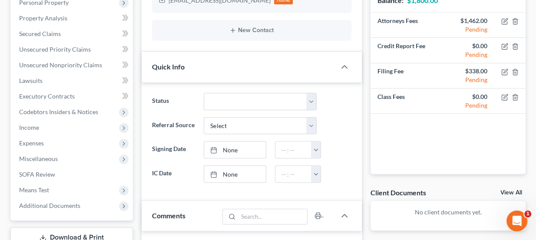
scroll to position [118, 0]
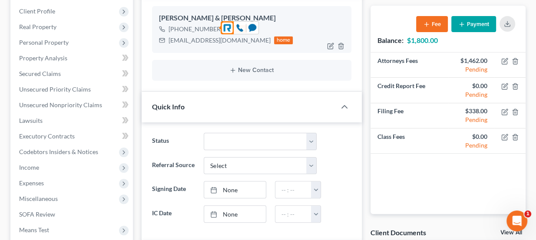
click at [218, 25] on div "+1 (405) 395-7357" at bounding box center [196, 29] width 54 height 9
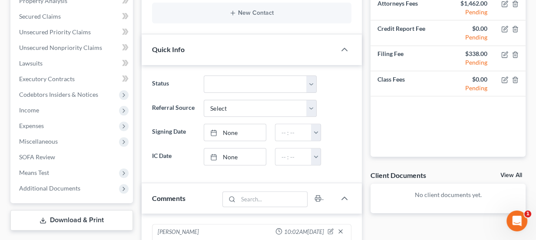
scroll to position [0, 0]
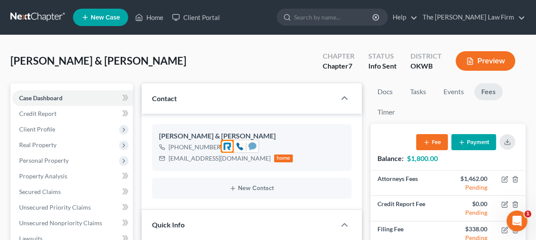
click at [255, 145] on icon at bounding box center [253, 146] width 8 height 7
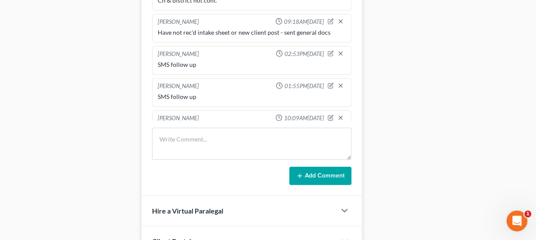
scroll to position [474, 0]
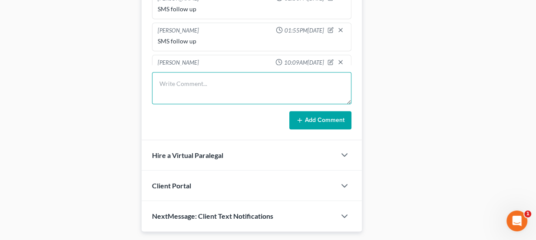
click at [204, 95] on textarea at bounding box center [252, 88] width 200 height 32
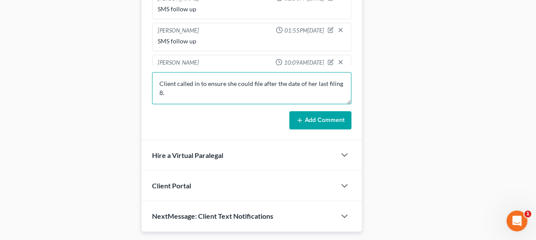
click at [255, 92] on textarea "Client called in to ensure she could file after the date of her last filing 8." at bounding box center [252, 88] width 200 height 32
drag, startPoint x: 169, startPoint y: 87, endPoint x: 157, endPoint y: 90, distance: 12.8
click at [157, 90] on textarea "Client called in to ensure she could file after the date of her last filing 8." at bounding box center [252, 88] width 200 height 32
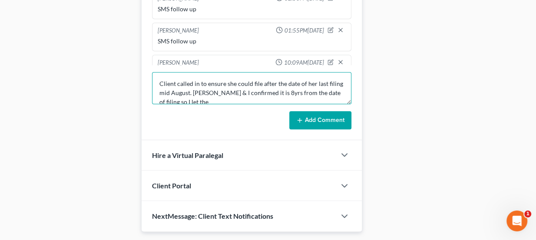
scroll to position [2, 0]
type textarea "Client called in to ensure she could file after the date of her last filing mid…"
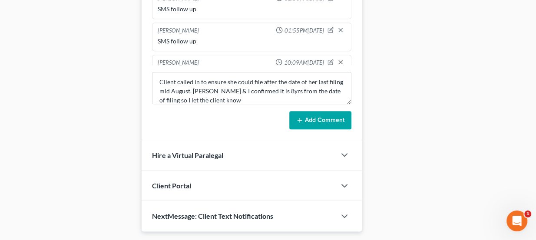
drag, startPoint x: 322, startPoint y: 103, endPoint x: 319, endPoint y: 110, distance: 7.2
click at [322, 104] on form "Client called in to ensure she could file after the date of her last filing mid…" at bounding box center [252, 100] width 200 height 57
click at [318, 112] on button "Add Comment" at bounding box center [321, 120] width 62 height 18
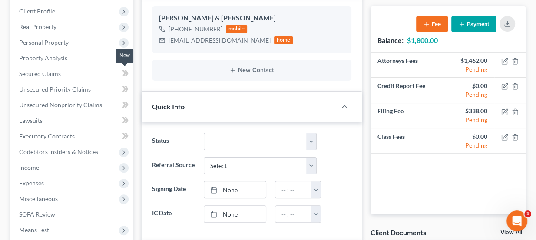
scroll to position [0, 0]
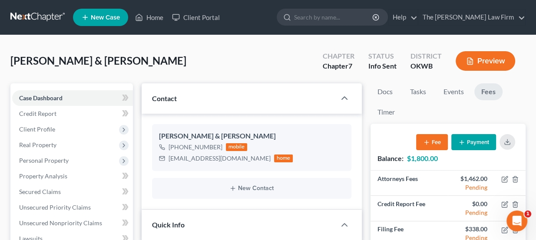
click at [54, 20] on link at bounding box center [38, 18] width 56 height 16
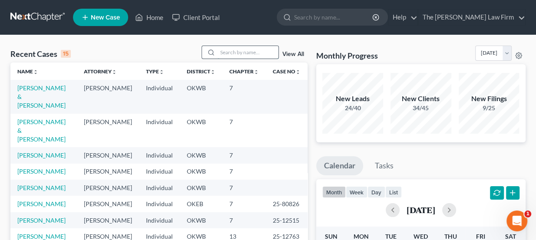
click at [236, 56] on input "search" at bounding box center [248, 52] width 61 height 13
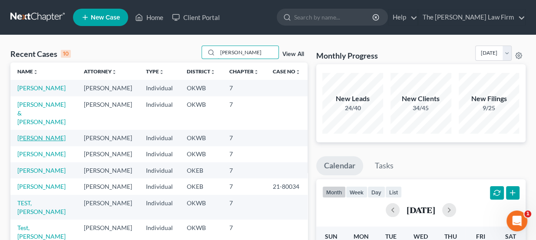
type input "[PERSON_NAME]"
click at [45, 134] on link "[PERSON_NAME]" at bounding box center [41, 137] width 48 height 7
select select "5"
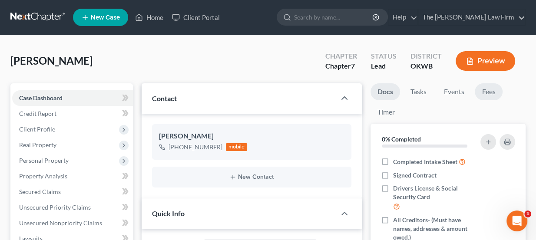
click at [488, 90] on link "Fees" at bounding box center [489, 91] width 28 height 17
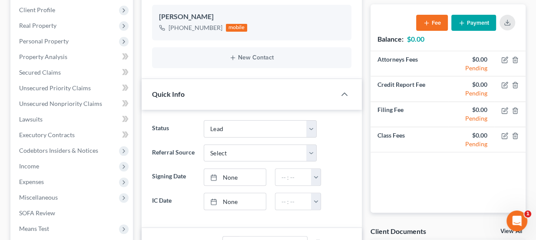
scroll to position [118, 0]
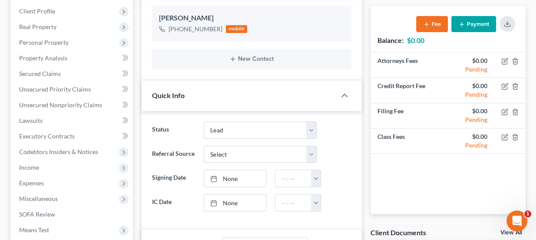
click at [467, 27] on button "Payment" at bounding box center [474, 24] width 45 height 16
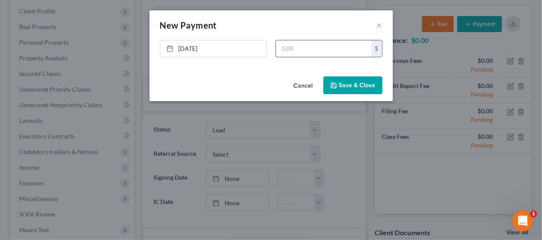
click at [287, 48] on input "text" at bounding box center [324, 48] width 96 height 17
type input "100"
click at [359, 84] on button "Save & Close" at bounding box center [352, 86] width 59 height 18
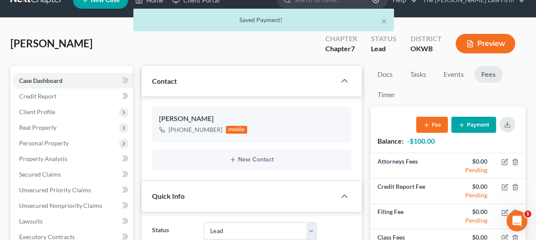
scroll to position [0, 0]
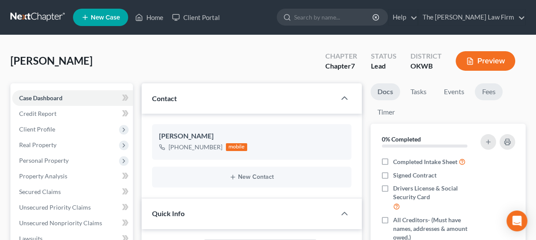
click at [495, 87] on link "Fees" at bounding box center [489, 91] width 28 height 17
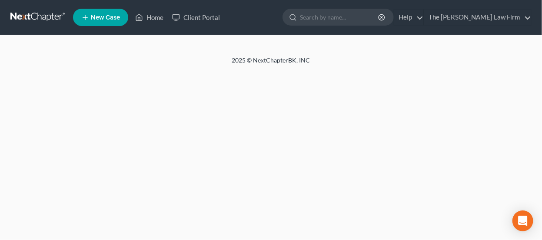
select select "5"
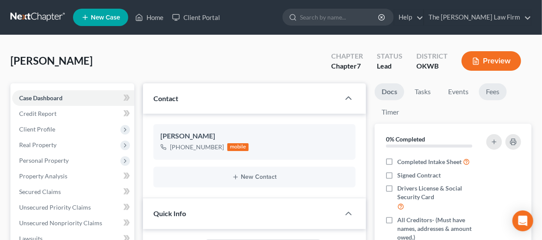
click at [487, 91] on link "Fees" at bounding box center [493, 91] width 28 height 17
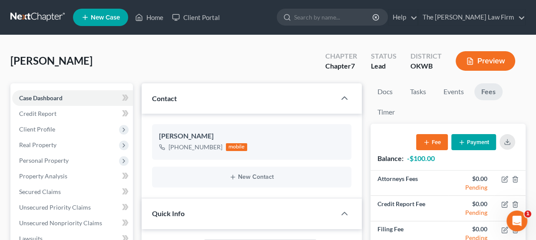
click at [29, 14] on link at bounding box center [38, 18] width 56 height 16
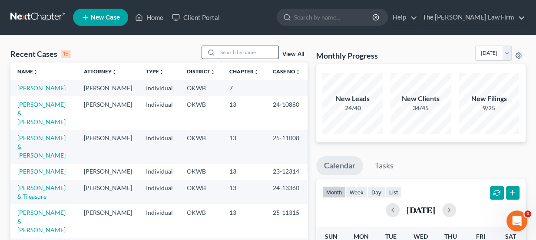
click at [243, 50] on input "search" at bounding box center [248, 52] width 61 height 13
type input "stone"
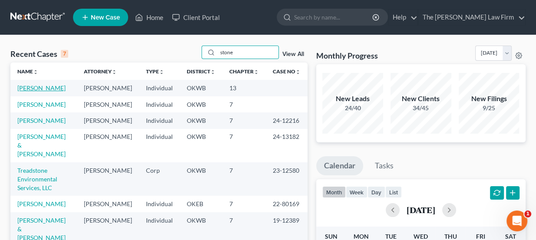
click at [47, 88] on link "[PERSON_NAME]" at bounding box center [41, 87] width 48 height 7
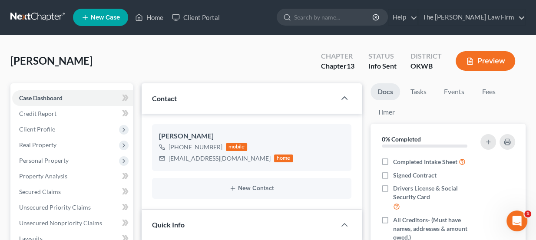
click at [389, 91] on link "Docs" at bounding box center [386, 91] width 30 height 17
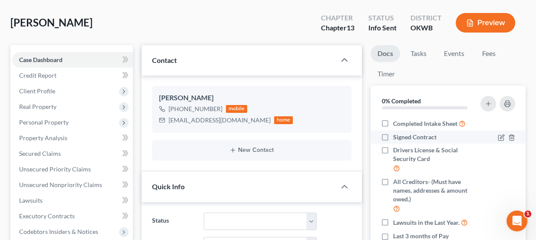
scroll to position [39, 0]
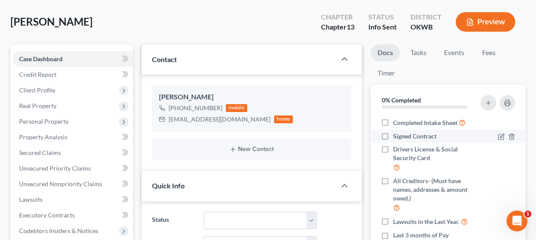
click at [408, 130] on li "Signed Contract" at bounding box center [448, 136] width 155 height 13
click at [408, 133] on span "Signed Contract" at bounding box center [414, 136] width 43 height 9
click at [403, 133] on input "Signed Contract" at bounding box center [400, 135] width 6 height 6
checkbox input "true"
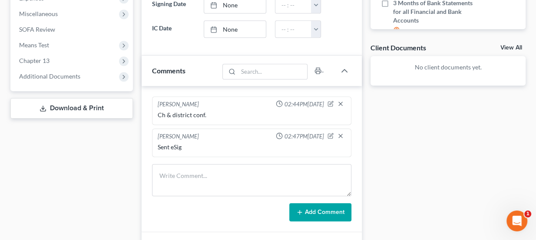
scroll to position [316, 0]
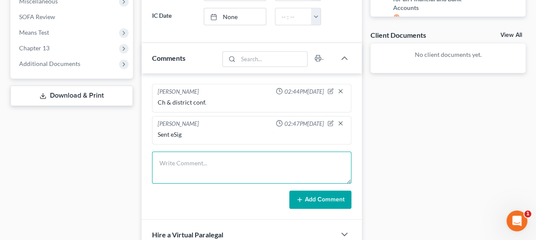
click at [192, 160] on textarea at bounding box center [252, 168] width 200 height 32
type textarea "Signed contract in drive"
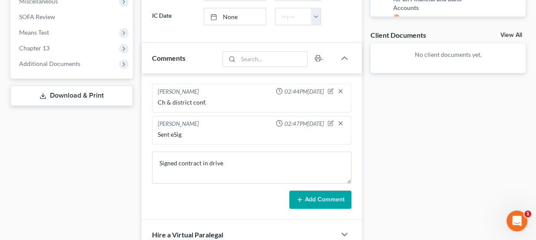
click at [326, 199] on button "Add Comment" at bounding box center [321, 200] width 62 height 18
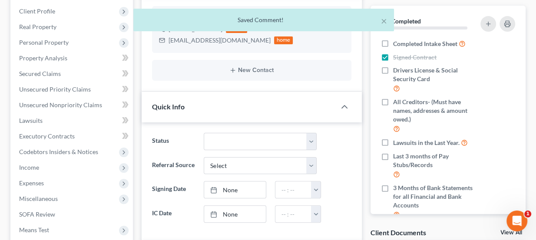
scroll to position [39, 0]
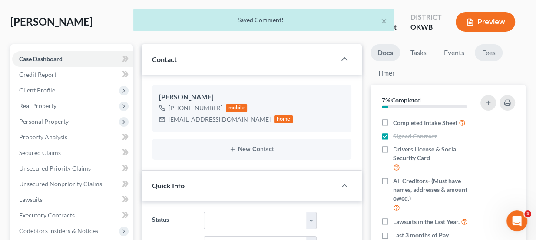
click at [486, 51] on link "Fees" at bounding box center [489, 52] width 28 height 17
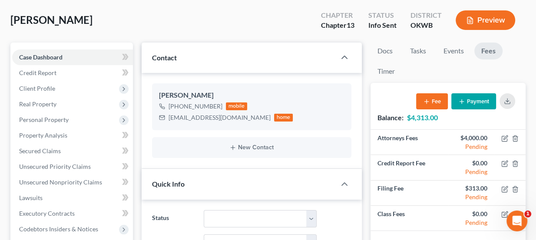
scroll to position [0, 0]
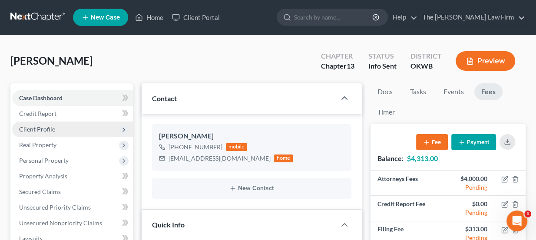
click at [54, 130] on span "Client Profile" at bounding box center [72, 130] width 121 height 16
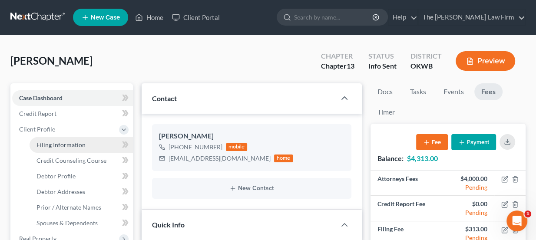
click at [65, 147] on span "Filing Information" at bounding box center [61, 144] width 49 height 7
select select "1"
select select "0"
select select "3"
select select "37"
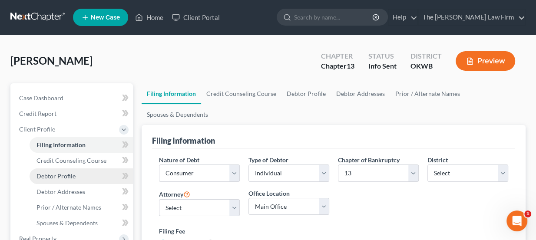
click at [68, 170] on link "Debtor Profile" at bounding box center [81, 177] width 103 height 16
select select "0"
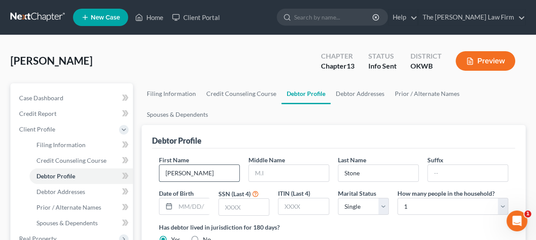
click at [196, 171] on input "Krystal" at bounding box center [200, 173] width 80 height 17
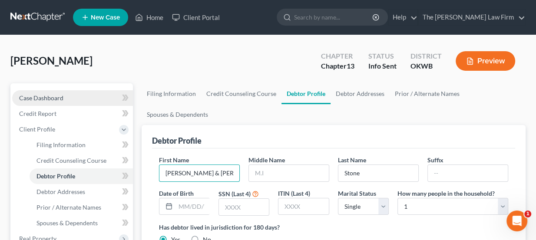
type input "Krystal & Donald"
click at [73, 98] on link "Case Dashboard" at bounding box center [72, 98] width 121 height 16
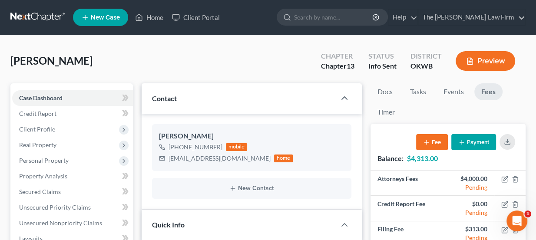
click at [44, 18] on link at bounding box center [38, 18] width 56 height 16
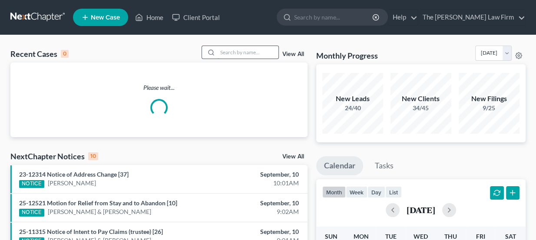
click at [274, 50] on input "search" at bounding box center [248, 52] width 61 height 13
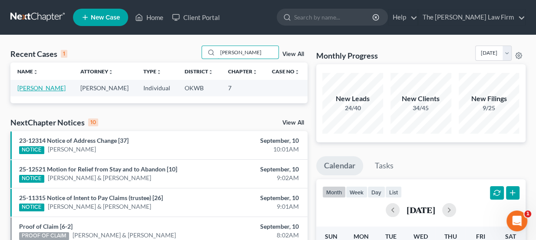
type input "[PERSON_NAME]"
click at [49, 89] on link "[PERSON_NAME]" at bounding box center [41, 87] width 48 height 7
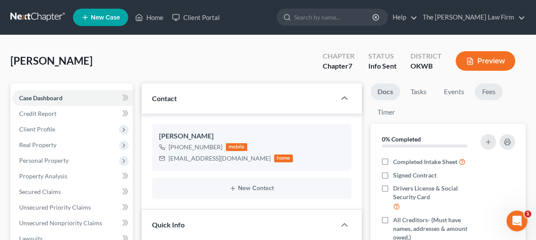
click at [492, 96] on link "Fees" at bounding box center [489, 91] width 28 height 17
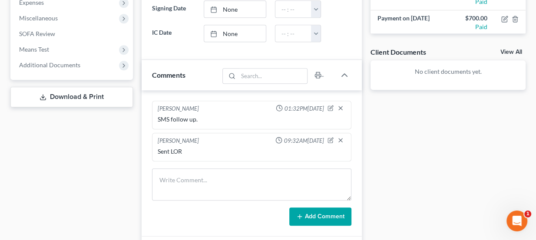
scroll to position [316, 0]
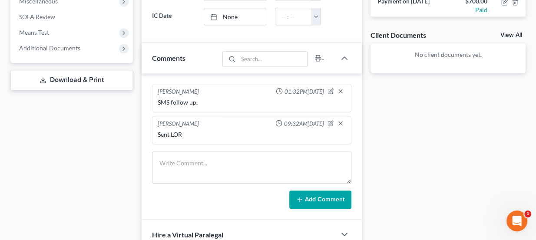
drag, startPoint x: 297, startPoint y: 120, endPoint x: 312, endPoint y: 123, distance: 14.9
click at [312, 123] on span "09:32AM[DATE]" at bounding box center [304, 124] width 40 height 8
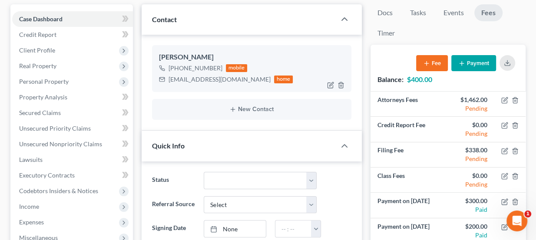
scroll to position [39, 0]
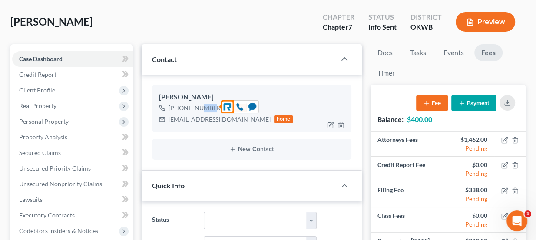
click at [202, 106] on div "+1 (405) 532-9199" at bounding box center [196, 108] width 54 height 9
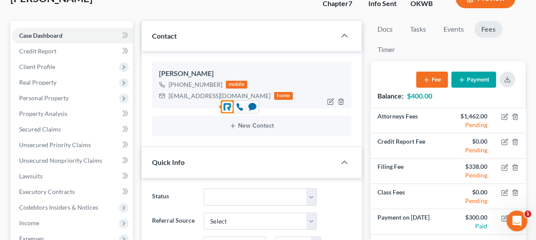
scroll to position [79, 0]
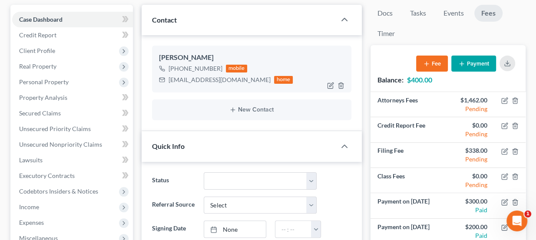
drag, startPoint x: 180, startPoint y: 56, endPoint x: 210, endPoint y: 54, distance: 30.0
click at [210, 54] on div "Layne Rodriguez" at bounding box center [252, 58] width 186 height 10
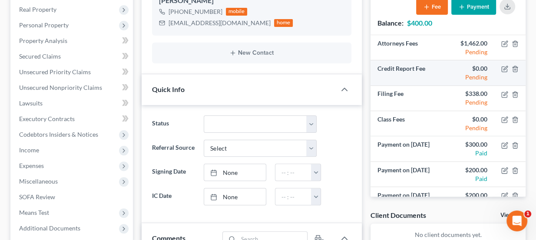
scroll to position [118, 0]
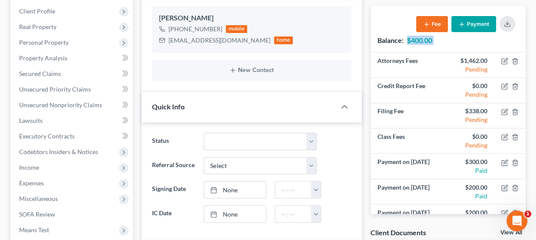
drag, startPoint x: 414, startPoint y: 42, endPoint x: 408, endPoint y: 43, distance: 6.1
click at [408, 43] on div "Balance: $400.00 Fee Payment" at bounding box center [448, 29] width 155 height 47
click at [408, 43] on strong "$400.00" at bounding box center [419, 40] width 25 height 8
drag, startPoint x: 407, startPoint y: 40, endPoint x: 435, endPoint y: 39, distance: 27.4
click at [435, 39] on div "Balance: $400.00 Fee Payment" at bounding box center [448, 29] width 155 height 47
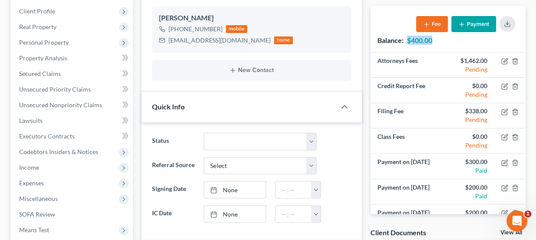
click at [435, 39] on div "Balance: $400.00 Fee Payment" at bounding box center [448, 29] width 155 height 47
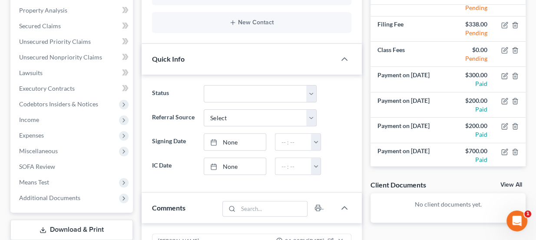
scroll to position [167, 0]
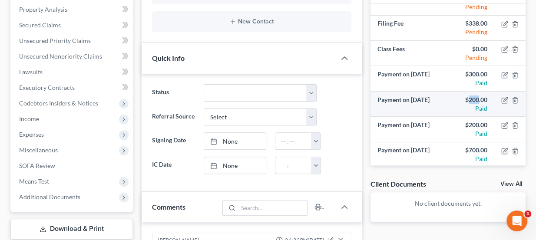
drag, startPoint x: 463, startPoint y: 94, endPoint x: 474, endPoint y: 96, distance: 10.6
click at [474, 96] on div "$200.00" at bounding box center [471, 100] width 33 height 9
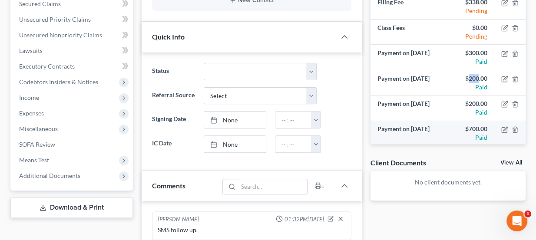
scroll to position [206, 0]
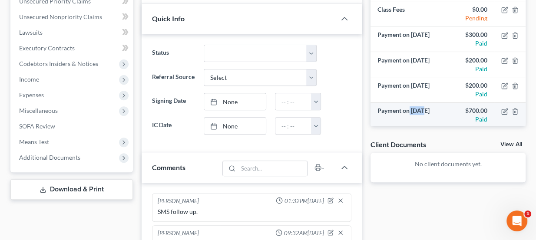
drag, startPoint x: 414, startPoint y: 109, endPoint x: 423, endPoint y: 110, distance: 8.8
click at [423, 110] on td "Payment on Sep 5, 2025" at bounding box center [409, 115] width 77 height 25
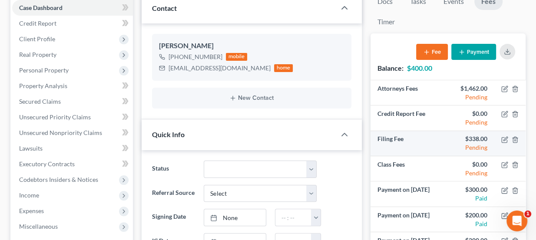
scroll to position [90, 0]
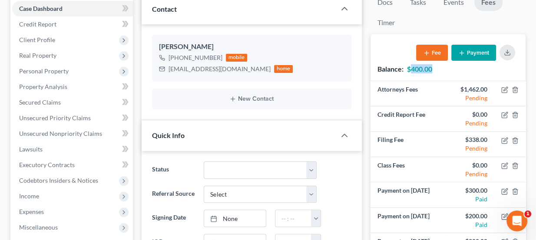
drag, startPoint x: 411, startPoint y: 68, endPoint x: 433, endPoint y: 69, distance: 22.2
click at [433, 69] on strong "$400.00" at bounding box center [419, 69] width 25 height 8
click at [434, 69] on div "Balance: $400.00 Fee Payment" at bounding box center [448, 57] width 155 height 47
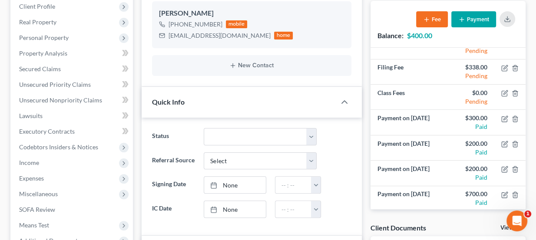
scroll to position [118, 0]
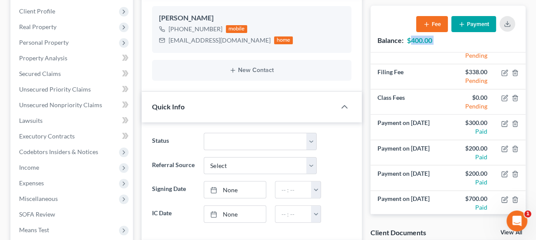
drag, startPoint x: 412, startPoint y: 40, endPoint x: 441, endPoint y: 39, distance: 28.7
click at [441, 39] on div "Balance: $400.00 Fee Payment" at bounding box center [448, 29] width 155 height 47
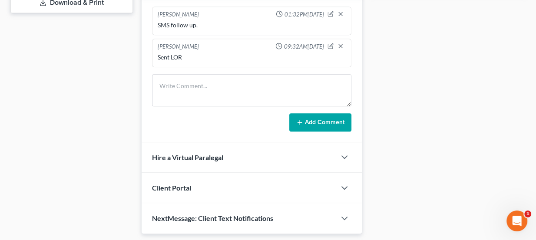
scroll to position [395, 0]
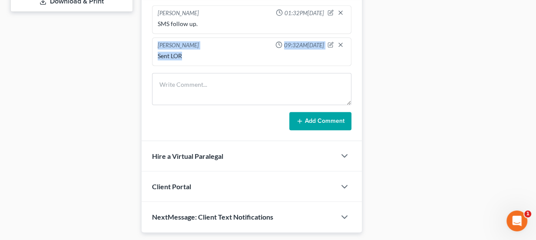
drag, startPoint x: 192, startPoint y: 54, endPoint x: 156, endPoint y: 39, distance: 38.8
click at [156, 39] on div "Lou Phillips 09:32AM, 07/22/2025 Sent LOR" at bounding box center [252, 51] width 200 height 29
click at [156, 41] on div "Lou Phillips 09:32AM, 07/22/2025" at bounding box center [252, 45] width 192 height 9
drag, startPoint x: 196, startPoint y: 59, endPoint x: 153, endPoint y: 37, distance: 47.4
click at [153, 37] on div "Lou Phillips 09:32AM, 07/22/2025 Sent LOR" at bounding box center [252, 51] width 200 height 29
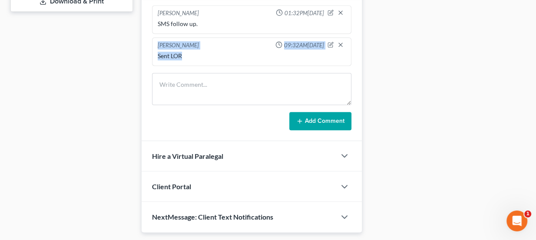
click at [153, 37] on div "Lou Phillips 09:32AM, 07/22/2025 Sent LOR" at bounding box center [252, 51] width 200 height 29
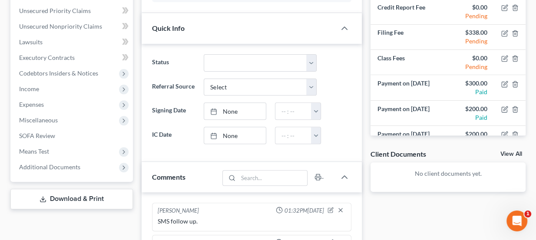
scroll to position [39, 0]
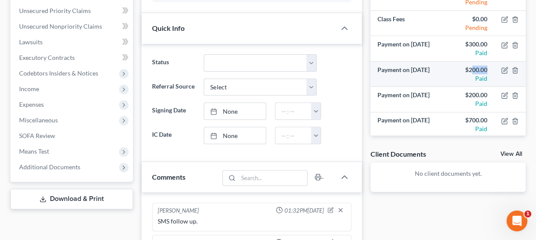
drag, startPoint x: 465, startPoint y: 64, endPoint x: 480, endPoint y: 63, distance: 15.2
click at [480, 66] on div "$200.00" at bounding box center [471, 70] width 33 height 9
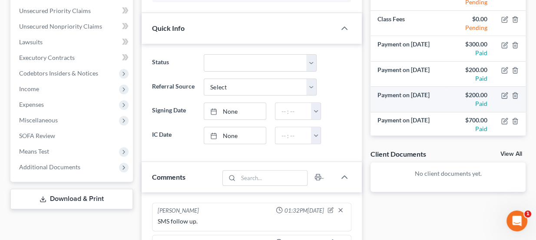
drag, startPoint x: 410, startPoint y: 92, endPoint x: 429, endPoint y: 91, distance: 19.1
click at [429, 91] on td "Payment on Jul 25, 2025" at bounding box center [409, 99] width 77 height 25
drag, startPoint x: 426, startPoint y: 91, endPoint x: 411, endPoint y: 90, distance: 14.4
click at [411, 90] on td "Payment on Jul 25, 2025" at bounding box center [409, 99] width 77 height 25
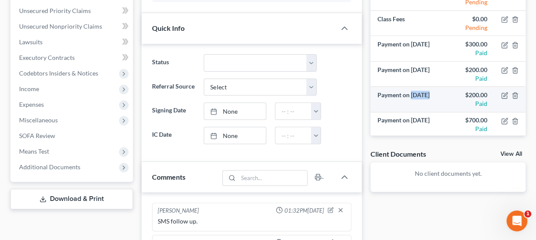
click at [411, 90] on td "Payment on Jul 25, 2025" at bounding box center [409, 99] width 77 height 25
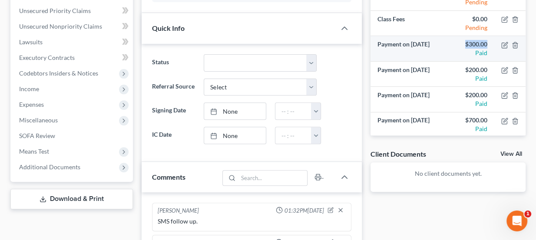
drag, startPoint x: 457, startPoint y: 40, endPoint x: 483, endPoint y: 38, distance: 25.7
click at [483, 38] on td "$300.00 Paid" at bounding box center [471, 48] width 47 height 25
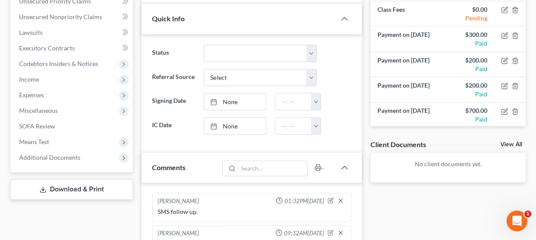
scroll to position [194, 0]
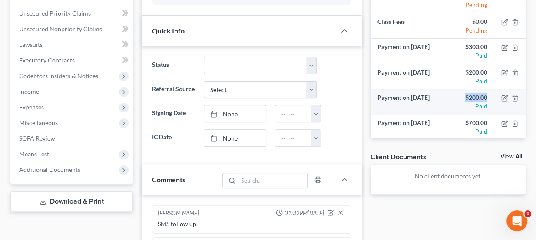
drag, startPoint x: 460, startPoint y: 97, endPoint x: 486, endPoint y: 96, distance: 25.7
click at [486, 96] on td "$200.00 Paid" at bounding box center [471, 102] width 47 height 25
drag, startPoint x: 414, startPoint y: 97, endPoint x: 425, endPoint y: 97, distance: 10.4
click at [425, 97] on td "Payment on Jul 25, 2025" at bounding box center [409, 102] width 77 height 25
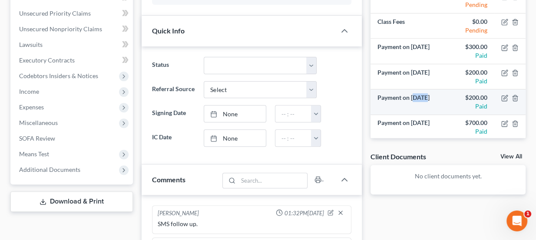
click at [425, 97] on td "Payment on Jul 25, 2025" at bounding box center [409, 102] width 77 height 25
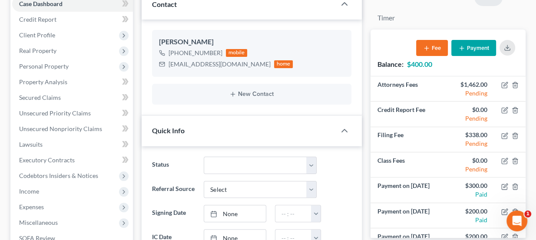
scroll to position [76, 0]
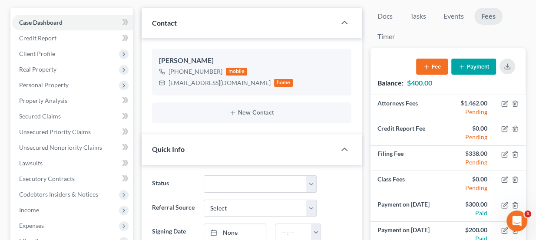
click at [476, 67] on button "Payment" at bounding box center [474, 67] width 45 height 16
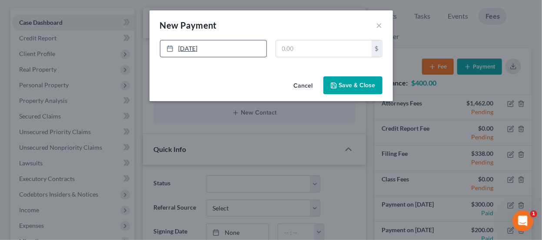
click at [216, 44] on link "9/10/2025" at bounding box center [213, 48] width 106 height 17
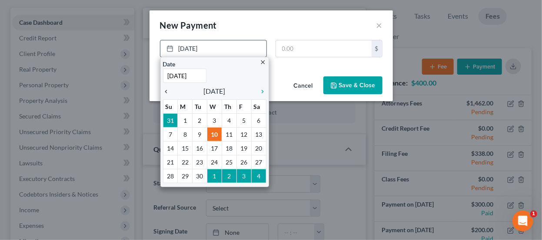
click at [167, 90] on icon "chevron_left" at bounding box center [168, 91] width 11 height 7
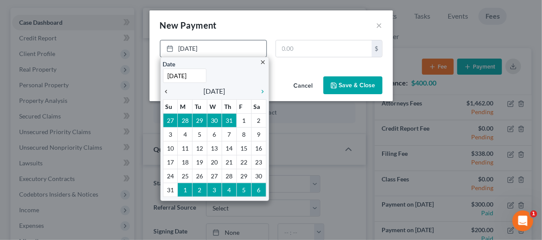
click at [167, 90] on icon "chevron_left" at bounding box center [168, 91] width 11 height 7
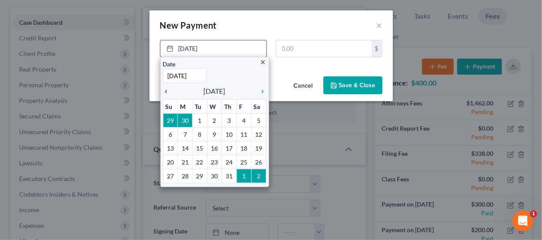
click at [167, 90] on icon "chevron_left" at bounding box center [168, 91] width 11 height 7
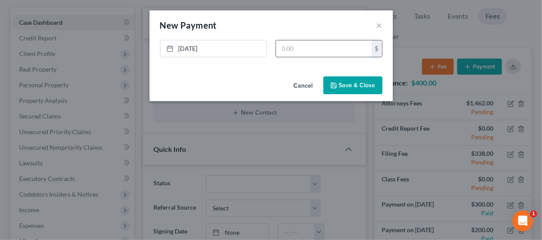
click at [319, 46] on input "text" at bounding box center [324, 48] width 96 height 17
type input "300"
click at [346, 77] on button "Save & Close" at bounding box center [352, 86] width 59 height 18
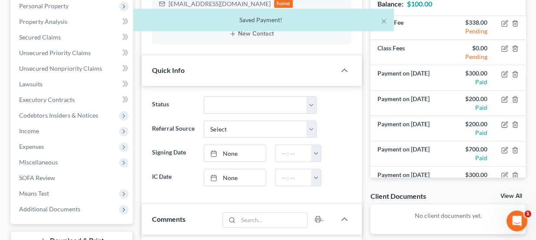
scroll to position [64, 0]
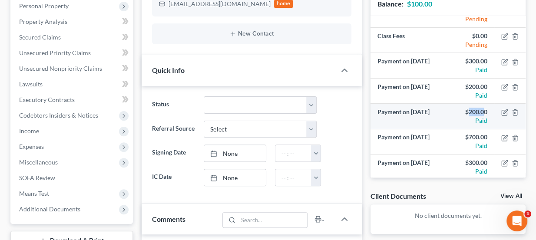
drag, startPoint x: 461, startPoint y: 107, endPoint x: 479, endPoint y: 110, distance: 18.5
click at [479, 110] on div "$200.00" at bounding box center [471, 112] width 33 height 9
drag, startPoint x: 457, startPoint y: 107, endPoint x: 477, endPoint y: 107, distance: 20.0
click at [477, 108] on div "$200.00" at bounding box center [471, 112] width 33 height 9
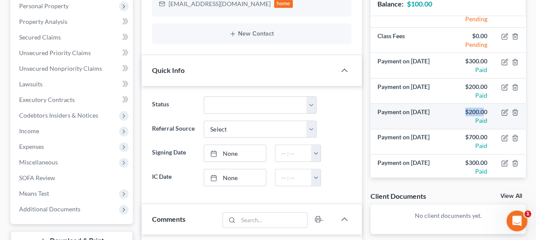
click at [477, 108] on div "$200.00" at bounding box center [471, 112] width 33 height 9
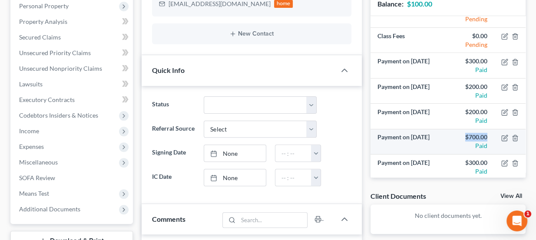
drag, startPoint x: 457, startPoint y: 131, endPoint x: 480, endPoint y: 132, distance: 22.6
click at [480, 133] on div "$700.00" at bounding box center [471, 137] width 33 height 9
drag, startPoint x: 462, startPoint y: 133, endPoint x: 480, endPoint y: 134, distance: 18.7
click at [480, 134] on div "$700.00" at bounding box center [471, 137] width 33 height 9
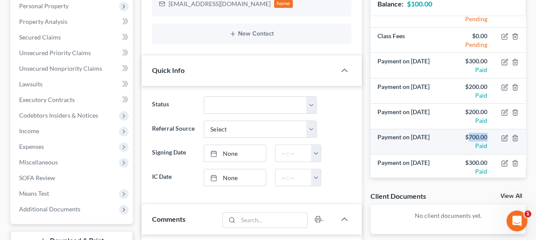
click at [480, 134] on div "$700.00" at bounding box center [471, 137] width 33 height 9
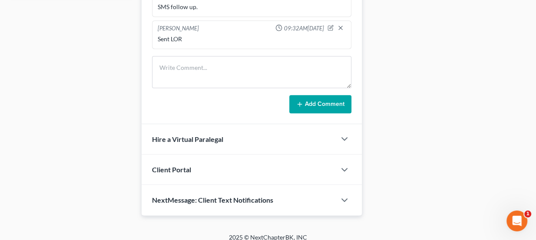
scroll to position [293, 0]
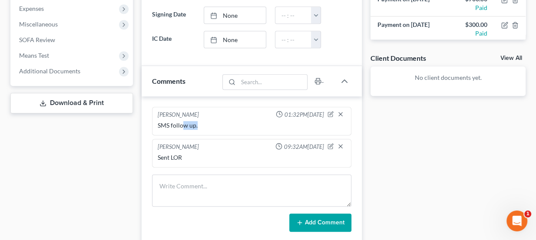
drag, startPoint x: 183, startPoint y: 123, endPoint x: 196, endPoint y: 125, distance: 13.7
click at [196, 125] on div "SMS follow up." at bounding box center [252, 125] width 189 height 9
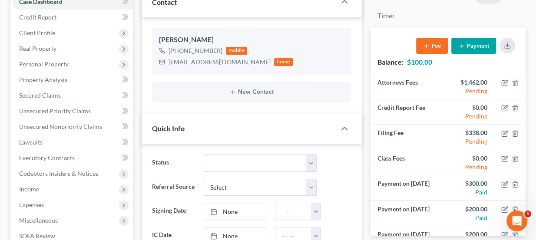
scroll to position [95, 0]
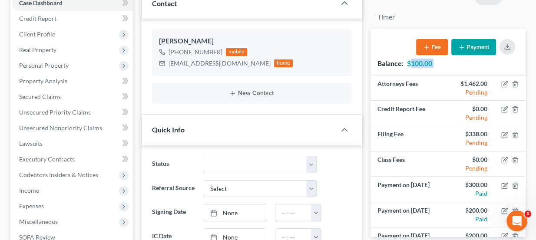
drag, startPoint x: 412, startPoint y: 59, endPoint x: 440, endPoint y: 65, distance: 28.9
click at [440, 65] on div "Balance: $100.00 Fee Payment" at bounding box center [448, 52] width 155 height 47
drag, startPoint x: 430, startPoint y: 62, endPoint x: 408, endPoint y: 65, distance: 21.9
click at [408, 65] on div "Balance: $100.00 Fee Payment" at bounding box center [448, 52] width 155 height 47
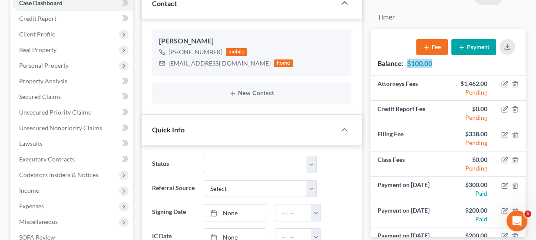
click at [408, 65] on strong "$100.00" at bounding box center [419, 63] width 25 height 8
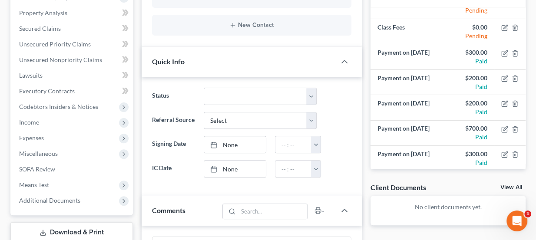
scroll to position [165, 0]
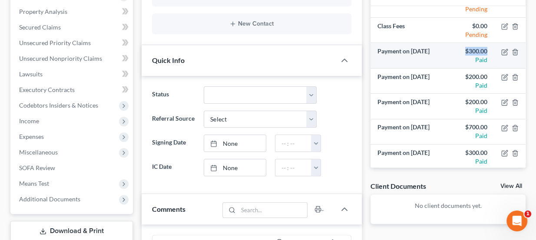
drag, startPoint x: 460, startPoint y: 50, endPoint x: 480, endPoint y: 50, distance: 20.0
click at [480, 50] on div "$300.00" at bounding box center [471, 51] width 33 height 9
drag, startPoint x: 418, startPoint y: 51, endPoint x: 432, endPoint y: 50, distance: 14.0
click at [432, 50] on td "Payment on Jun 13, 2025" at bounding box center [409, 55] width 77 height 25
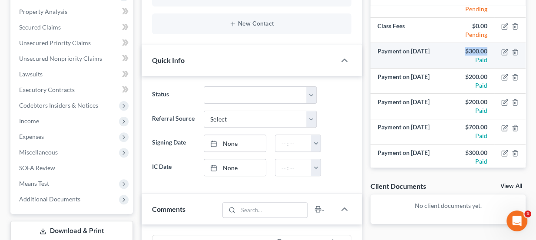
click at [432, 50] on td "Payment on Jun 13, 2025" at bounding box center [409, 55] width 77 height 25
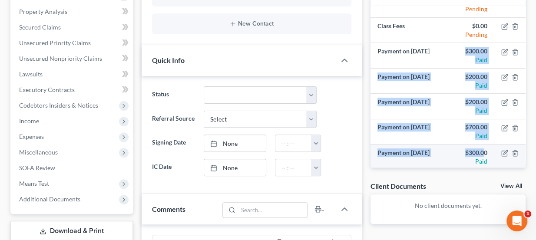
drag, startPoint x: 460, startPoint y: 46, endPoint x: 479, endPoint y: 151, distance: 106.8
click at [479, 151] on tbody "Payment on Jun 13, 2025 $300.00 Paid Payment on Jul 21, 2025 $200.00 Paid Payme…" at bounding box center [448, 106] width 155 height 127
click at [479, 151] on div "$300.00" at bounding box center [471, 153] width 33 height 9
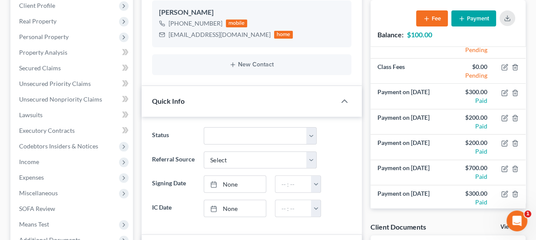
scroll to position [117, 0]
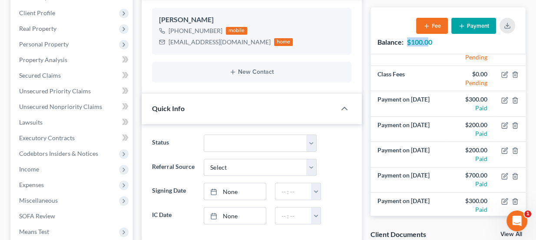
drag, startPoint x: 409, startPoint y: 40, endPoint x: 429, endPoint y: 43, distance: 20.6
click at [429, 43] on strong "$100.00" at bounding box center [419, 42] width 25 height 8
drag, startPoint x: 377, startPoint y: 40, endPoint x: 438, endPoint y: 42, distance: 60.4
click at [438, 42] on div "Balance: $100.00 Fee Payment" at bounding box center [448, 30] width 155 height 47
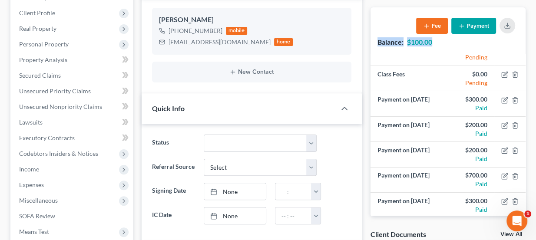
click at [438, 42] on div "Balance: $100.00 Fee Payment" at bounding box center [448, 30] width 155 height 47
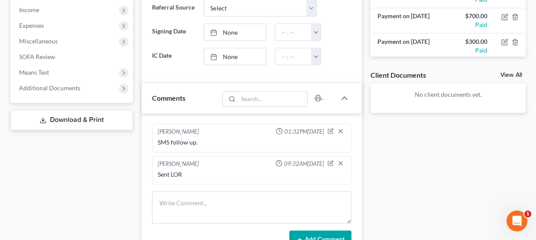
scroll to position [283, 0]
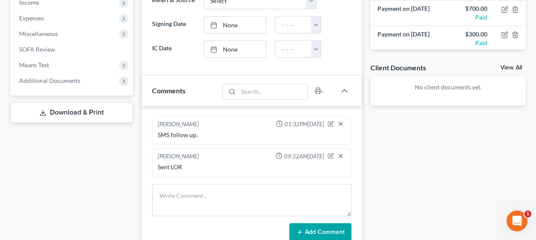
drag, startPoint x: 295, startPoint y: 153, endPoint x: 323, endPoint y: 153, distance: 27.4
click at [323, 153] on span "09:32AM, 07/22/2025" at bounding box center [304, 157] width 40 height 8
drag, startPoint x: 324, startPoint y: 122, endPoint x: 272, endPoint y: 160, distance: 64.8
click at [272, 160] on ng-include "Lou Phillips 01:32PM, 06/19/2025 SMS follow up. Lou Phillips 09:32AM, 07/22/202…" at bounding box center [252, 147] width 200 height 61
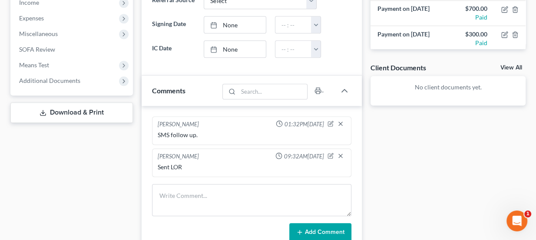
click at [272, 161] on div "Sent LOR" at bounding box center [252, 167] width 192 height 12
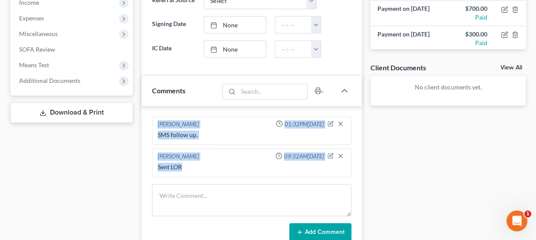
drag, startPoint x: 184, startPoint y: 162, endPoint x: 152, endPoint y: 122, distance: 51.1
click at [152, 122] on ng-include "Lou Phillips 01:32PM, 06/19/2025 SMS follow up. Lou Phillips 09:32AM, 07/22/202…" at bounding box center [252, 147] width 200 height 61
click at [152, 122] on div "Lou Phillips 01:32PM, 06/19/2025 SMS follow up." at bounding box center [252, 131] width 200 height 29
drag, startPoint x: 156, startPoint y: 120, endPoint x: 202, endPoint y: 169, distance: 67.4
click at [202, 169] on ng-include "Lou Phillips 01:32PM, 06/19/2025 SMS follow up. Lou Phillips 09:32AM, 07/22/202…" at bounding box center [252, 147] width 200 height 61
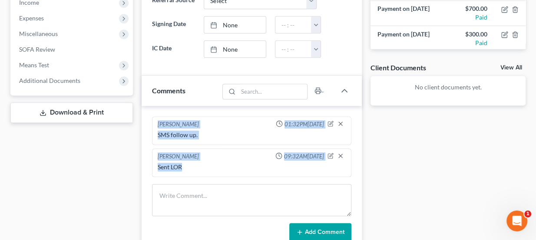
click at [202, 169] on div "Sent LOR" at bounding box center [252, 167] width 192 height 12
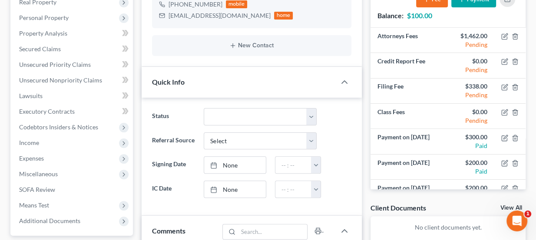
scroll to position [125, 0]
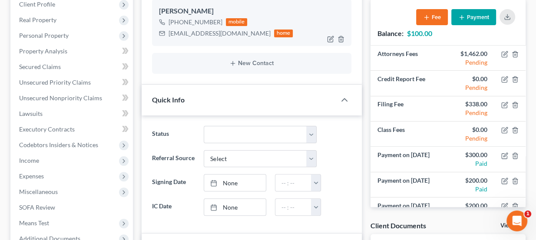
click at [216, 33] on div "Lr1018292@gmail.com" at bounding box center [220, 33] width 102 height 9
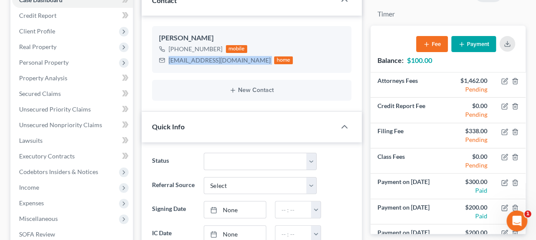
scroll to position [86, 0]
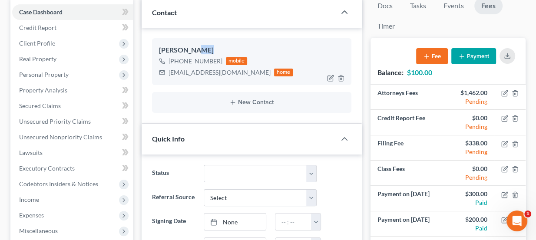
drag, startPoint x: 192, startPoint y: 48, endPoint x: 202, endPoint y: 47, distance: 9.7
click at [202, 47] on div "Layne Rodriguez" at bounding box center [252, 50] width 186 height 10
drag, startPoint x: 210, startPoint y: 47, endPoint x: 158, endPoint y: 50, distance: 51.4
click at [158, 50] on div "Layne Rodriguez +1 (405) 532-9199 mobile Lr1018292@gmail.com home" at bounding box center [252, 61] width 200 height 47
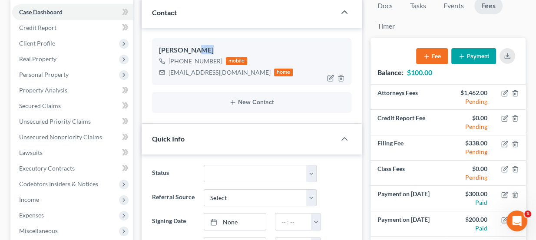
click at [158, 50] on div "Layne Rodriguez +1 (405) 532-9199 mobile Lr1018292@gmail.com home" at bounding box center [252, 61] width 200 height 47
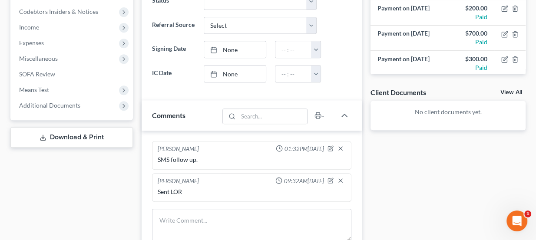
scroll to position [219, 0]
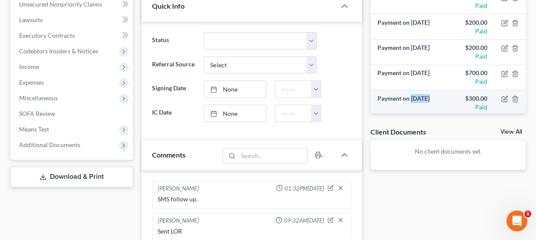
drag, startPoint x: 411, startPoint y: 93, endPoint x: 428, endPoint y: 94, distance: 16.5
click at [428, 94] on td "Payment on [DATE]" at bounding box center [409, 102] width 77 height 25
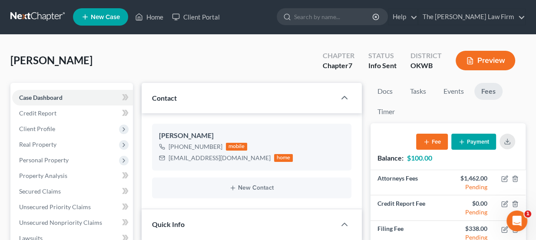
scroll to position [0, 0]
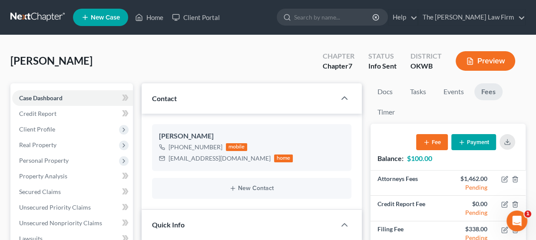
click at [278, 29] on nav "Home New Case Client Portal The Choate Law Firm lou@chapter7ok.com My Account S…" at bounding box center [268, 17] width 536 height 35
click at [284, 17] on ul "New Case Home Client Portal - No Result - See all results Or Press Enter... Hel…" at bounding box center [299, 17] width 453 height 23
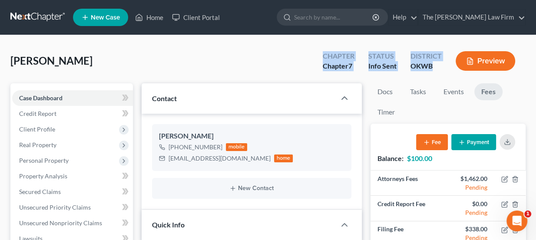
drag, startPoint x: 323, startPoint y: 57, endPoint x: 434, endPoint y: 72, distance: 111.5
click at [434, 72] on div "Chapter Chapter 7 Status Info Sent District OKWB Preview" at bounding box center [421, 62] width 210 height 26
click at [434, 71] on div "District OKWB" at bounding box center [426, 62] width 45 height 26
drag, startPoint x: 430, startPoint y: 65, endPoint x: 324, endPoint y: 56, distance: 106.5
click at [324, 56] on div "Chapter Chapter 7 Status Info Sent District OKWB Preview" at bounding box center [421, 62] width 210 height 26
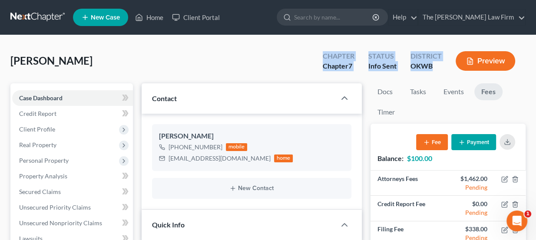
click at [324, 56] on div "Chapter" at bounding box center [339, 56] width 32 height 10
drag, startPoint x: 325, startPoint y: 54, endPoint x: 433, endPoint y: 69, distance: 108.8
click at [433, 69] on div "Chapter Chapter 7 Status Info Sent District OKWB Preview" at bounding box center [421, 62] width 210 height 26
click at [433, 69] on div "OKWB" at bounding box center [426, 66] width 31 height 10
drag, startPoint x: 90, startPoint y: 60, endPoint x: 12, endPoint y: 67, distance: 78.2
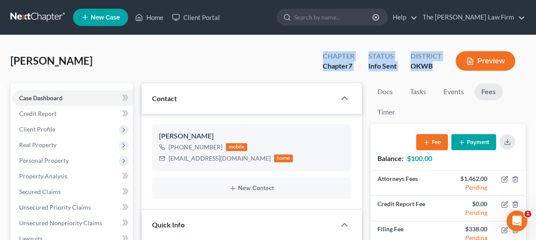
click at [12, 67] on div "Rodriguez, Layne Upgraded" at bounding box center [51, 61] width 82 height 14
drag, startPoint x: 12, startPoint y: 62, endPoint x: 91, endPoint y: 66, distance: 79.2
click at [91, 66] on div "Rodriguez, Layne Upgraded Chapter Chapter 7 Status Info Sent District OKWB Prev…" at bounding box center [268, 65] width 516 height 38
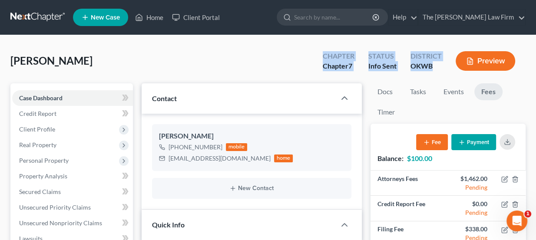
drag, startPoint x: 90, startPoint y: 64, endPoint x: 3, endPoint y: 68, distance: 86.6
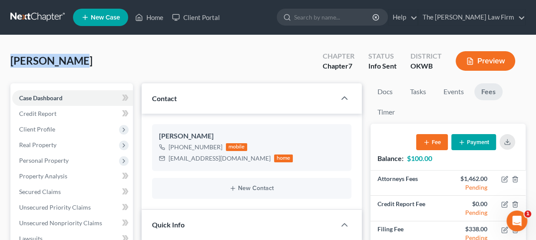
drag, startPoint x: 33, startPoint y: 62, endPoint x: 70, endPoint y: 62, distance: 37.0
click at [70, 62] on span "[PERSON_NAME]" at bounding box center [51, 60] width 82 height 13
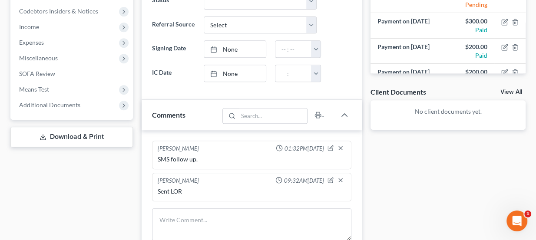
scroll to position [356, 0]
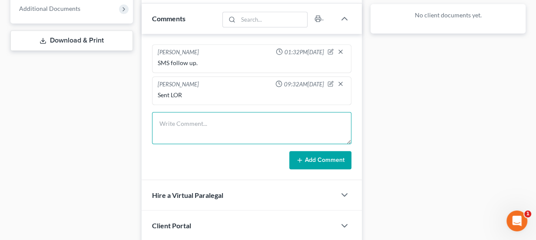
click at [196, 113] on textarea at bounding box center [252, 128] width 200 height 32
type textarea "L"
click at [228, 116] on textarea "Layne is going to pay" at bounding box center [252, 128] width 200 height 32
click at [236, 121] on textarea "Layne is going to pay" at bounding box center [252, 128] width 200 height 32
click at [278, 120] on textarea "Layne is going to pay the $100 remainder" at bounding box center [252, 128] width 200 height 32
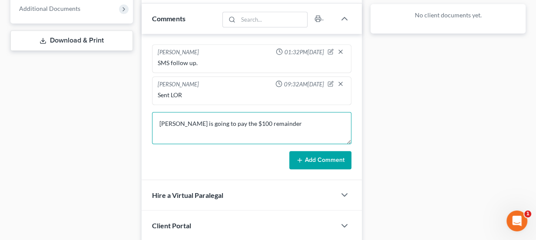
click at [305, 120] on textarea "Layne is going to pay the $100 remainder" at bounding box center [252, 128] width 200 height 32
click at [276, 120] on textarea "Layne is going to pay the $100 remainder" at bounding box center [252, 128] width 200 height 32
click at [281, 117] on textarea "Layne is going to pay the $100 remainder" at bounding box center [252, 128] width 200 height 32
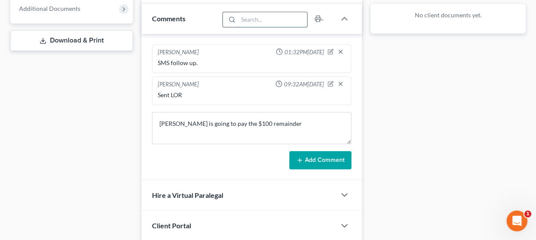
click at [246, 18] on input "search" at bounding box center [273, 19] width 69 height 15
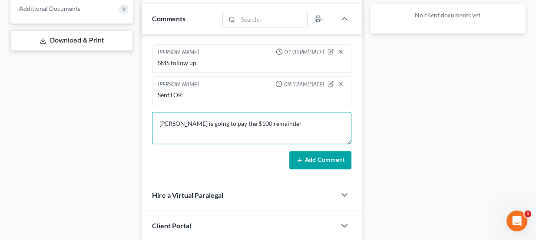
click at [276, 120] on textarea "Layne is going to pay the $100 remainder" at bounding box center [252, 128] width 200 height 32
click at [300, 117] on textarea "Layne is going to pay the $100 remainder" at bounding box center [252, 128] width 200 height 32
type textarea "Layne is going to pay the $100 remainder so we can get the ball rolling on his …"
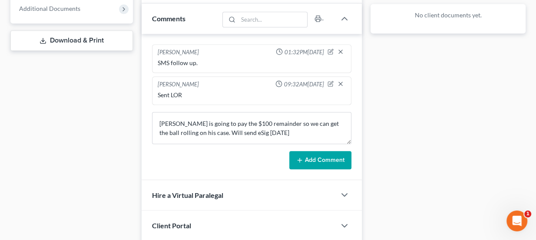
click at [322, 173] on div "Lou Phillips 01:32PM, 06/19/2025 SMS follow up. Lou Phillips 09:32AM, 07/22/202…" at bounding box center [252, 107] width 221 height 146
click at [325, 152] on button "Add Comment" at bounding box center [321, 160] width 62 height 18
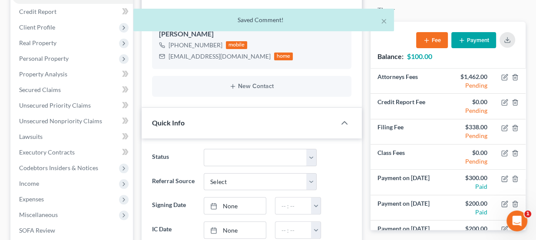
scroll to position [79, 0]
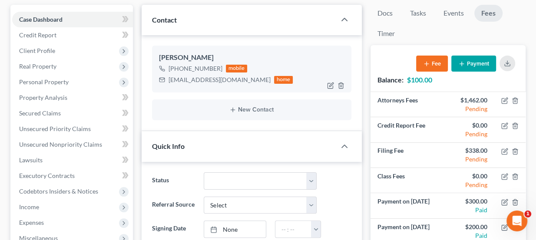
click at [200, 78] on div "Lr1018292@gmail.com" at bounding box center [220, 80] width 102 height 9
copy div "Lr1018292@gmail.com"
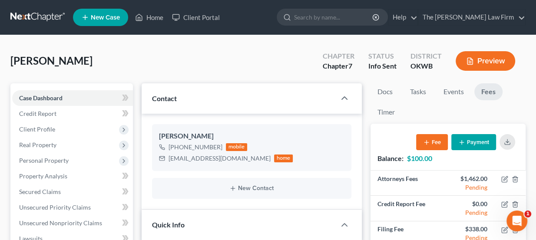
click at [55, 62] on span "[PERSON_NAME]" at bounding box center [51, 60] width 82 height 13
copy div "Rodriguez, Layne Upgraded"
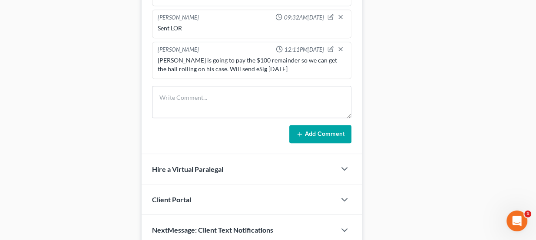
scroll to position [435, 0]
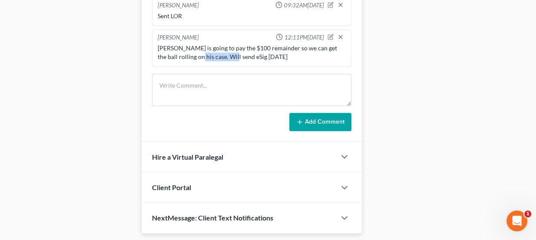
drag, startPoint x: 183, startPoint y: 52, endPoint x: 218, endPoint y: 57, distance: 35.2
click at [218, 57] on div "Layne is going to pay the $100 remainder so we can get the ball rolling on his …" at bounding box center [252, 52] width 189 height 17
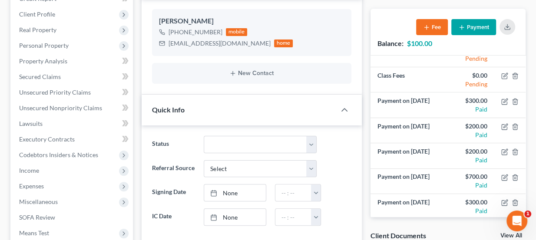
scroll to position [0, 0]
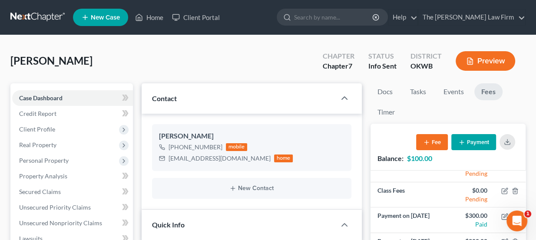
click at [56, 18] on link at bounding box center [38, 18] width 56 height 16
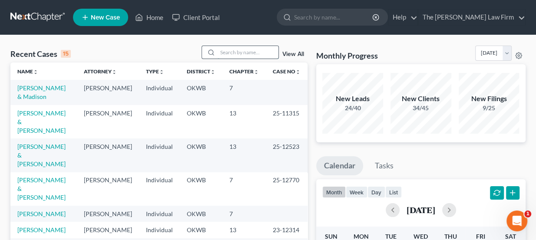
click at [252, 55] on input "search" at bounding box center [248, 52] width 61 height 13
type input "[PERSON_NAME]"
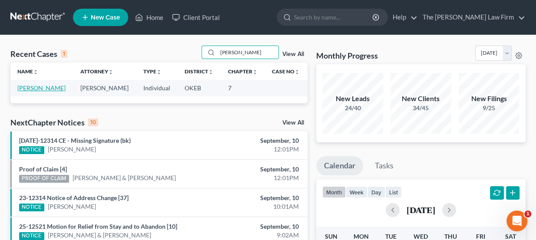
click at [47, 90] on link "[PERSON_NAME]" at bounding box center [41, 87] width 48 height 7
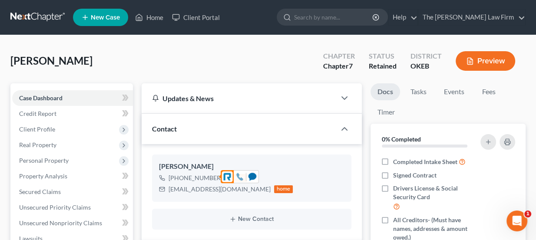
scroll to position [352, 0]
click at [244, 176] on div at bounding box center [240, 177] width 12 height 12
drag, startPoint x: 96, startPoint y: 60, endPoint x: 9, endPoint y: 61, distance: 86.9
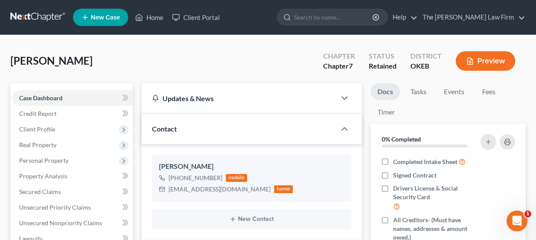
drag, startPoint x: 11, startPoint y: 60, endPoint x: 92, endPoint y: 66, distance: 81.1
click at [92, 66] on span "[PERSON_NAME]" at bounding box center [51, 60] width 82 height 13
drag, startPoint x: 93, startPoint y: 66, endPoint x: 10, endPoint y: 64, distance: 83.9
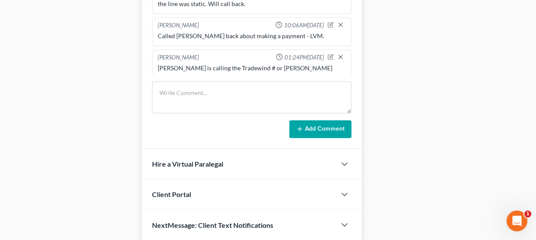
scroll to position [525, 0]
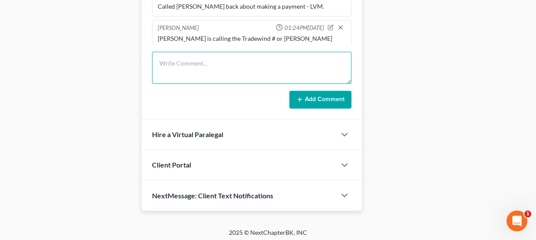
click at [206, 57] on textarea at bounding box center [252, 68] width 200 height 32
type textarea "Called [PERSON_NAME] back about payment, no answer - LVM"
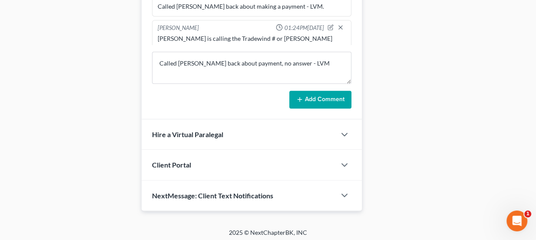
click at [318, 93] on button "Add Comment" at bounding box center [321, 100] width 62 height 18
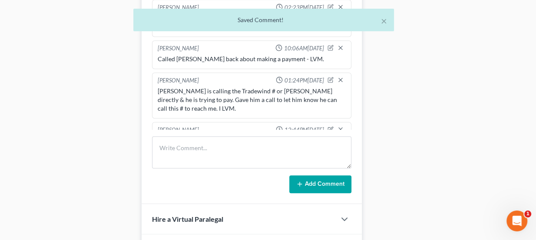
scroll to position [406, 0]
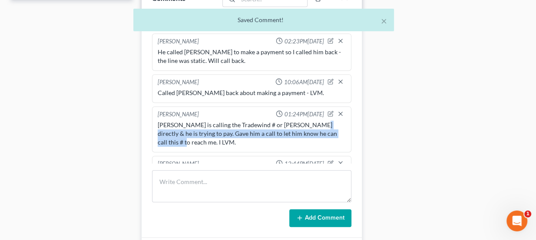
drag, startPoint x: 303, startPoint y: 100, endPoint x: 332, endPoint y: 110, distance: 31.2
click at [332, 121] on div "[PERSON_NAME] is calling the Tradewind # or [PERSON_NAME] directly & he is tryi…" at bounding box center [252, 134] width 189 height 26
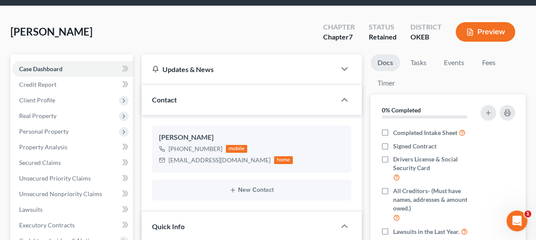
scroll to position [11, 0]
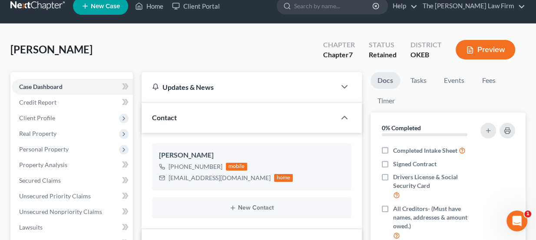
drag, startPoint x: 96, startPoint y: 48, endPoint x: 12, endPoint y: 56, distance: 84.7
click at [12, 56] on div "[PERSON_NAME] Upgraded Chapter Chapter 7 Status Retained District OKEB Preview" at bounding box center [268, 53] width 516 height 38
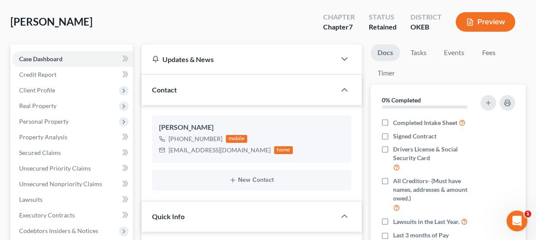
scroll to position [0, 0]
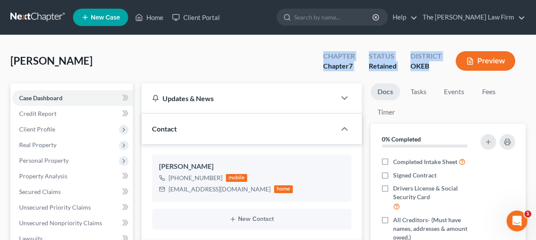
drag, startPoint x: 325, startPoint y: 56, endPoint x: 432, endPoint y: 70, distance: 108.0
click at [432, 70] on div "Chapter Chapter 7 Status Retained District OKEB Preview" at bounding box center [421, 62] width 210 height 26
click at [432, 70] on div "OKEB" at bounding box center [426, 66] width 31 height 10
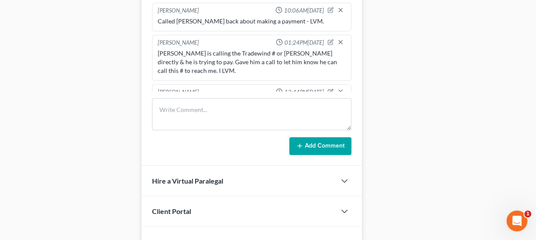
scroll to position [483, 0]
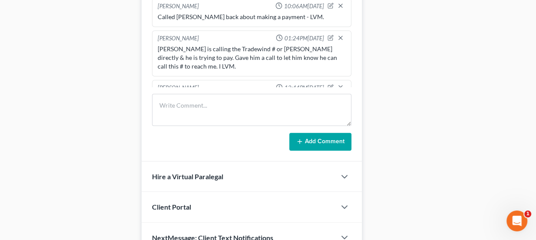
drag, startPoint x: 221, startPoint y: 69, endPoint x: 248, endPoint y: 78, distance: 28.0
click at [248, 93] on div "Called [PERSON_NAME] back about payment, no answer - LVM" at bounding box center [252, 99] width 192 height 12
click at [248, 92] on div "Called [PERSON_NAME] back about payment, no answer - LVM" at bounding box center [252, 98] width 192 height 12
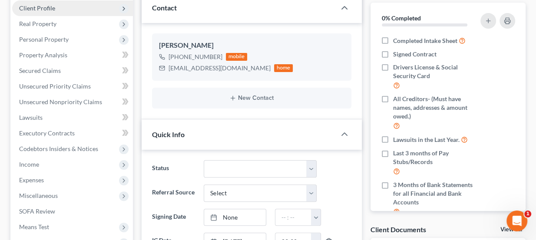
scroll to position [9, 0]
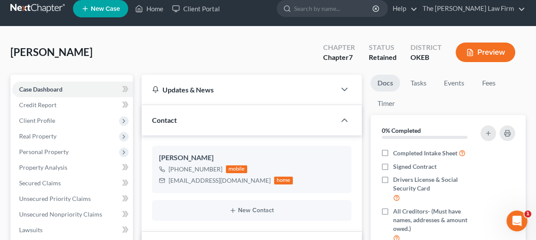
click at [55, 10] on link at bounding box center [38, 9] width 56 height 16
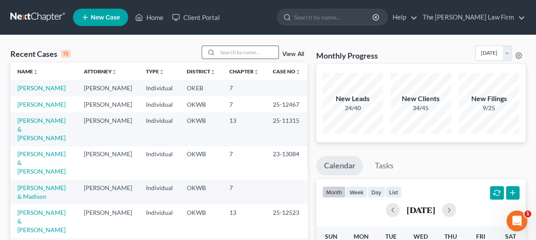
click at [255, 50] on input "search" at bounding box center [248, 52] width 61 height 13
paste input "[PERSON_NAME]"
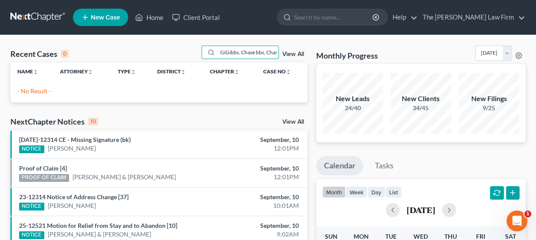
scroll to position [0, 6]
drag, startPoint x: 252, startPoint y: 51, endPoint x: 315, endPoint y: 57, distance: 63.7
drag, startPoint x: 261, startPoint y: 53, endPoint x: 149, endPoint y: 43, distance: 112.6
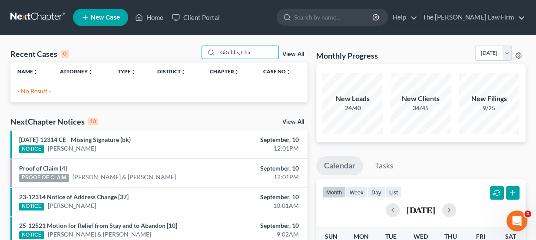
type input "[PERSON_NAME]"
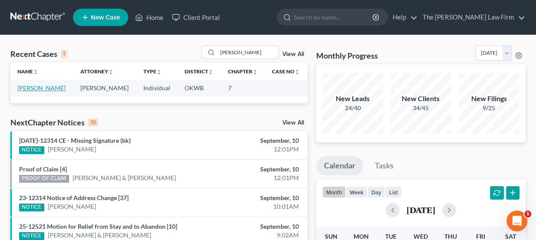
click at [36, 88] on link "[PERSON_NAME]" at bounding box center [41, 87] width 48 height 7
select select "3"
select select "4"
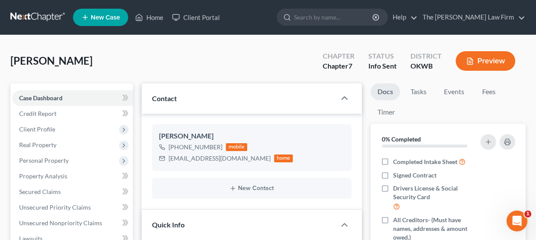
scroll to position [39, 0]
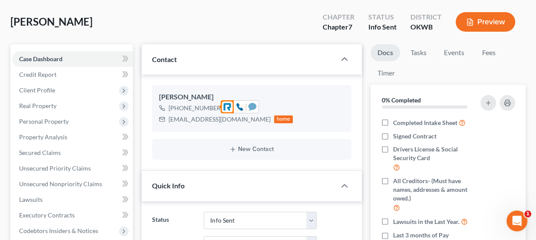
click at [253, 104] on icon at bounding box center [253, 106] width 8 height 7
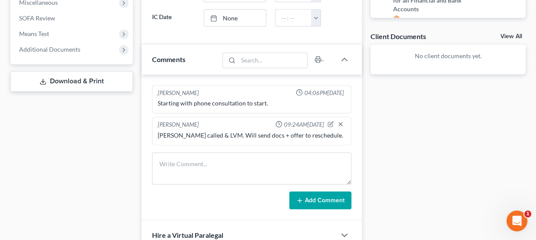
scroll to position [316, 0]
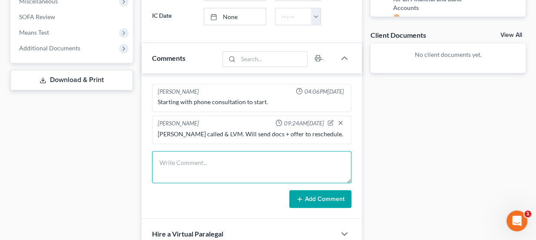
click at [181, 153] on textarea at bounding box center [252, 167] width 200 height 32
type textarea "F"
type textarea "SMS follow up"
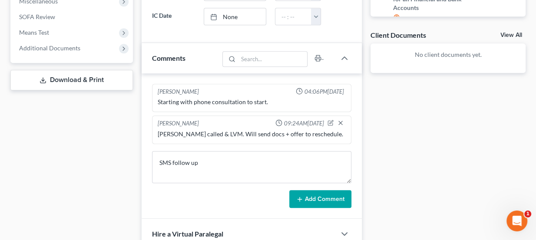
click at [316, 196] on button "Add Comment" at bounding box center [321, 199] width 62 height 18
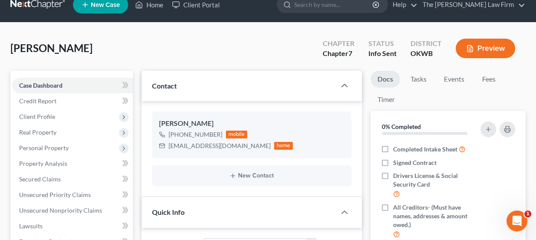
scroll to position [0, 0]
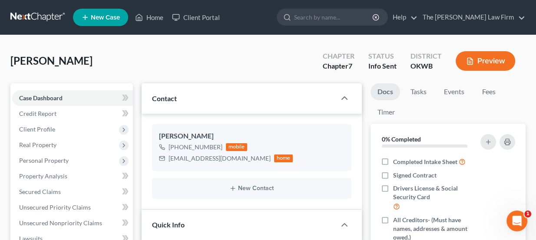
click at [44, 16] on link at bounding box center [38, 18] width 56 height 16
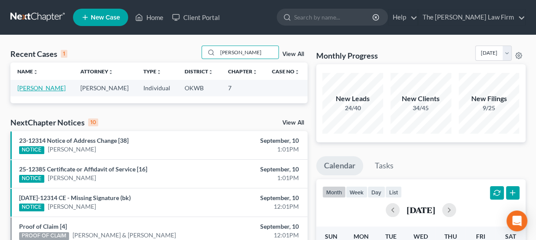
type input "[PERSON_NAME]"
click at [36, 90] on link "[PERSON_NAME]" at bounding box center [41, 87] width 48 height 7
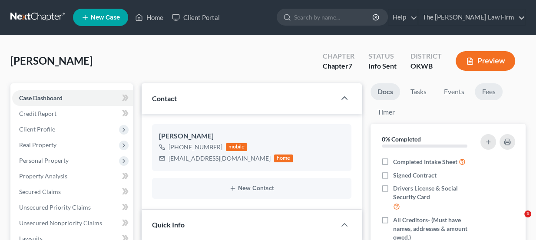
click at [487, 92] on link "Fees" at bounding box center [489, 91] width 28 height 17
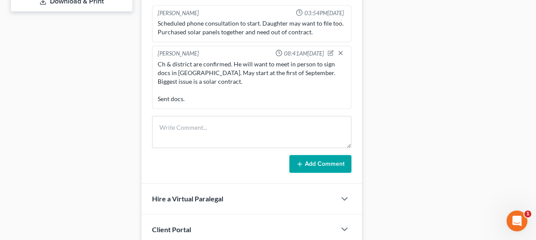
scroll to position [395, 0]
drag, startPoint x: 191, startPoint y: 79, endPoint x: 213, endPoint y: 79, distance: 21.7
click at [213, 79] on div "Ch & district are confirmed. He will want to meet in person to sign docs in [GE…" at bounding box center [252, 81] width 189 height 43
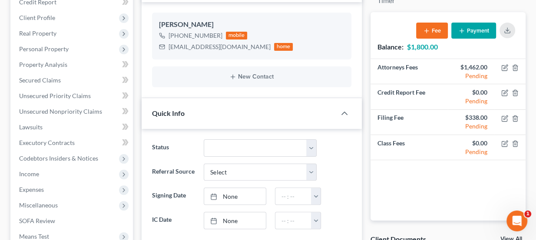
scroll to position [79, 0]
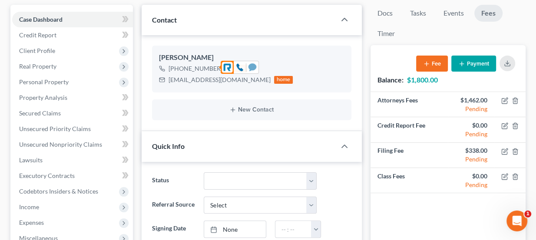
click at [253, 65] on icon at bounding box center [253, 66] width 8 height 7
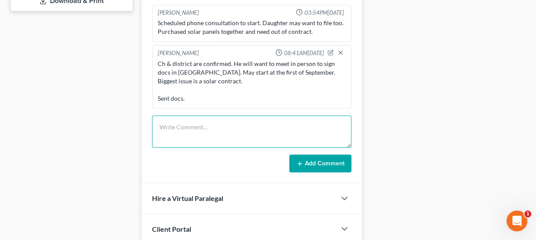
click at [227, 130] on textarea at bounding box center [252, 132] width 200 height 32
type textarea "SMS follow up"
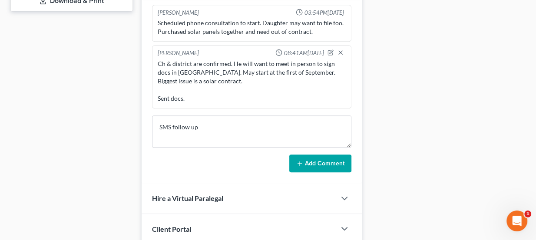
click at [316, 149] on form "SMS follow up Add Comment" at bounding box center [252, 144] width 200 height 57
click at [310, 158] on button "Add Comment" at bounding box center [321, 164] width 62 height 18
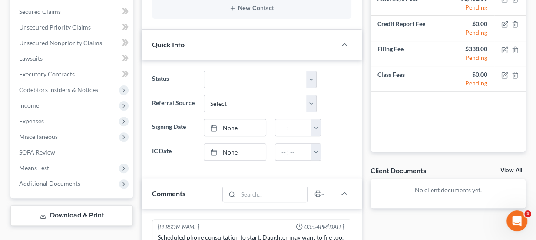
scroll to position [0, 0]
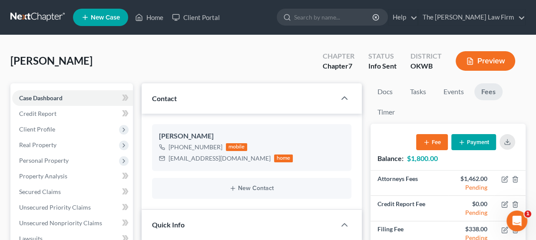
click at [50, 13] on link at bounding box center [38, 18] width 56 height 16
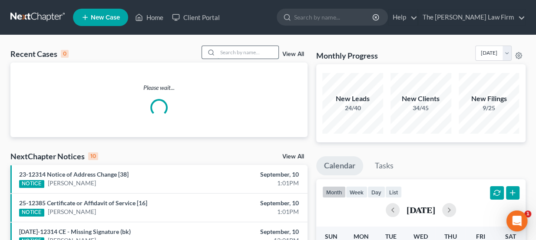
paste input "[PERSON_NAME]"
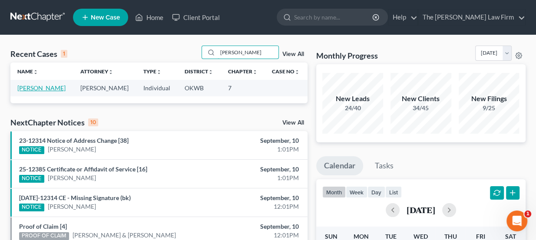
type input "[PERSON_NAME]"
click at [40, 85] on link "[PERSON_NAME]" at bounding box center [41, 87] width 48 height 7
select select "3"
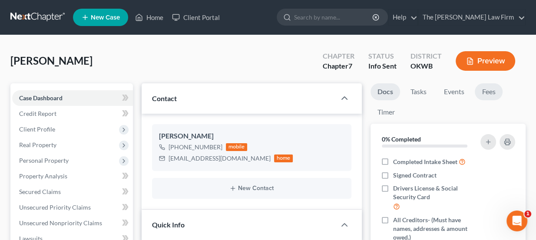
click at [484, 93] on link "Fees" at bounding box center [489, 91] width 28 height 17
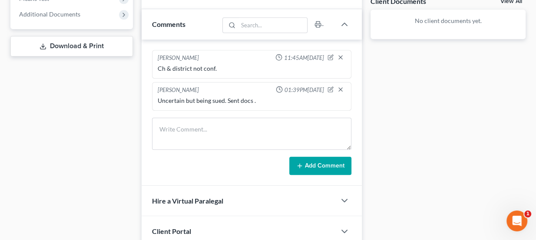
scroll to position [356, 0]
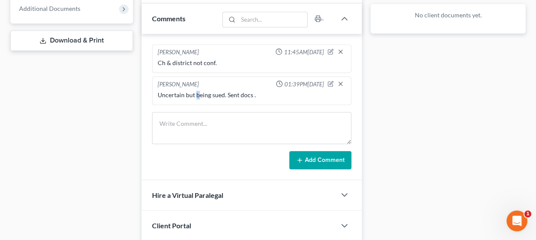
click at [225, 91] on div "Uncertain but being sued. Sent docs ." at bounding box center [252, 95] width 189 height 9
click at [233, 91] on div "Uncertain but being sued. Sent docs ." at bounding box center [252, 95] width 189 height 9
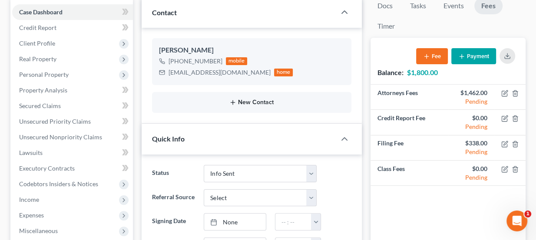
scroll to position [79, 0]
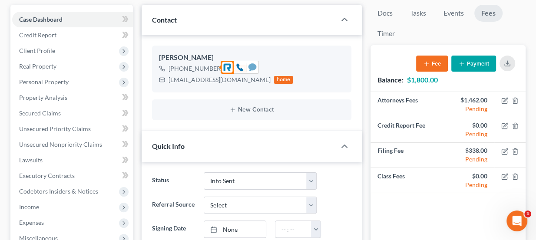
click at [253, 61] on div at bounding box center [252, 67] width 12 height 12
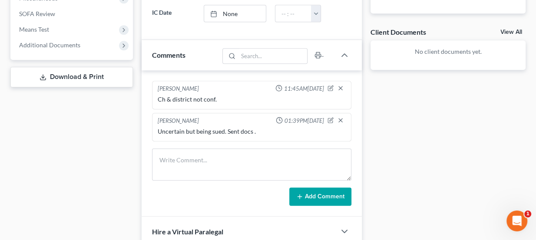
scroll to position [356, 0]
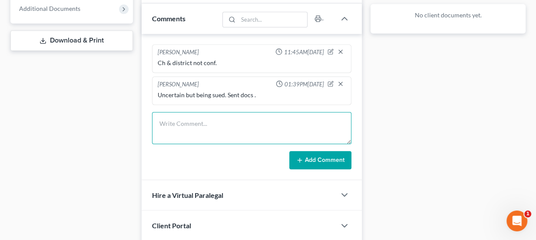
click at [196, 135] on textarea at bounding box center [252, 128] width 200 height 32
type textarea "SMS follow up"
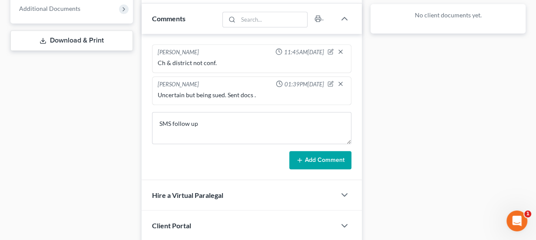
click at [330, 155] on button "Add Comment" at bounding box center [321, 160] width 62 height 18
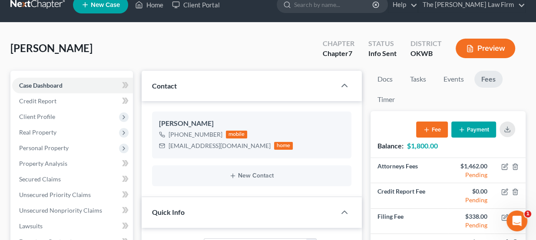
scroll to position [0, 0]
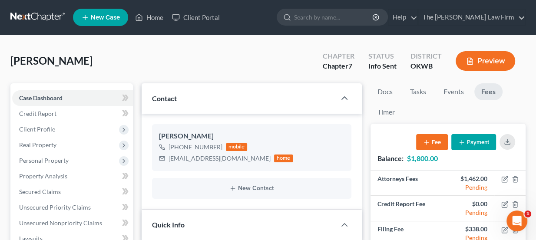
click at [30, 21] on link at bounding box center [38, 18] width 56 height 16
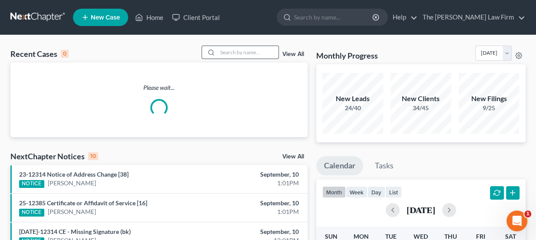
paste input "[PERSON_NAME]"
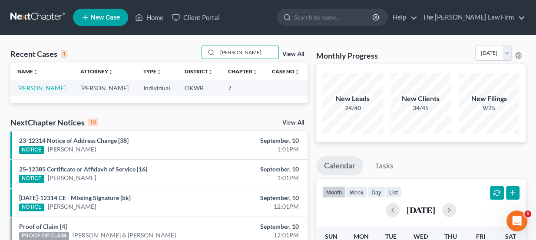
type input "[PERSON_NAME]"
click at [40, 90] on link "[PERSON_NAME]" at bounding box center [41, 87] width 48 height 7
select select "3"
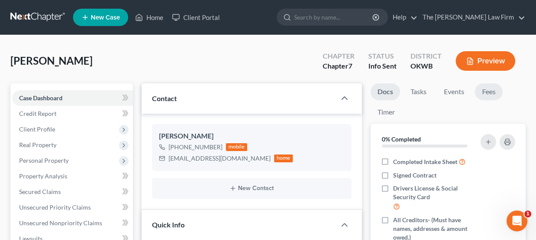
click at [486, 89] on link "Fees" at bounding box center [489, 91] width 28 height 17
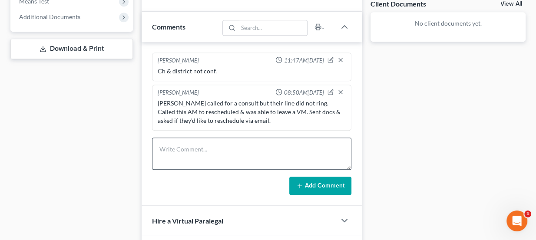
scroll to position [356, 0]
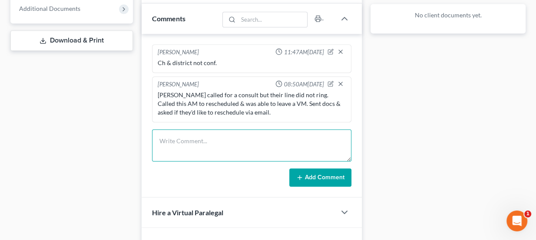
click at [209, 131] on textarea at bounding box center [252, 146] width 200 height 32
type textarea "SMS follow up"
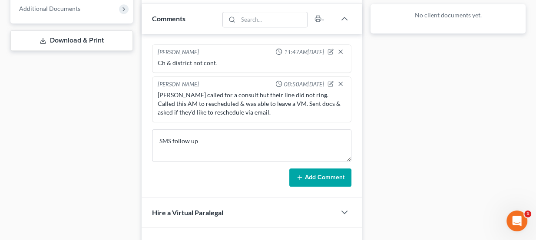
click at [295, 182] on button "Add Comment" at bounding box center [321, 178] width 62 height 18
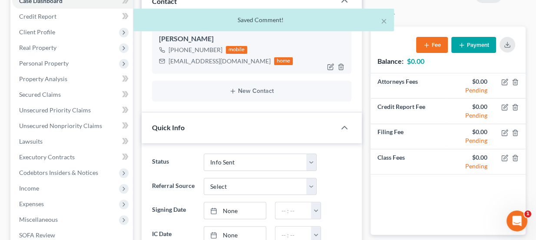
scroll to position [79, 0]
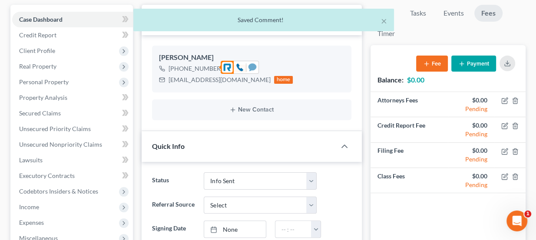
click at [253, 65] on icon at bounding box center [253, 66] width 8 height 7
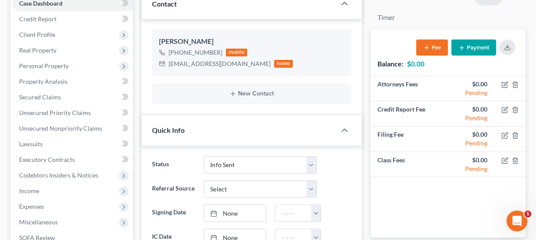
scroll to position [0, 0]
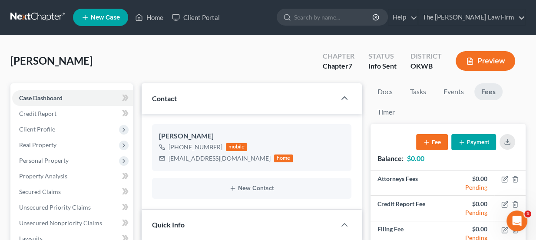
drag, startPoint x: 34, startPoint y: 7, endPoint x: 37, endPoint y: 14, distance: 8.4
click at [34, 6] on nav "Home New Case Client Portal The Choate Law Firm lou@chapter7ok.com My Account S…" at bounding box center [268, 17] width 536 height 35
click at [38, 14] on link at bounding box center [38, 18] width 56 height 16
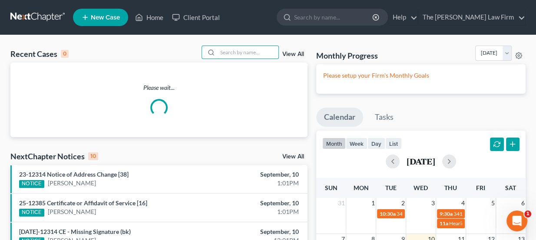
paste input "[PERSON_NAME]"
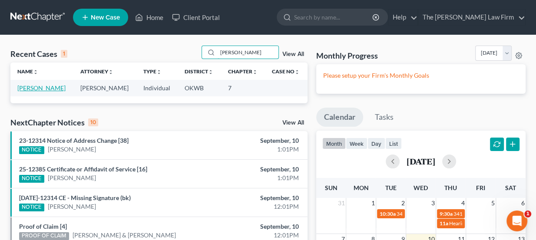
type input "[PERSON_NAME]"
click at [44, 87] on link "[PERSON_NAME]" at bounding box center [41, 87] width 48 height 7
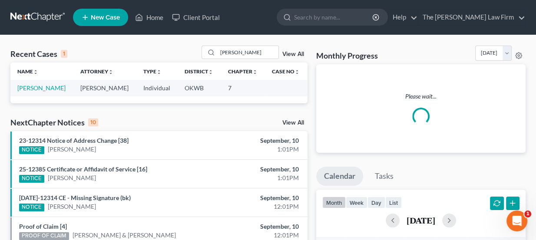
select select "3"
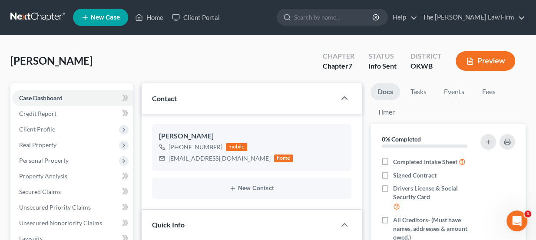
click at [488, 81] on div "Newport, Ericka Upgraded Chapter Chapter 7 Status Info Sent District OKWB Previ…" at bounding box center [268, 65] width 516 height 38
click at [489, 87] on link "Fees" at bounding box center [489, 91] width 28 height 17
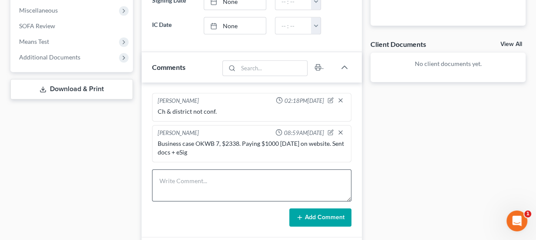
scroll to position [356, 0]
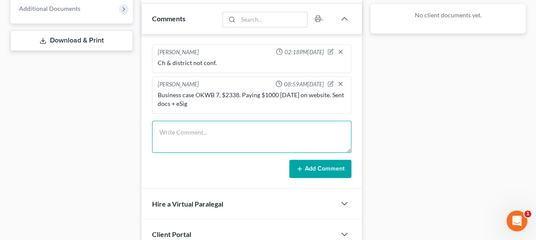
click at [206, 133] on textarea at bounding box center [252, 137] width 200 height 32
type textarea "SMS follow up"
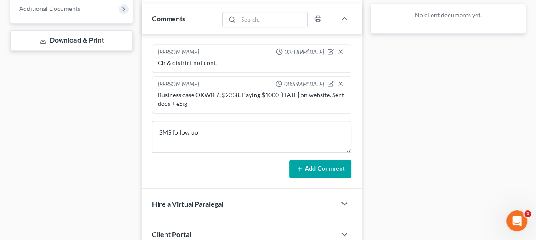
click at [318, 162] on button "Add Comment" at bounding box center [321, 169] width 62 height 18
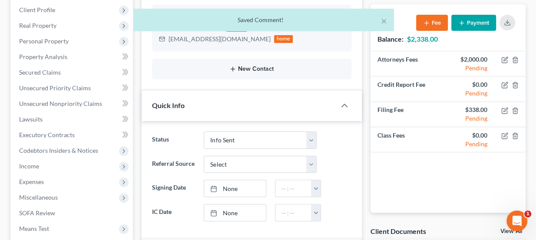
scroll to position [79, 0]
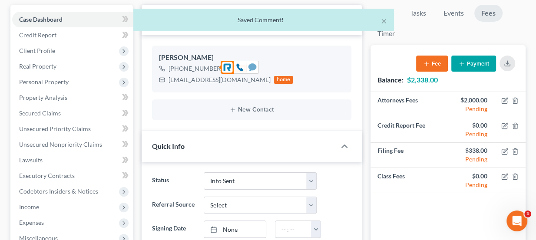
click at [254, 69] on icon at bounding box center [253, 66] width 8 height 7
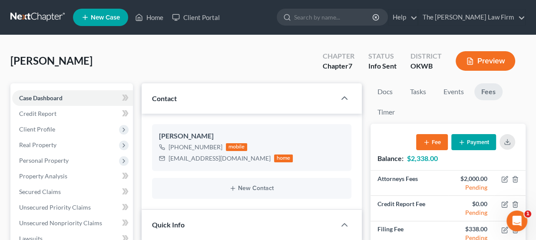
scroll to position [0, 0]
click at [51, 17] on link at bounding box center [38, 18] width 56 height 16
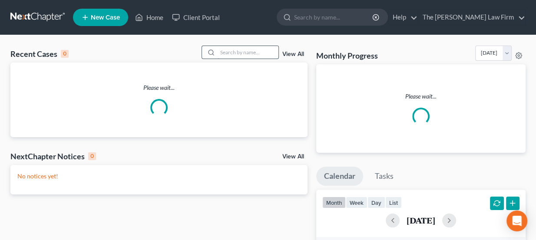
click at [249, 51] on input "search" at bounding box center [248, 52] width 61 height 13
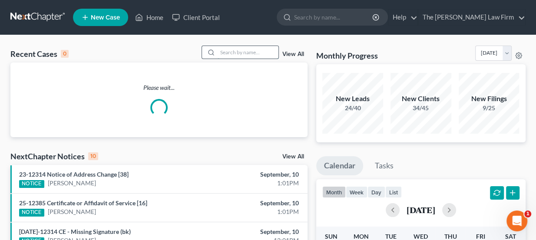
paste input "[PERSON_NAME]"
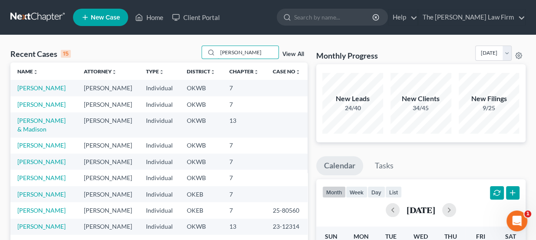
type input "[PERSON_NAME]"
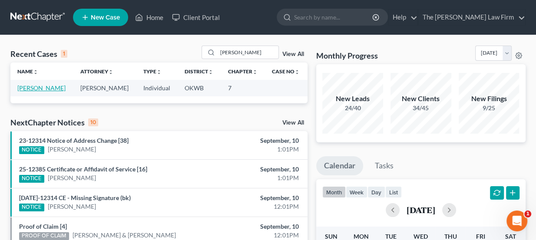
click at [38, 90] on link "[PERSON_NAME]" at bounding box center [41, 87] width 48 height 7
select select "3"
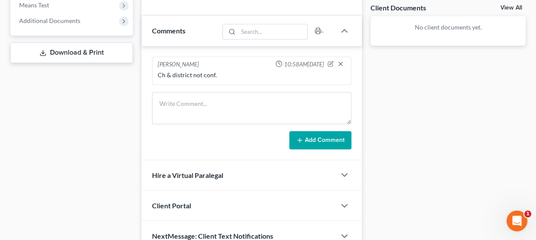
scroll to position [356, 0]
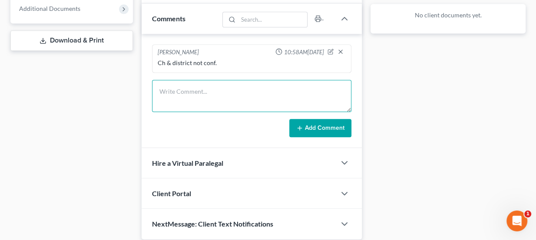
click at [220, 93] on textarea at bounding box center [252, 96] width 200 height 32
type textarea "SMS follow up"
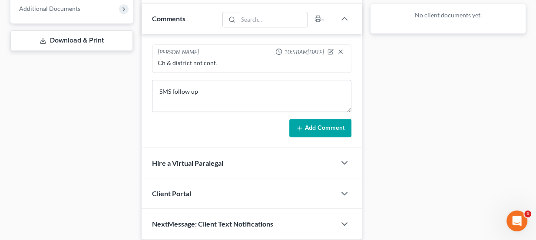
click at [318, 123] on button "Add Comment" at bounding box center [321, 128] width 62 height 18
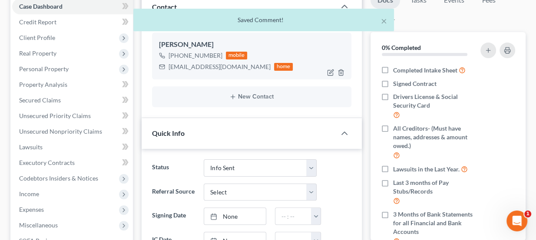
scroll to position [79, 0]
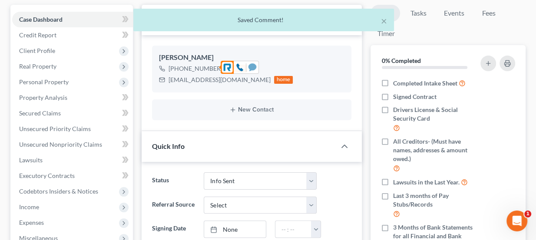
click at [251, 67] on icon at bounding box center [253, 66] width 8 height 7
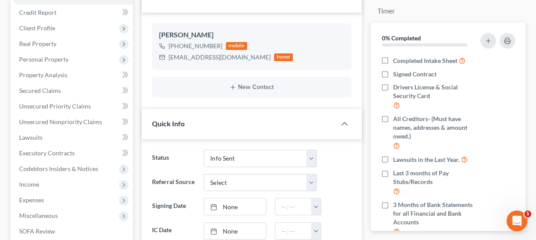
scroll to position [0, 0]
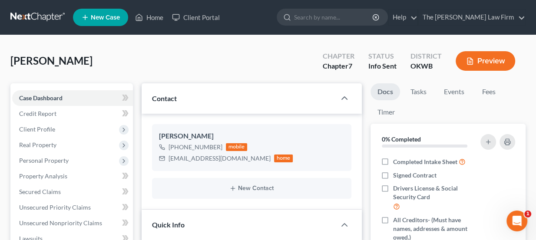
click at [50, 17] on link at bounding box center [38, 18] width 56 height 16
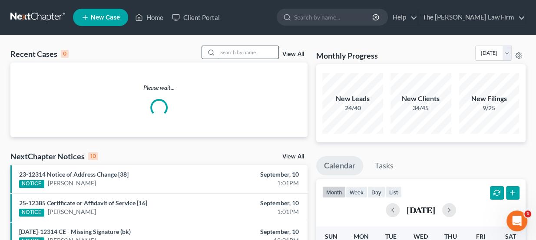
paste input "[PERSON_NAME] & [PERSON_NAME]"
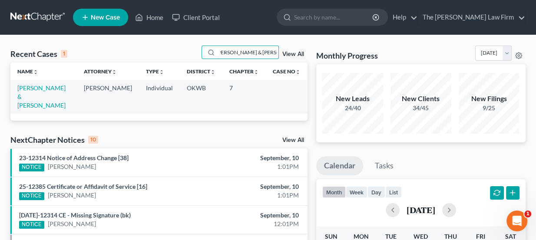
type input "[PERSON_NAME] & [PERSON_NAME]"
click at [48, 93] on td "[PERSON_NAME] & [PERSON_NAME]" at bounding box center [43, 96] width 67 height 33
click at [49, 89] on link "[PERSON_NAME] & [PERSON_NAME]" at bounding box center [41, 96] width 48 height 25
select select "3"
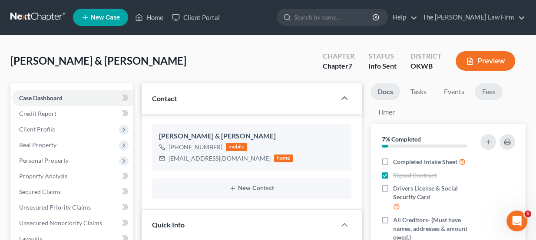
click at [486, 89] on link "Fees" at bounding box center [489, 91] width 28 height 17
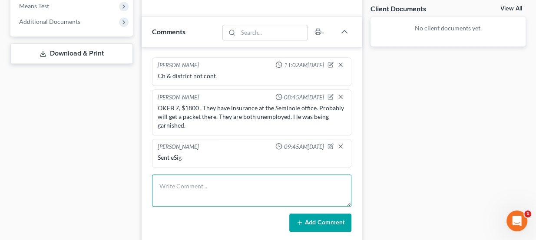
scroll to position [356, 0]
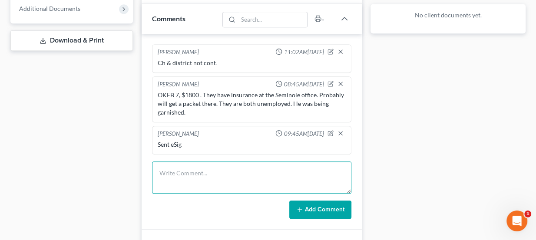
click at [193, 173] on textarea at bounding box center [252, 178] width 200 height 32
type textarea "SMS follow up"
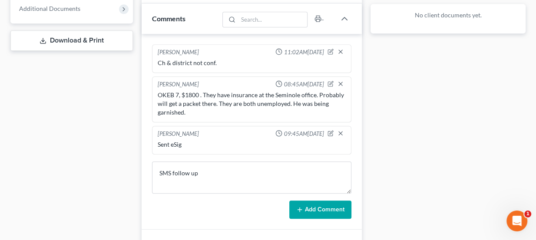
click at [331, 210] on button "Add Comment" at bounding box center [321, 210] width 62 height 18
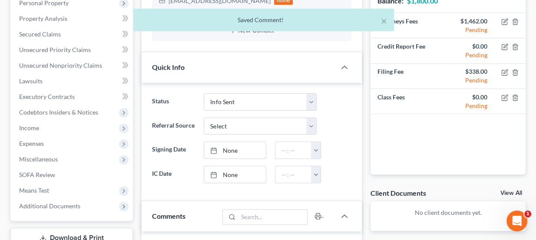
scroll to position [79, 0]
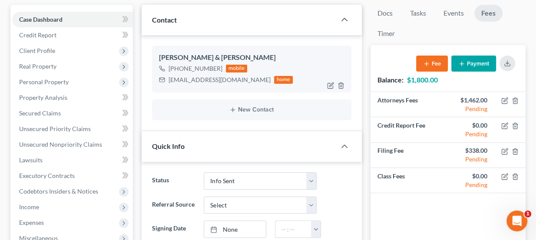
click at [252, 68] on div "+1 (405) 303-8038 mobile" at bounding box center [226, 68] width 134 height 11
click at [253, 67] on icon at bounding box center [253, 66] width 8 height 7
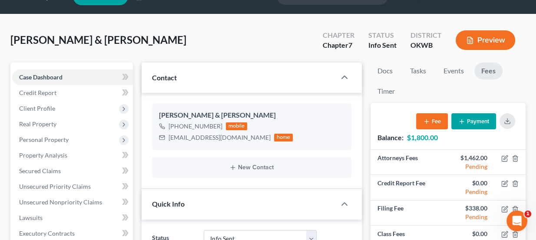
scroll to position [0, 0]
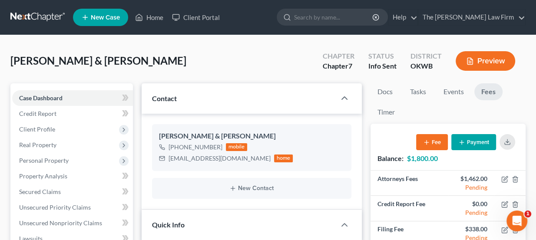
click at [48, 9] on nav "Home New Case Client Portal The Choate Law Firm lou@chapter7ok.com My Account S…" at bounding box center [268, 17] width 536 height 35
click at [49, 12] on link at bounding box center [38, 18] width 56 height 16
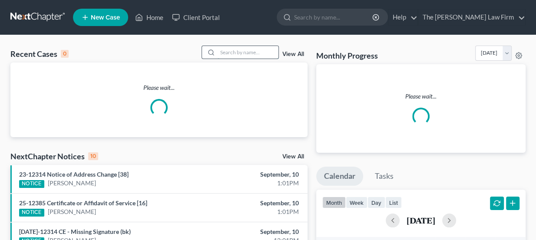
click at [223, 50] on input "search" at bounding box center [248, 52] width 61 height 13
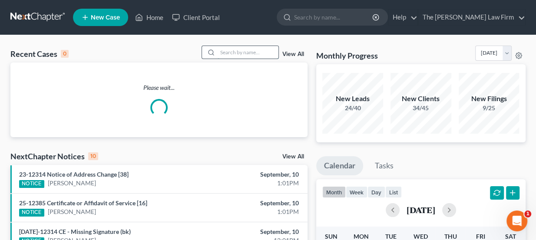
paste input "[PERSON_NAME]"
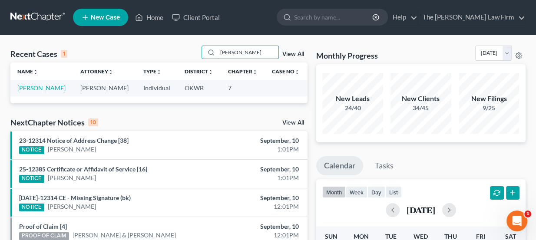
type input "[PERSON_NAME]"
click at [46, 88] on link "[PERSON_NAME]" at bounding box center [41, 87] width 48 height 7
select select "3"
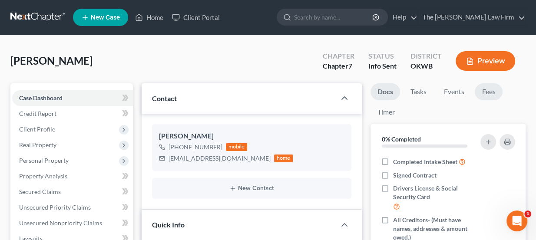
click at [483, 90] on link "Fees" at bounding box center [489, 91] width 28 height 17
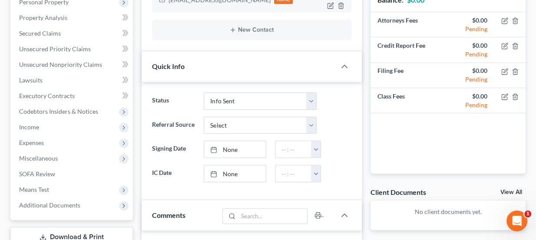
scroll to position [316, 0]
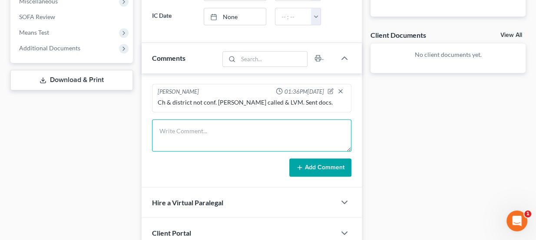
click at [225, 122] on textarea at bounding box center [252, 136] width 200 height 32
type textarea "SMS follow up"
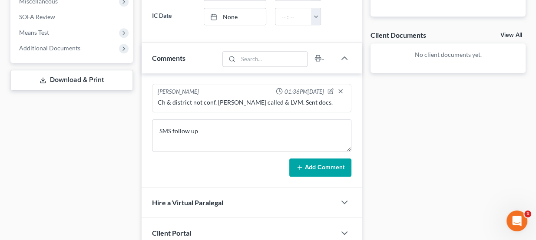
click at [326, 168] on button "Add Comment" at bounding box center [321, 168] width 62 height 18
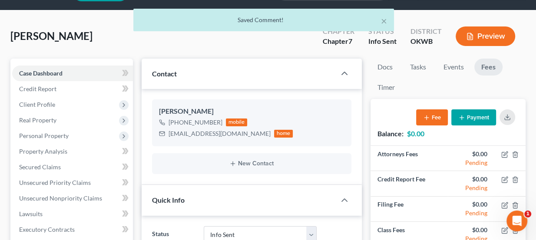
scroll to position [0, 0]
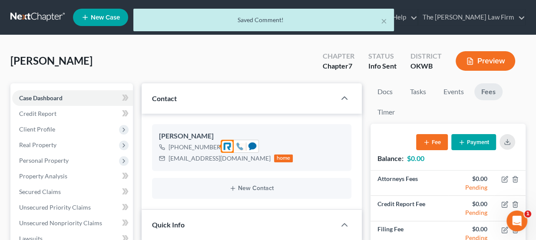
click at [246, 144] on div at bounding box center [240, 146] width 12 height 12
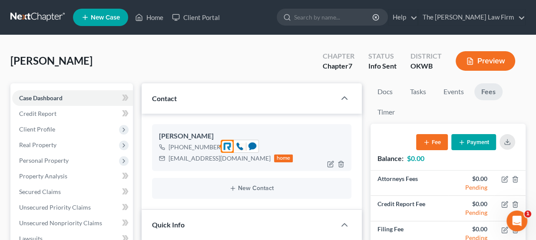
click at [195, 143] on div "+1 (580) 564-5695" at bounding box center [196, 147] width 54 height 9
click at [250, 146] on icon at bounding box center [253, 146] width 8 height 7
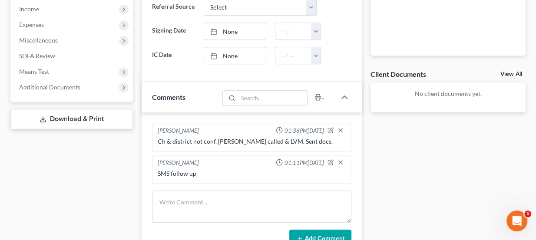
scroll to position [316, 0]
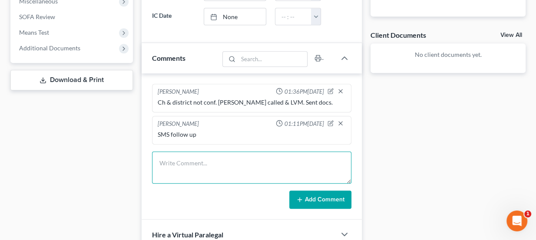
click at [236, 168] on textarea at bounding box center [252, 168] width 200 height 32
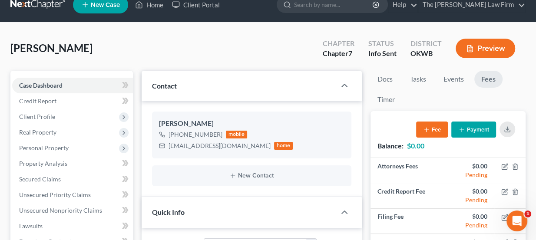
scroll to position [0, 0]
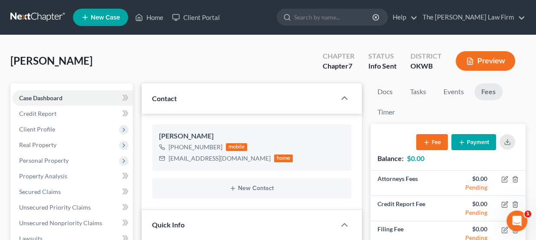
click at [49, 3] on nav "Home New Case Client Portal The [PERSON_NAME] Law Firm [PERSON_NAME][EMAIL_ADDR…" at bounding box center [268, 17] width 536 height 35
click at [45, 16] on link at bounding box center [38, 18] width 56 height 16
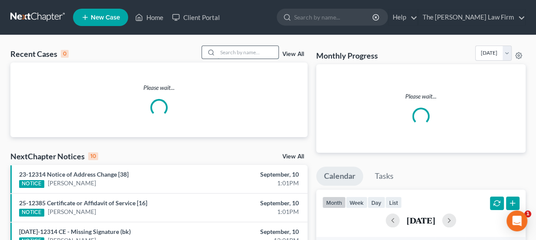
click at [229, 54] on input "search" at bounding box center [248, 52] width 61 height 13
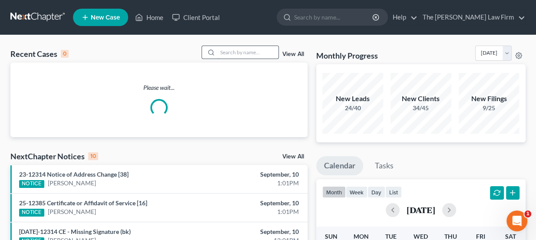
paste input "[PERSON_NAME]"
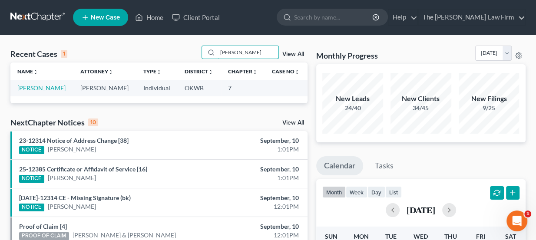
type input "[PERSON_NAME]"
click at [44, 88] on link "[PERSON_NAME]" at bounding box center [41, 87] width 48 height 7
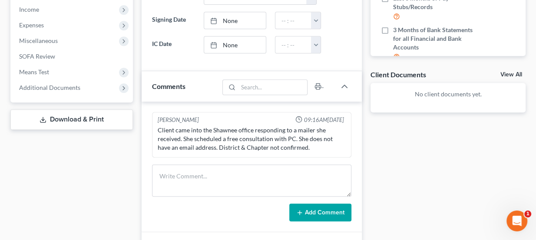
scroll to position [118, 0]
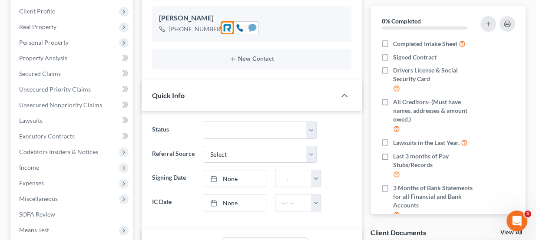
click at [252, 26] on icon at bounding box center [253, 27] width 8 height 7
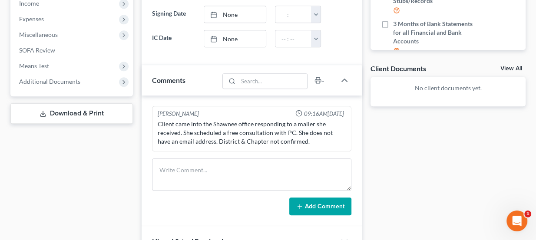
scroll to position [389, 0]
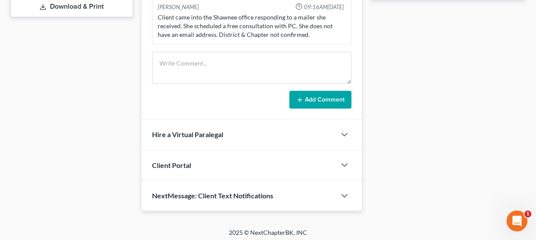
click at [190, 48] on div "[PERSON_NAME] 09:16AM[DATE] Client came into the Shawnee office responding to a…" at bounding box center [252, 54] width 221 height 131
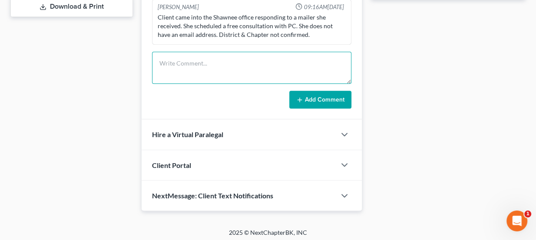
click at [187, 52] on textarea at bounding box center [252, 68] width 200 height 32
click at [194, 55] on textarea at bounding box center [252, 68] width 200 height 32
click at [194, 58] on textarea at bounding box center [252, 68] width 200 height 32
type textarea "SMS follow up"
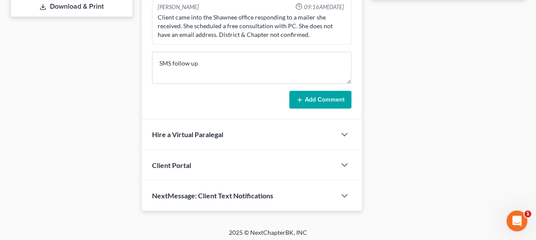
click at [331, 92] on button "Add Comment" at bounding box center [321, 100] width 62 height 18
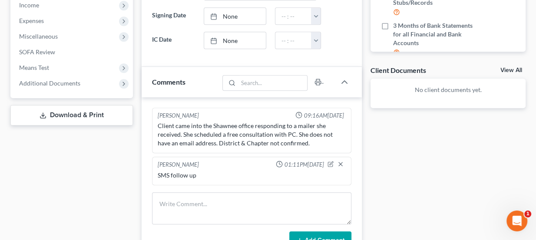
scroll to position [316, 0]
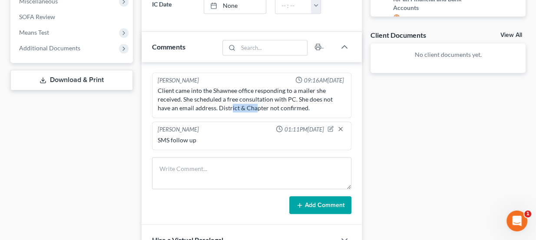
drag, startPoint x: 216, startPoint y: 107, endPoint x: 246, endPoint y: 106, distance: 29.6
click at [246, 106] on div "Client came into the Shawnee office responding to a mailer she received. She sc…" at bounding box center [252, 100] width 189 height 26
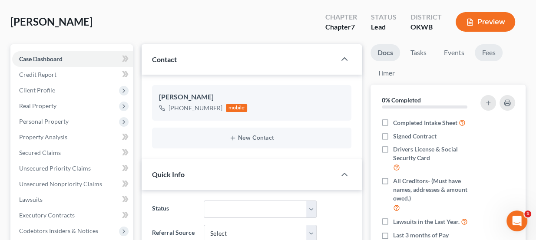
click at [487, 57] on link "Fees" at bounding box center [489, 52] width 28 height 17
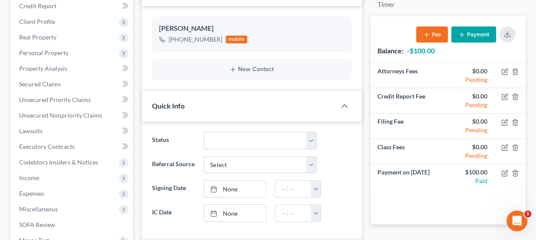
scroll to position [79, 0]
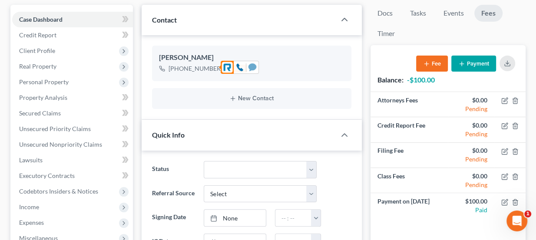
click at [252, 68] on icon at bounding box center [253, 66] width 8 height 7
drag, startPoint x: 178, startPoint y: 56, endPoint x: 203, endPoint y: 55, distance: 24.4
click at [203, 55] on div "[PERSON_NAME]" at bounding box center [252, 58] width 186 height 10
drag, startPoint x: 203, startPoint y: 55, endPoint x: 153, endPoint y: 47, distance: 50.2
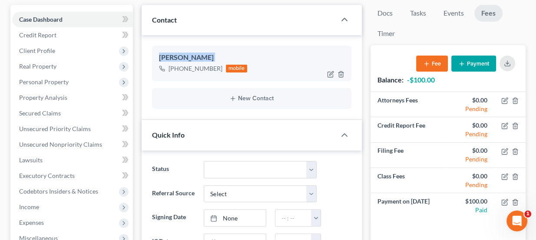
click at [153, 47] on div "[PERSON_NAME] [PHONE_NUMBER] mobile" at bounding box center [252, 64] width 200 height 36
click at [162, 55] on div "[PERSON_NAME]" at bounding box center [252, 58] width 186 height 10
drag, startPoint x: 160, startPoint y: 54, endPoint x: 203, endPoint y: 57, distance: 42.3
click at [203, 57] on div "[PERSON_NAME]" at bounding box center [252, 58] width 186 height 10
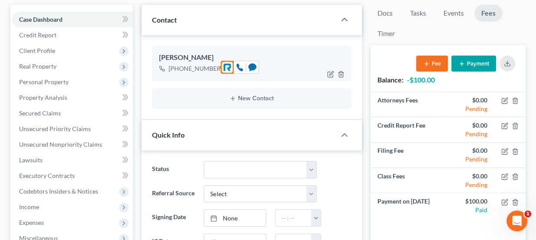
click at [196, 67] on div "[PHONE_NUMBER]" at bounding box center [196, 68] width 54 height 9
click at [254, 63] on icon at bounding box center [253, 67] width 8 height 8
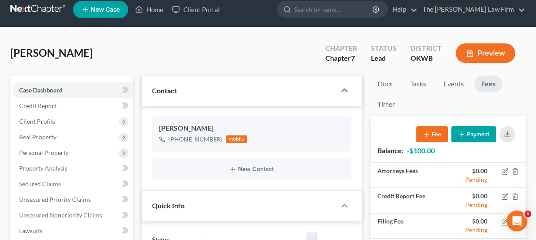
scroll to position [0, 0]
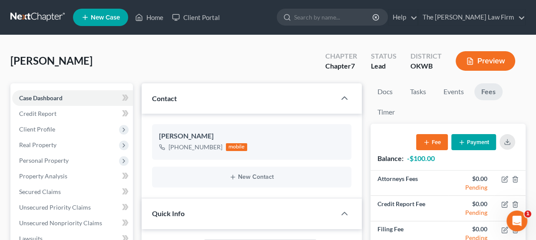
click at [40, 16] on link at bounding box center [38, 18] width 56 height 16
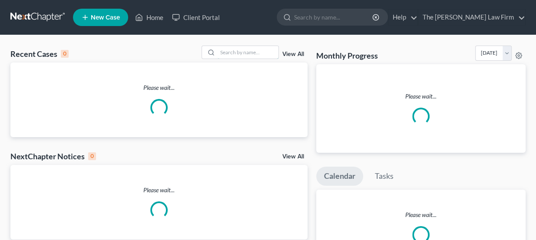
click at [239, 51] on input "search" at bounding box center [248, 52] width 61 height 13
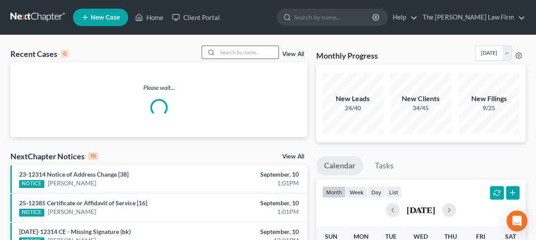
click at [240, 52] on input "search" at bounding box center [248, 52] width 61 height 13
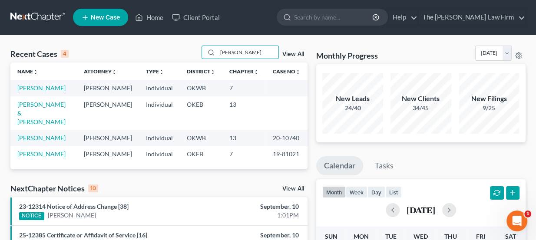
type input "[PERSON_NAME]"
drag, startPoint x: 245, startPoint y: 53, endPoint x: 175, endPoint y: 43, distance: 70.6
click at [245, 58] on input "search" at bounding box center [248, 52] width 61 height 13
click at [242, 50] on input "search" at bounding box center [248, 52] width 61 height 13
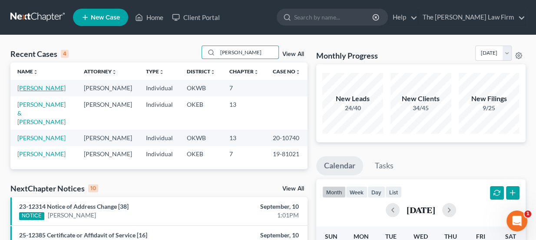
type input "[PERSON_NAME]"
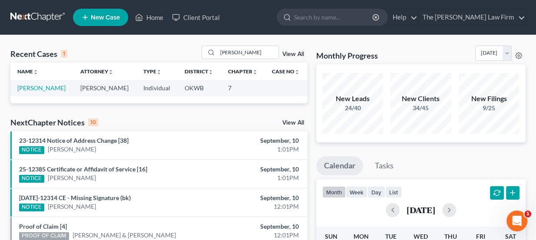
click at [37, 88] on link "[PERSON_NAME]" at bounding box center [41, 87] width 48 height 7
select select "3"
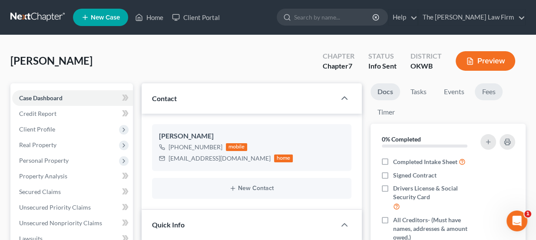
click at [489, 85] on link "Fees" at bounding box center [489, 91] width 28 height 17
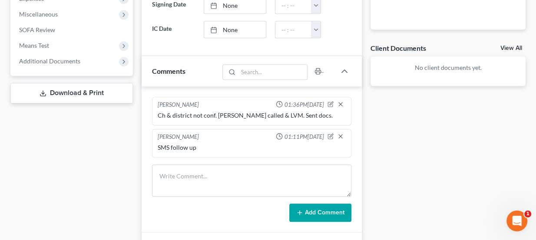
scroll to position [316, 0]
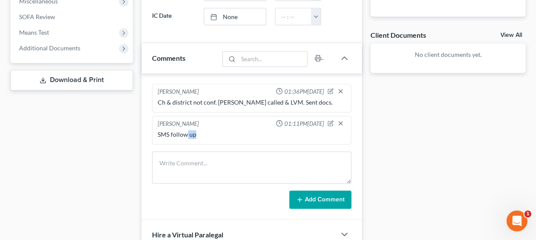
drag, startPoint x: 187, startPoint y: 132, endPoint x: 201, endPoint y: 133, distance: 13.5
click at [201, 133] on div "SMS follow up" at bounding box center [252, 134] width 189 height 9
drag, startPoint x: 221, startPoint y: 97, endPoint x: 272, endPoint y: 103, distance: 50.7
click at [272, 103] on div "Ch & district not conf. [PERSON_NAME] called & LVM. Sent docs." at bounding box center [252, 102] width 189 height 9
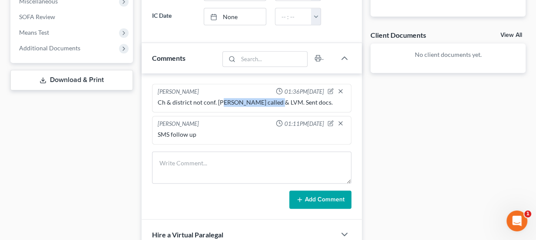
click at [272, 103] on div "Ch & district not conf. [PERSON_NAME] called & LVM. Sent docs." at bounding box center [252, 102] width 189 height 9
click at [203, 100] on div "Ch & district not conf. [PERSON_NAME] called & LVM. Sent docs." at bounding box center [252, 102] width 189 height 9
drag, startPoint x: 202, startPoint y: 99, endPoint x: 234, endPoint y: 100, distance: 32.2
click at [234, 100] on div "Ch & district not conf. [PERSON_NAME] called & LVM. Sent docs." at bounding box center [252, 102] width 189 height 9
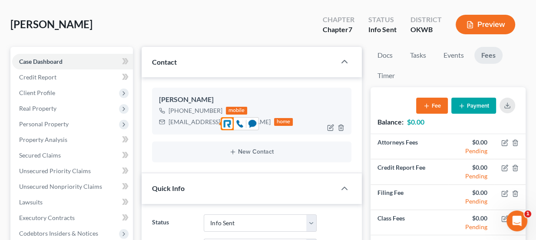
scroll to position [39, 0]
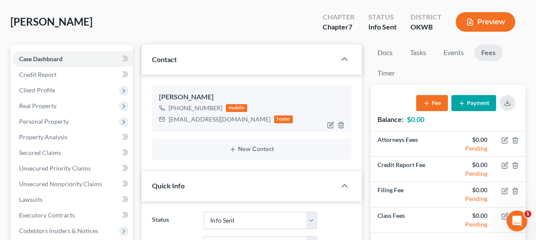
click at [189, 118] on div "[EMAIL_ADDRESS][DOMAIN_NAME]" at bounding box center [220, 119] width 102 height 9
copy div "[EMAIL_ADDRESS][DOMAIN_NAME]"
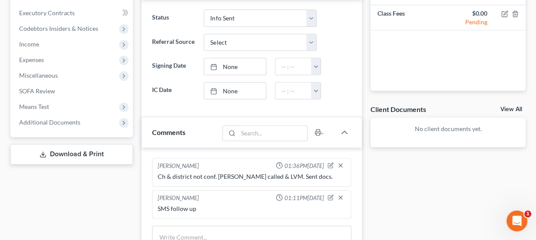
scroll to position [316, 0]
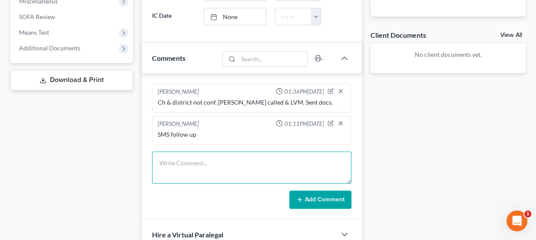
click at [217, 159] on textarea at bounding box center [252, 168] width 200 height 32
type textarea "Called back to set another consult as she had missed her first one."
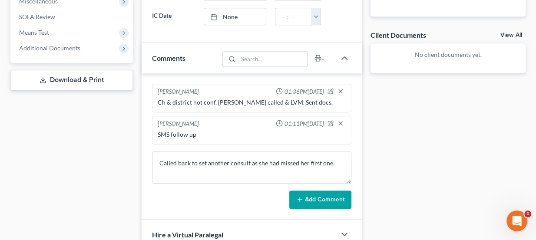
click at [329, 201] on button "Add Comment" at bounding box center [321, 200] width 62 height 18
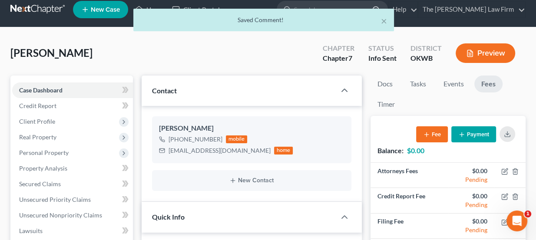
scroll to position [0, 0]
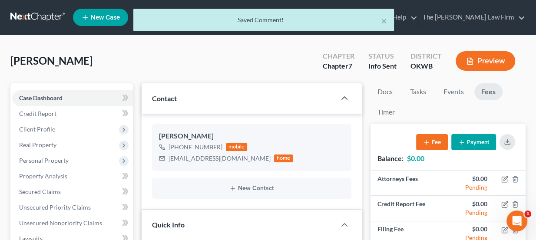
click at [51, 14] on div "× Saved Comment!" at bounding box center [264, 22] width 536 height 27
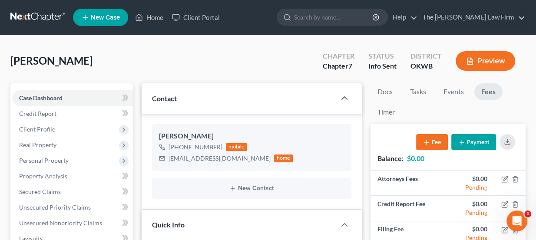
click at [59, 24] on link at bounding box center [38, 18] width 56 height 16
click at [50, 15] on link at bounding box center [38, 18] width 56 height 16
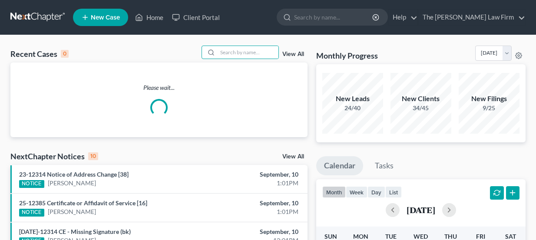
click at [258, 53] on input "search" at bounding box center [248, 52] width 61 height 13
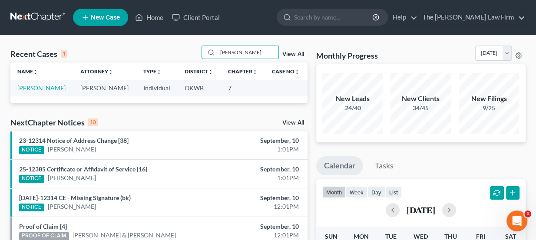
type input "[PERSON_NAME]"
click at [54, 88] on td "[PERSON_NAME]" at bounding box center [41, 88] width 63 height 16
click at [52, 88] on td "[PERSON_NAME]" at bounding box center [41, 88] width 63 height 16
click at [49, 87] on link "[PERSON_NAME]" at bounding box center [41, 87] width 48 height 7
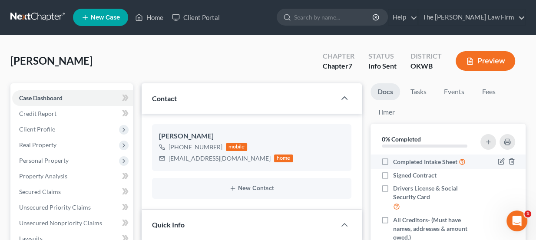
scroll to position [79, 0]
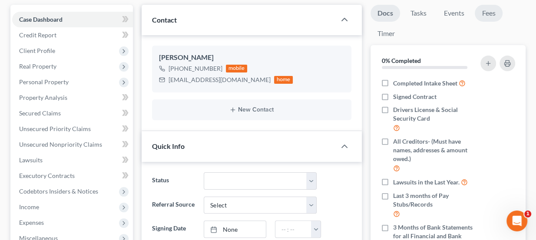
click at [487, 7] on link "Fees" at bounding box center [489, 13] width 28 height 17
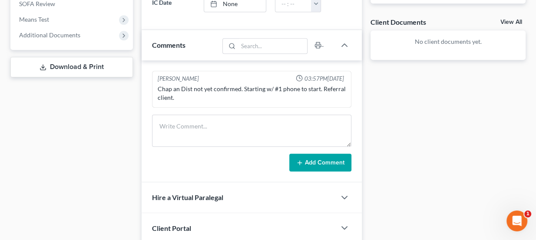
scroll to position [273, 0]
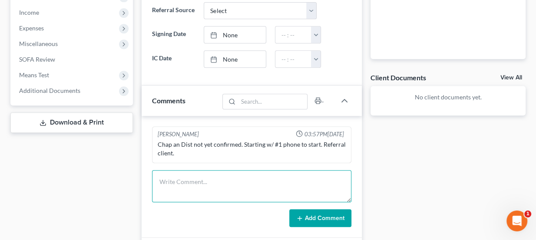
click at [197, 171] on textarea at bounding box center [252, 186] width 200 height 32
type textarea "SMS follow up"
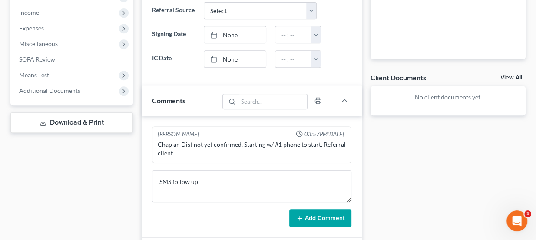
click at [339, 212] on button "Add Comment" at bounding box center [321, 219] width 62 height 18
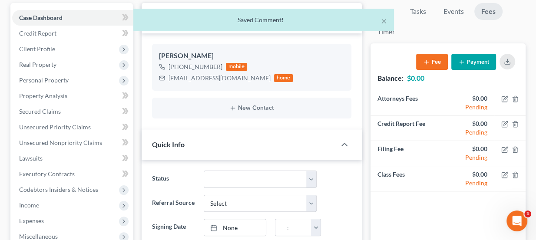
scroll to position [76, 0]
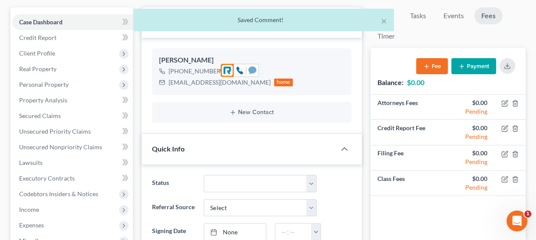
click at [255, 70] on icon at bounding box center [253, 70] width 8 height 7
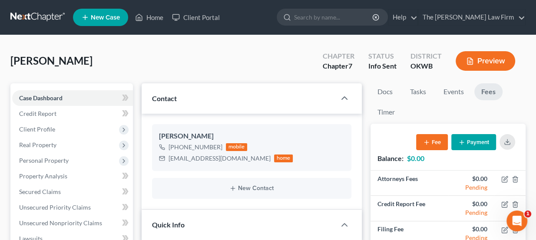
scroll to position [0, 0]
click at [46, 11] on link at bounding box center [38, 18] width 56 height 16
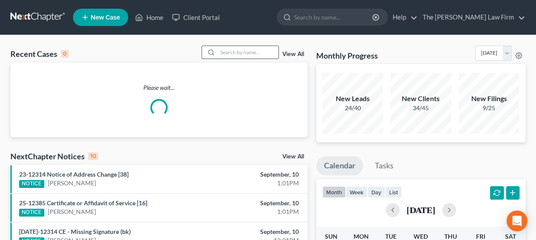
click at [236, 53] on input "search" at bounding box center [248, 52] width 61 height 13
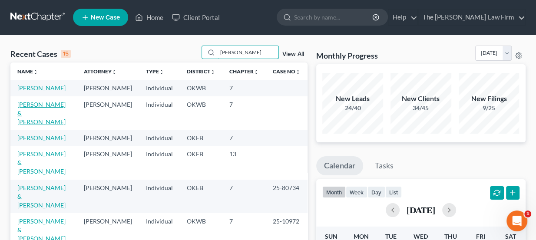
type input "[PERSON_NAME]"
click at [40, 106] on link "[PERSON_NAME] & [PERSON_NAME]" at bounding box center [41, 113] width 48 height 25
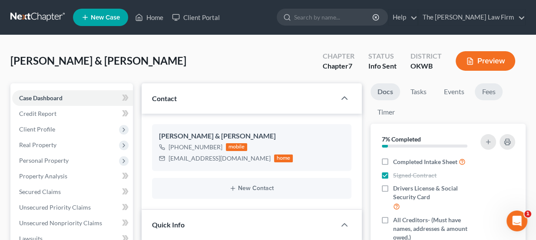
scroll to position [2, 0]
click at [492, 93] on link "Fees" at bounding box center [489, 91] width 28 height 17
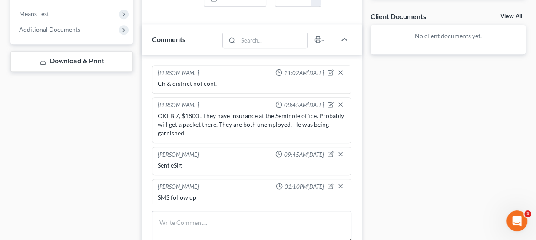
scroll to position [395, 0]
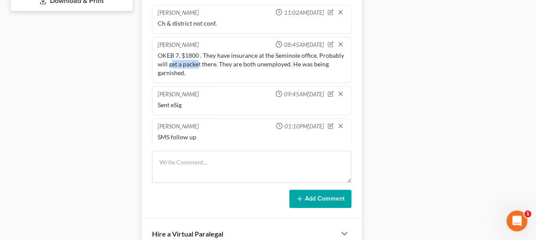
drag, startPoint x: 211, startPoint y: 61, endPoint x: 222, endPoint y: 62, distance: 11.4
click at [222, 62] on div "OKEB 7, $1800 . They have insurance at the Seminole office. Probably will get a…" at bounding box center [252, 64] width 189 height 26
drag, startPoint x: 185, startPoint y: 50, endPoint x: 199, endPoint y: 53, distance: 14.5
click at [199, 53] on div "OKEB 7, $1800 . They have insurance at the Seminole office. Probably will get a…" at bounding box center [252, 64] width 189 height 26
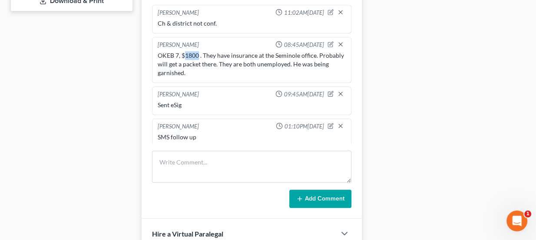
click at [199, 53] on div "OKEB 7, $1800 . They have insurance at the Seminole office. Probably will get a…" at bounding box center [252, 64] width 189 height 26
drag, startPoint x: 181, startPoint y: 62, endPoint x: 224, endPoint y: 62, distance: 43.5
click at [224, 62] on div "OKEB 7, $1800 . They have insurance at the Seminole office. Probably will get a…" at bounding box center [252, 64] width 189 height 26
drag, startPoint x: 184, startPoint y: 101, endPoint x: 160, endPoint y: 107, distance: 24.9
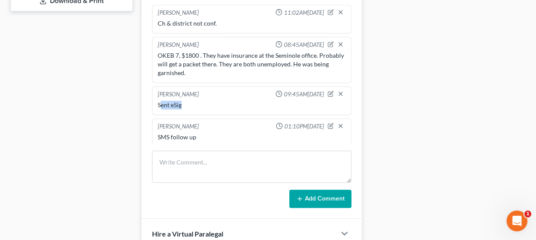
click at [160, 107] on div "Sent eSig" at bounding box center [252, 105] width 192 height 12
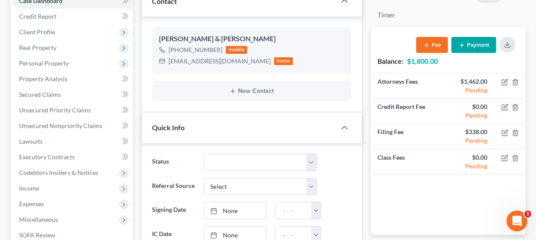
scroll to position [0, 0]
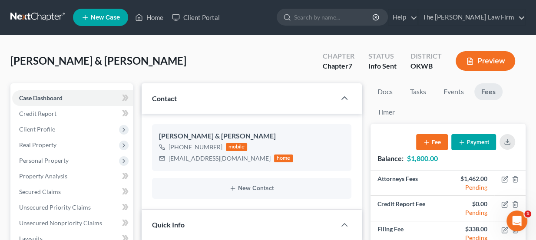
click at [494, 90] on link "Fees" at bounding box center [489, 91] width 28 height 17
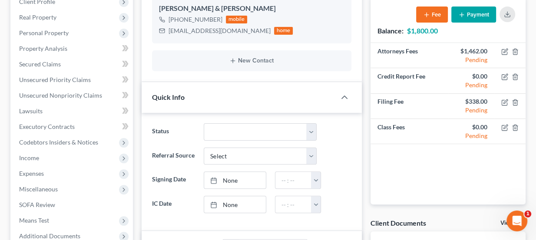
scroll to position [130, 0]
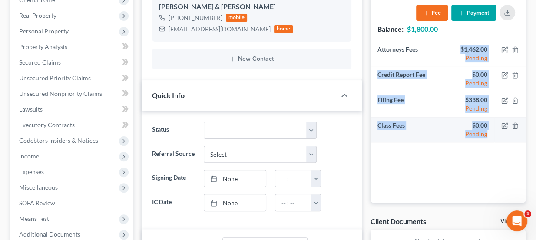
drag, startPoint x: 457, startPoint y: 47, endPoint x: 491, endPoint y: 133, distance: 92.1
click at [491, 133] on tbody "Attorneys Fees $1,462.00 Pending Credit Report Fee $0.00 Pending Filing Fee $33…" at bounding box center [448, 91] width 155 height 101
click at [491, 133] on td "$0.00 Pending" at bounding box center [471, 129] width 47 height 25
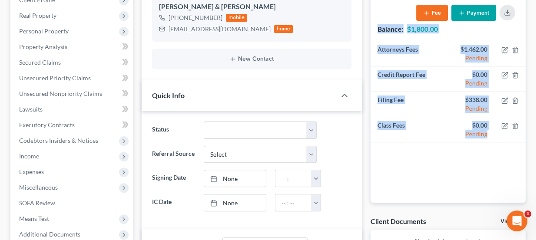
drag, startPoint x: 491, startPoint y: 133, endPoint x: 372, endPoint y: 24, distance: 161.2
click at [372, 24] on div "Balance: $1,800.00 Fee Payment Attorneys Fees $1,462.00 Pending Credit Report F…" at bounding box center [448, 98] width 155 height 209
click at [373, 25] on div "Balance: $1,800.00 Fee Payment" at bounding box center [448, 17] width 155 height 47
click at [386, 31] on strong "Balance:" at bounding box center [391, 29] width 26 height 8
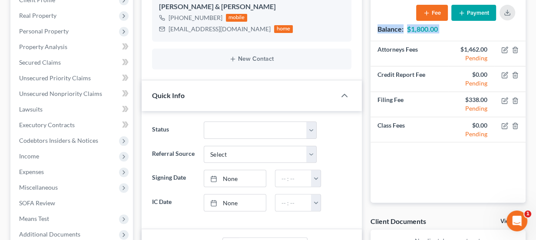
drag, startPoint x: 377, startPoint y: 30, endPoint x: 495, endPoint y: 145, distance: 164.5
click at [495, 145] on div "Balance: $1,800.00 Fee Payment Attorneys Fees $1,462.00 Pending Credit Report F…" at bounding box center [448, 98] width 155 height 209
click at [495, 145] on div "Attorneys Fees $1,462.00 Pending Credit Report Fee $0.00 Pending Filing Fee $33…" at bounding box center [448, 122] width 155 height 162
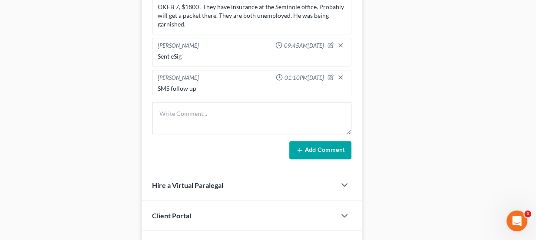
scroll to position [448, 0]
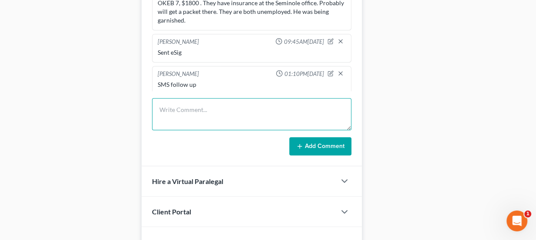
click at [201, 110] on textarea at bounding box center [252, 114] width 200 height 32
type textarea "PTP around the 22nd."
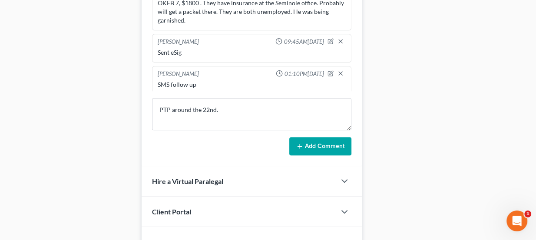
click at [315, 151] on button "Add Comment" at bounding box center [321, 146] width 62 height 18
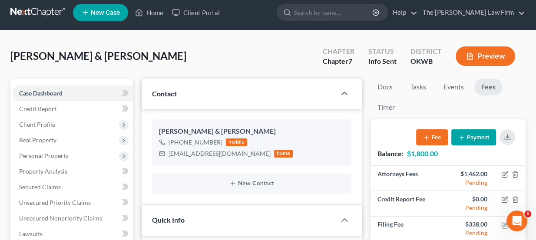
scroll to position [0, 0]
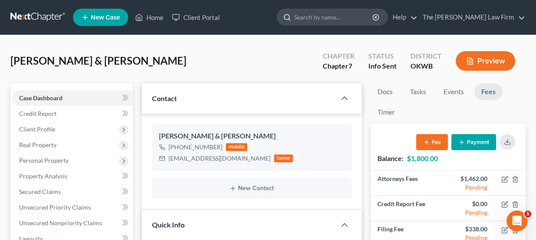
click at [337, 12] on input "search" at bounding box center [334, 17] width 80 height 16
click at [294, 16] on ul "New Case Home Client Portal - No Result - See all results Or Press Enter... Hel…" at bounding box center [299, 17] width 453 height 23
click at [334, 18] on input "search" at bounding box center [334, 17] width 80 height 16
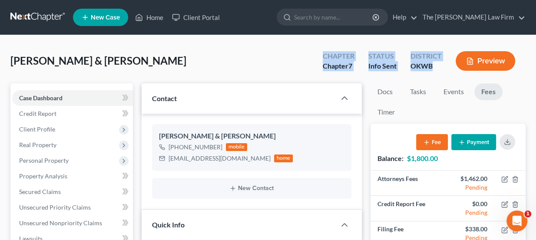
drag, startPoint x: 323, startPoint y: 55, endPoint x: 432, endPoint y: 70, distance: 110.6
click at [432, 70] on div "Chapter Chapter 7 Status Info Sent District OKWB Preview" at bounding box center [421, 62] width 210 height 26
click at [432, 70] on div "OKWB" at bounding box center [426, 66] width 31 height 10
drag, startPoint x: 427, startPoint y: 64, endPoint x: 308, endPoint y: 52, distance: 119.7
click at [308, 52] on div "Daniels, Ronald & Carolee Upgraded Chapter Chapter 7 Status Info Sent District …" at bounding box center [268, 65] width 516 height 38
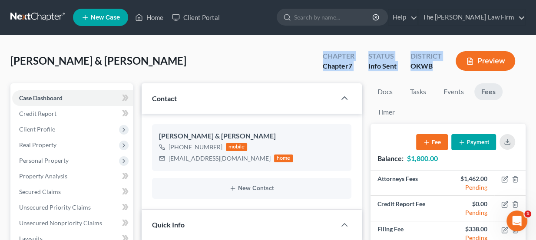
click at [308, 52] on div "Daniels, Ronald & Carolee Upgraded Chapter Chapter 7 Status Info Sent District …" at bounding box center [268, 65] width 516 height 38
drag, startPoint x: 324, startPoint y: 56, endPoint x: 433, endPoint y: 73, distance: 109.6
click at [433, 73] on div "Chapter Chapter 7 Status Info Sent District OKWB Preview" at bounding box center [421, 62] width 210 height 26
click at [433, 73] on div "District OKWB" at bounding box center [426, 62] width 45 height 26
drag, startPoint x: 433, startPoint y: 68, endPoint x: 323, endPoint y: 54, distance: 111.2
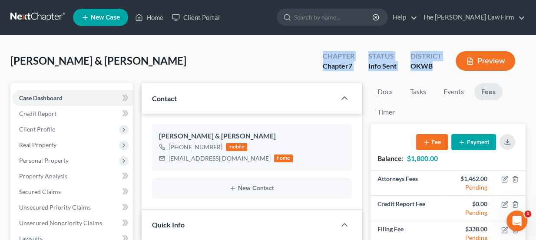
click at [323, 54] on div "Chapter Chapter 7 Status Info Sent District OKWB Preview" at bounding box center [421, 62] width 210 height 26
click at [323, 54] on div "Chapter Chapter 7" at bounding box center [339, 62] width 46 height 26
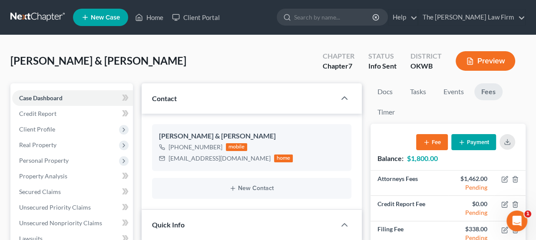
click at [100, 63] on span "[PERSON_NAME] & [PERSON_NAME]" at bounding box center [98, 60] width 176 height 13
drag, startPoint x: 97, startPoint y: 61, endPoint x: 135, endPoint y: 65, distance: 38.8
click at [135, 65] on div "Daniels, Ronald & Carolee Upgraded Chapter Chapter 7 Status Info Sent District …" at bounding box center [268, 65] width 516 height 38
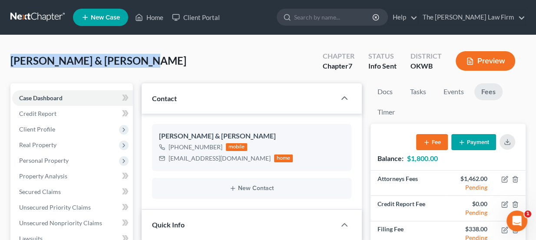
drag, startPoint x: 129, startPoint y: 59, endPoint x: 12, endPoint y: 47, distance: 117.5
click at [12, 47] on div "Daniels, Ronald & Carolee Upgraded Chapter Chapter 7 Status Info Sent District …" at bounding box center [268, 65] width 516 height 38
click at [16, 60] on span "[PERSON_NAME] & [PERSON_NAME]" at bounding box center [98, 60] width 176 height 13
drag, startPoint x: 10, startPoint y: 58, endPoint x: 125, endPoint y: 65, distance: 114.5
click at [125, 65] on span "[PERSON_NAME] & [PERSON_NAME]" at bounding box center [98, 60] width 176 height 13
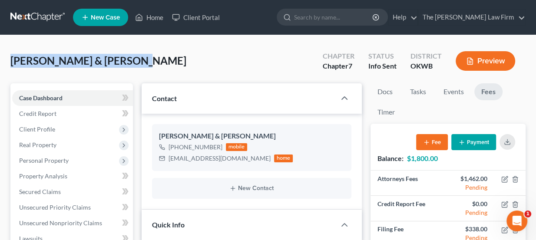
click at [125, 65] on span "[PERSON_NAME] & [PERSON_NAME]" at bounding box center [98, 60] width 176 height 13
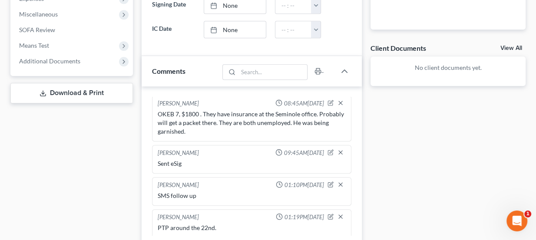
scroll to position [316, 0]
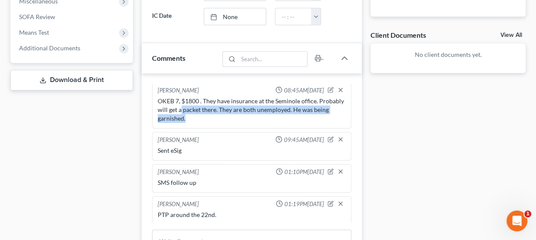
drag, startPoint x: 205, startPoint y: 107, endPoint x: 244, endPoint y: 112, distance: 39.5
click at [244, 112] on div "OKEB 7, $1800 . They have insurance at the Seminole office. Probably will get a…" at bounding box center [252, 110] width 189 height 26
drag, startPoint x: 243, startPoint y: 106, endPoint x: 316, endPoint y: 107, distance: 72.6
click at [315, 107] on div "OKEB 7, $1800 . They have insurance at the Seminole office. Probably will get a…" at bounding box center [252, 110] width 189 height 26
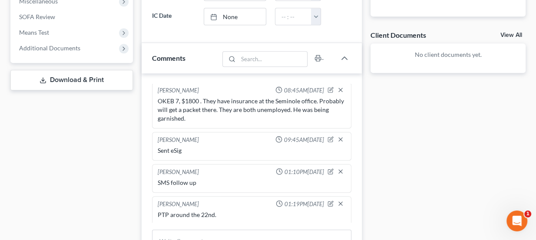
click at [316, 107] on div "OKEB 7, $1800 . They have insurance at the Seminole office. Probably will get a…" at bounding box center [252, 110] width 189 height 26
drag, startPoint x: 313, startPoint y: 105, endPoint x: 345, endPoint y: 112, distance: 32.4
click at [345, 112] on div "Lou Phillips 08:45AM, 08/15/2025 OKEB 7, $1800 . They have insurance at the Sem…" at bounding box center [252, 106] width 200 height 46
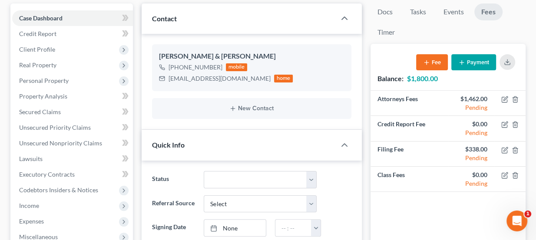
scroll to position [79, 0]
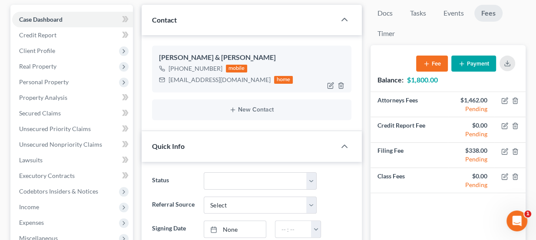
click at [186, 76] on div "1rdaniels2021@gmail.com" at bounding box center [220, 80] width 102 height 9
copy div "1rdaniels2021@gmail.com"
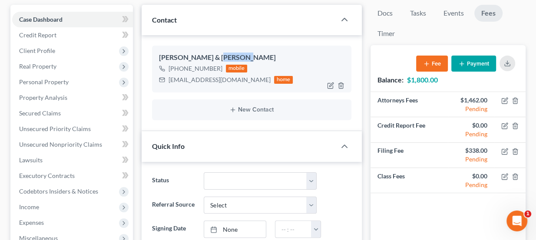
drag, startPoint x: 214, startPoint y: 54, endPoint x: 242, endPoint y: 56, distance: 27.9
click at [242, 56] on div "Ronald & Carolee Daniels" at bounding box center [252, 58] width 186 height 10
drag, startPoint x: 412, startPoint y: 78, endPoint x: 436, endPoint y: 79, distance: 24.3
click at [436, 79] on strong "$1,800.00" at bounding box center [422, 80] width 31 height 8
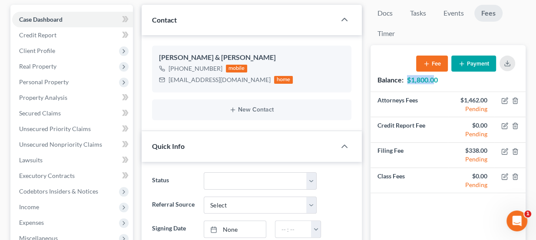
click at [436, 79] on strong "$1,800.00" at bounding box center [422, 80] width 31 height 8
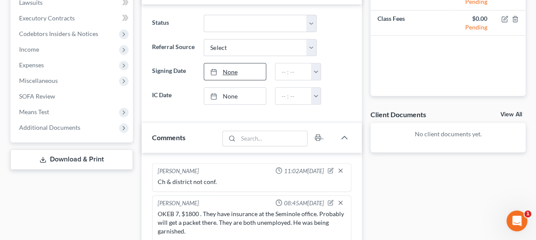
scroll to position [0, 0]
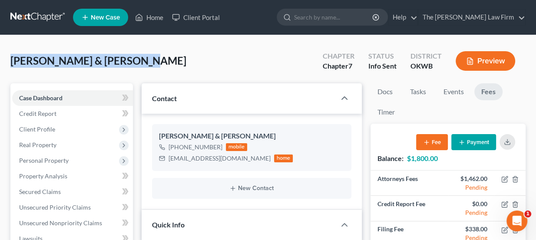
drag, startPoint x: 136, startPoint y: 60, endPoint x: 14, endPoint y: 58, distance: 122.6
click at [14, 58] on div "Daniels, Ronald & Carolee Upgraded Chapter Chapter 7 Status Info Sent District …" at bounding box center [268, 65] width 516 height 38
click at [14, 58] on span "[PERSON_NAME] & [PERSON_NAME]" at bounding box center [98, 60] width 176 height 13
drag, startPoint x: 14, startPoint y: 58, endPoint x: 98, endPoint y: 57, distance: 83.9
click at [98, 57] on span "[PERSON_NAME] & [PERSON_NAME]" at bounding box center [98, 60] width 176 height 13
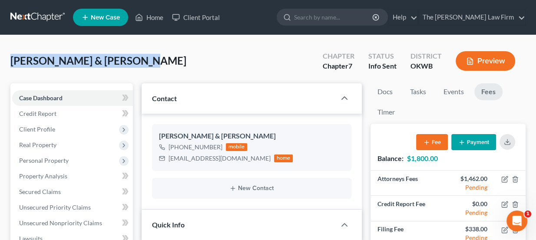
click at [98, 57] on span "[PERSON_NAME] & [PERSON_NAME]" at bounding box center [98, 60] width 176 height 13
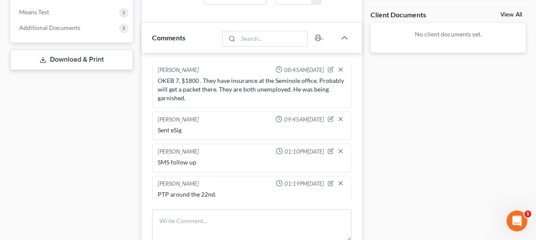
scroll to position [435, 0]
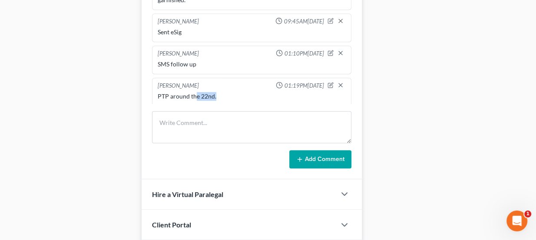
drag, startPoint x: 214, startPoint y: 93, endPoint x: 195, endPoint y: 92, distance: 18.7
click at [195, 92] on div "PTP around the 22nd." at bounding box center [252, 96] width 189 height 9
click at [328, 83] on icon "button" at bounding box center [330, 85] width 5 height 5
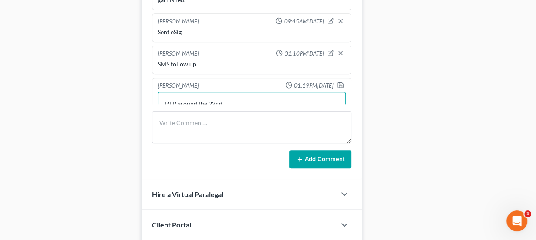
click at [220, 98] on textarea "PTP around the 22nd." at bounding box center [252, 108] width 189 height 32
click at [236, 97] on textarea "PTP around the 22nd." at bounding box center [252, 108] width 189 height 32
type textarea "PTP around the 22-29th"
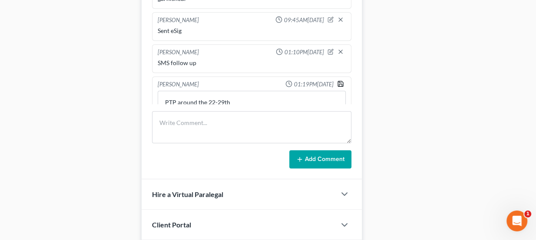
click at [337, 80] on icon "button" at bounding box center [340, 83] width 7 height 7
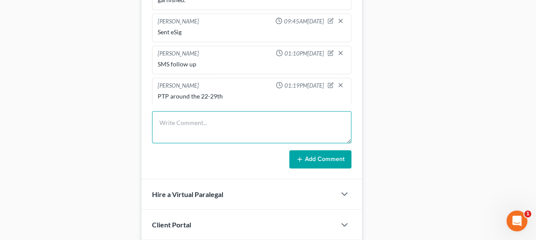
click at [193, 117] on textarea at bounding box center [252, 127] width 200 height 32
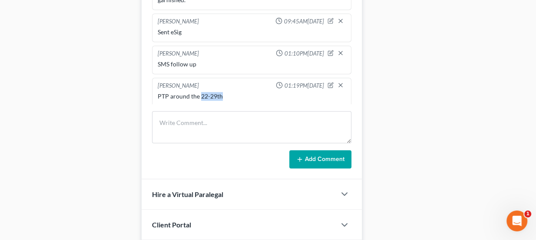
drag, startPoint x: 200, startPoint y: 92, endPoint x: 224, endPoint y: 95, distance: 25.0
click at [224, 95] on div "PTP around the 22-29th" at bounding box center [252, 96] width 189 height 9
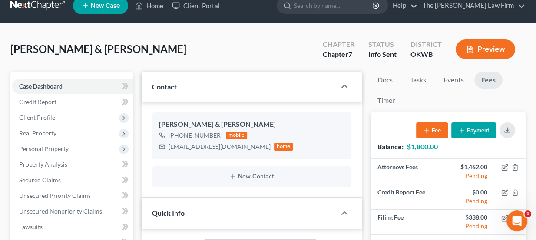
scroll to position [0, 0]
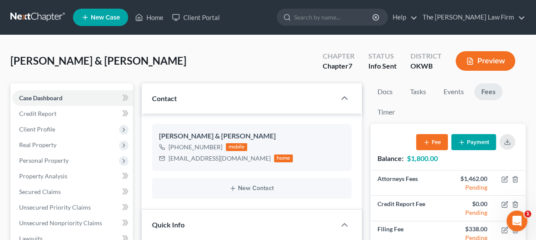
click at [33, 18] on link at bounding box center [38, 18] width 56 height 16
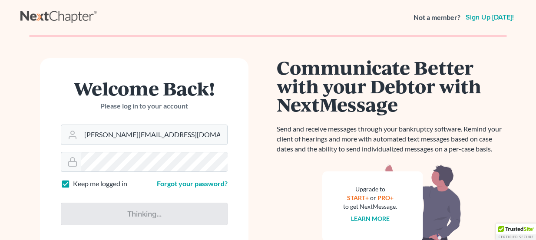
scroll to position [79, 0]
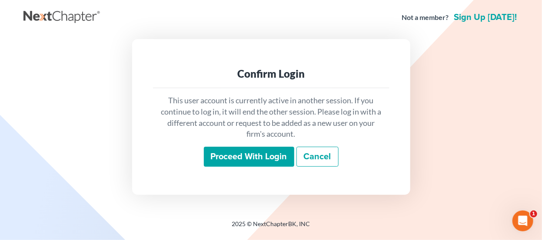
click at [222, 152] on input "Proceed with login" at bounding box center [249, 157] width 90 height 20
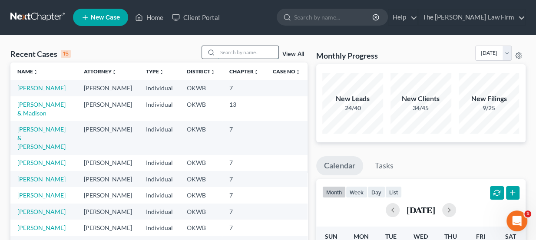
click at [234, 47] on input "search" at bounding box center [248, 52] width 61 height 13
type input "[PERSON_NAME]"
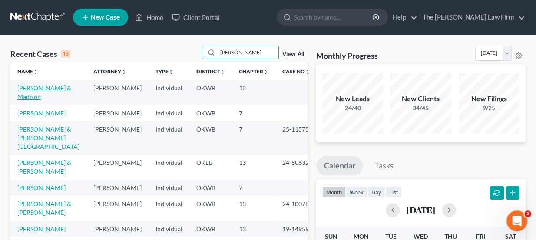
click at [53, 87] on link "[PERSON_NAME] & Madison" at bounding box center [44, 92] width 54 height 16
select select "4"
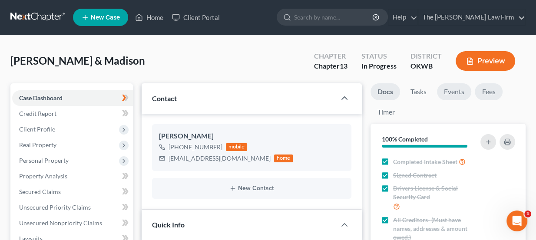
click at [497, 87] on link "Fees" at bounding box center [489, 91] width 28 height 17
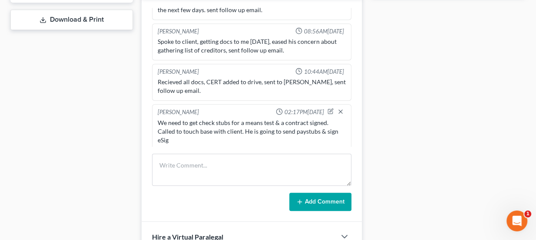
scroll to position [395, 0]
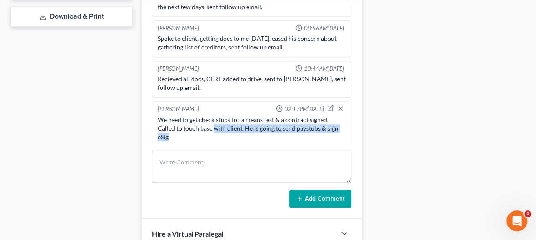
drag, startPoint x: 231, startPoint y: 127, endPoint x: 275, endPoint y: 133, distance: 44.9
click at [274, 134] on div "We need to get check stubs for a means test & a contract signed. Called to touc…" at bounding box center [252, 129] width 189 height 26
click at [275, 133] on div "We need to get check stubs for a means test & a contract signed. Called to touc…" at bounding box center [252, 129] width 189 height 26
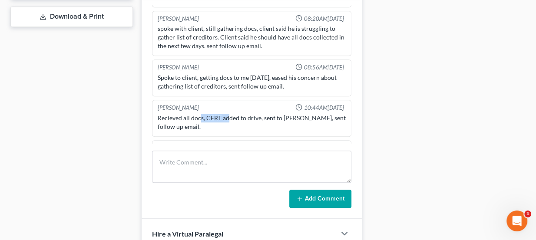
drag, startPoint x: 200, startPoint y: 113, endPoint x: 226, endPoint y: 111, distance: 26.2
click at [226, 114] on div "Recieved all docs, CERT added to drive, sent to Kristin, sent follow up email." at bounding box center [252, 122] width 189 height 17
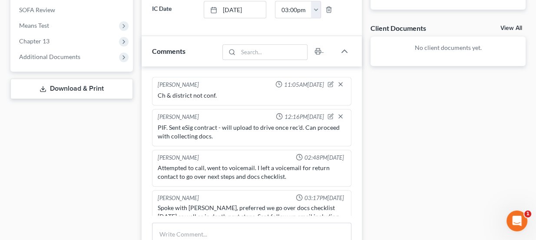
scroll to position [316, 0]
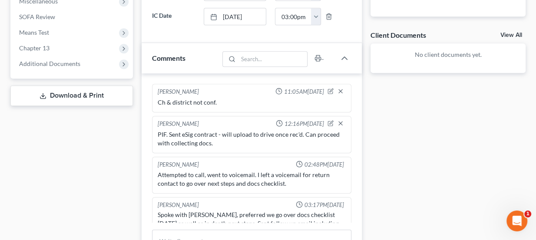
drag, startPoint x: 188, startPoint y: 98, endPoint x: 198, endPoint y: 100, distance: 10.1
click at [194, 100] on div "Ch & district not conf." at bounding box center [252, 102] width 189 height 9
click at [198, 100] on div "Ch & district not conf." at bounding box center [252, 102] width 189 height 9
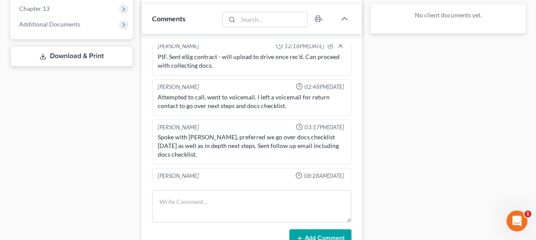
scroll to position [39, 0]
drag, startPoint x: 195, startPoint y: 98, endPoint x: 213, endPoint y: 99, distance: 18.3
click at [213, 99] on div "Attempted to call, went to voicemail. I left a voicemail for return contact to …" at bounding box center [252, 100] width 189 height 17
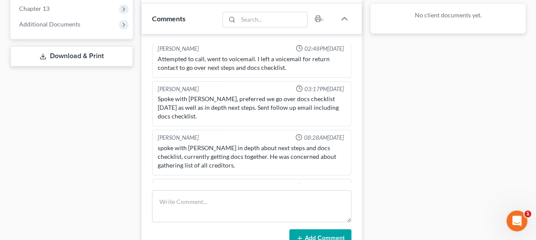
scroll to position [79, 0]
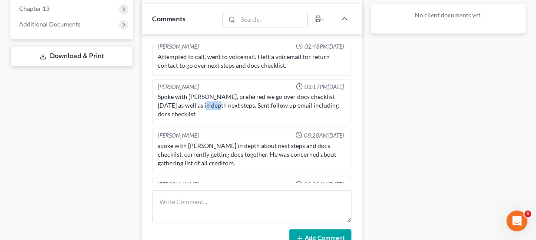
drag, startPoint x: 196, startPoint y: 100, endPoint x: 210, endPoint y: 101, distance: 13.5
click at [210, 101] on div "Spoke with Kevin, preferred we go over docs checklist tomorrow as well as in de…" at bounding box center [252, 106] width 189 height 26
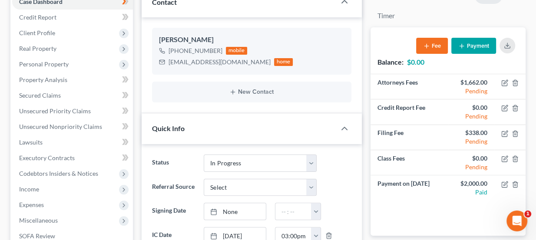
scroll to position [0, 0]
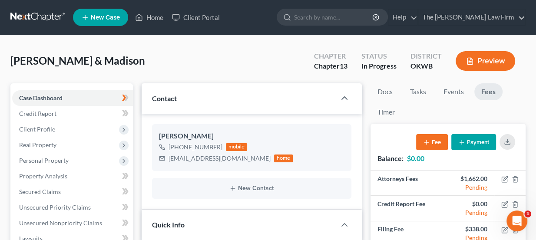
click at [42, 18] on link at bounding box center [38, 18] width 56 height 16
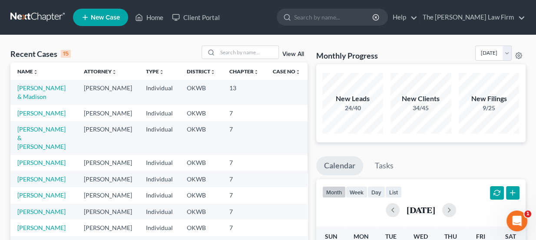
click at [236, 56] on input "search" at bounding box center [248, 52] width 61 height 13
paste input "[PERSON_NAME]"
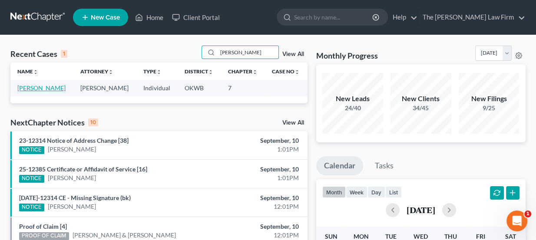
type input "[PERSON_NAME]"
click at [52, 86] on link "[PERSON_NAME]" at bounding box center [41, 87] width 48 height 7
select select "3"
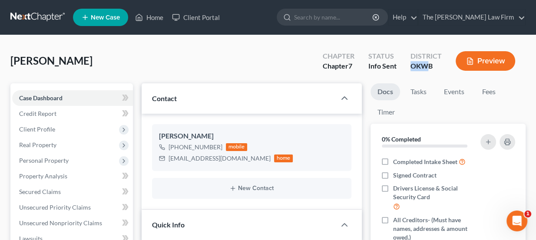
drag, startPoint x: 413, startPoint y: 63, endPoint x: 432, endPoint y: 68, distance: 19.4
click at [432, 68] on div "OKWB" at bounding box center [426, 66] width 31 height 10
click at [491, 93] on link "Fees" at bounding box center [489, 91] width 28 height 17
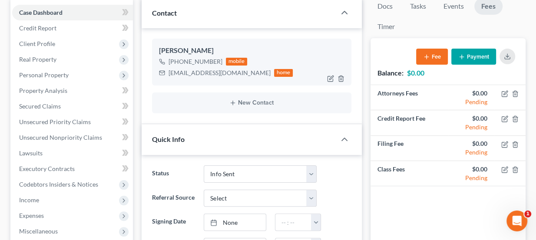
scroll to position [118, 0]
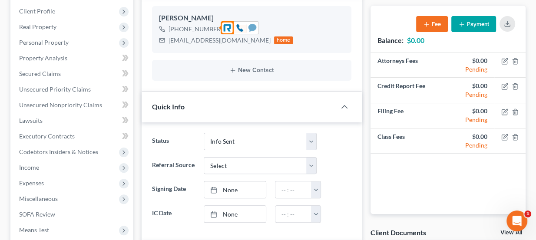
click at [256, 28] on icon at bounding box center [253, 27] width 8 height 7
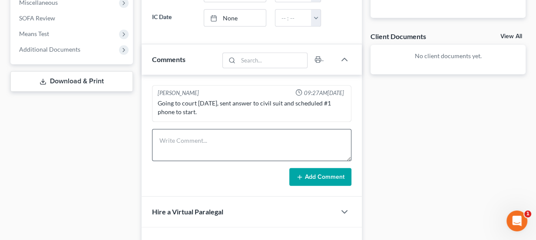
scroll to position [316, 0]
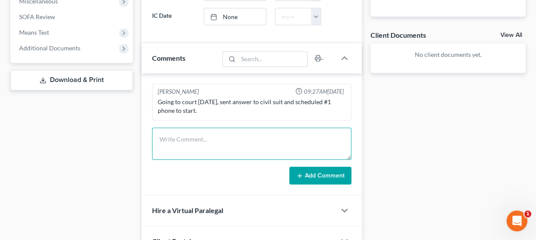
click at [227, 141] on textarea at bounding box center [252, 144] width 200 height 32
type textarea "SMS follow up"
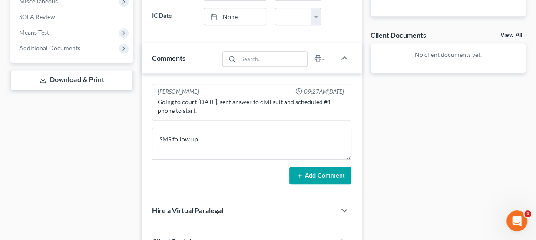
click at [315, 170] on button "Add Comment" at bounding box center [321, 176] width 62 height 18
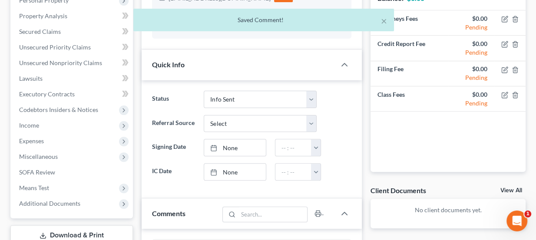
scroll to position [39, 0]
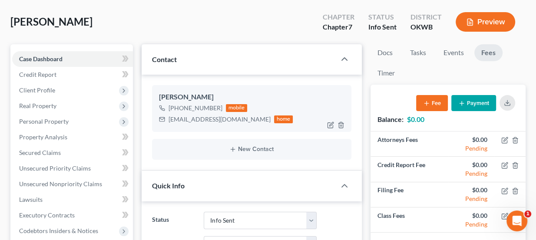
drag, startPoint x: 189, startPoint y: 92, endPoint x: 213, endPoint y: 95, distance: 25.0
click at [213, 95] on div "[PERSON_NAME]" at bounding box center [252, 97] width 186 height 10
